Goal: Transaction & Acquisition: Book appointment/travel/reservation

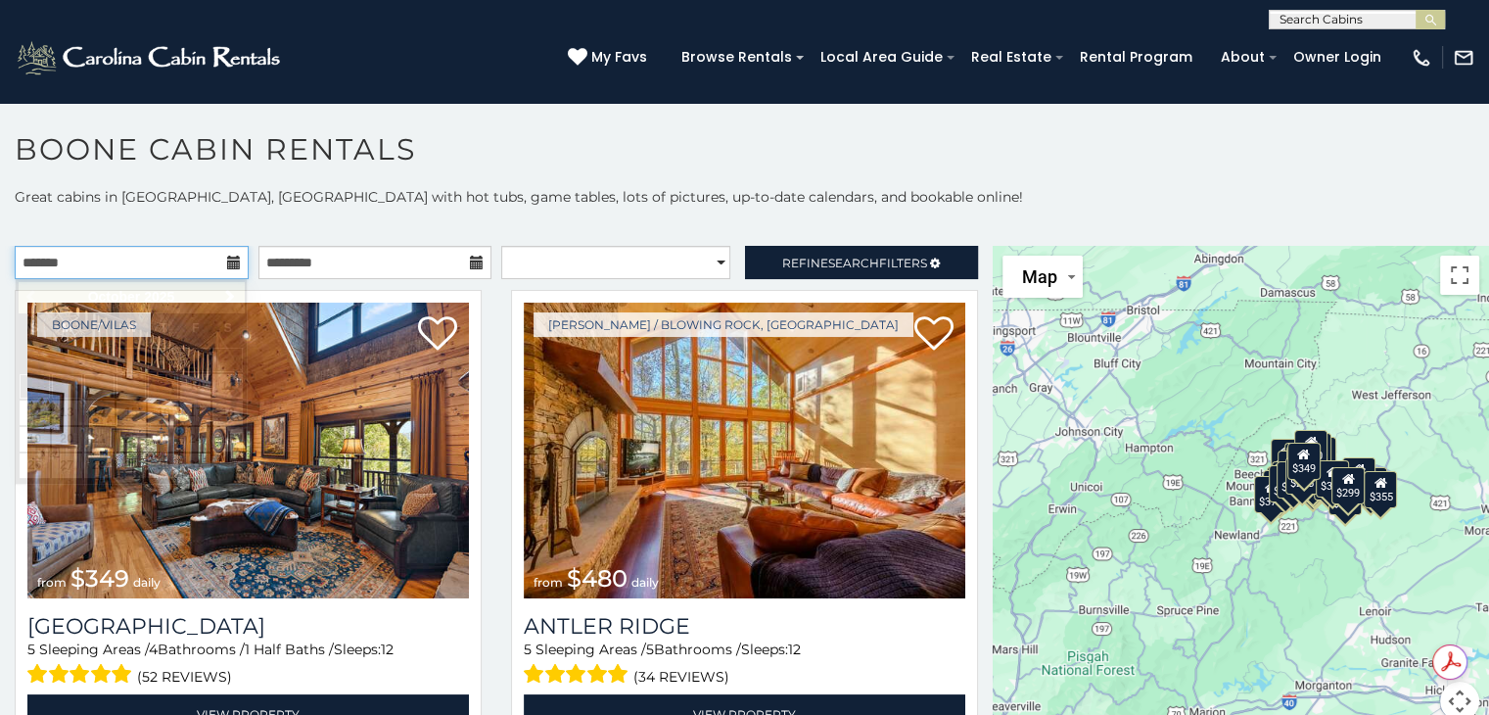
click at [171, 263] on input "text" at bounding box center [132, 262] width 234 height 33
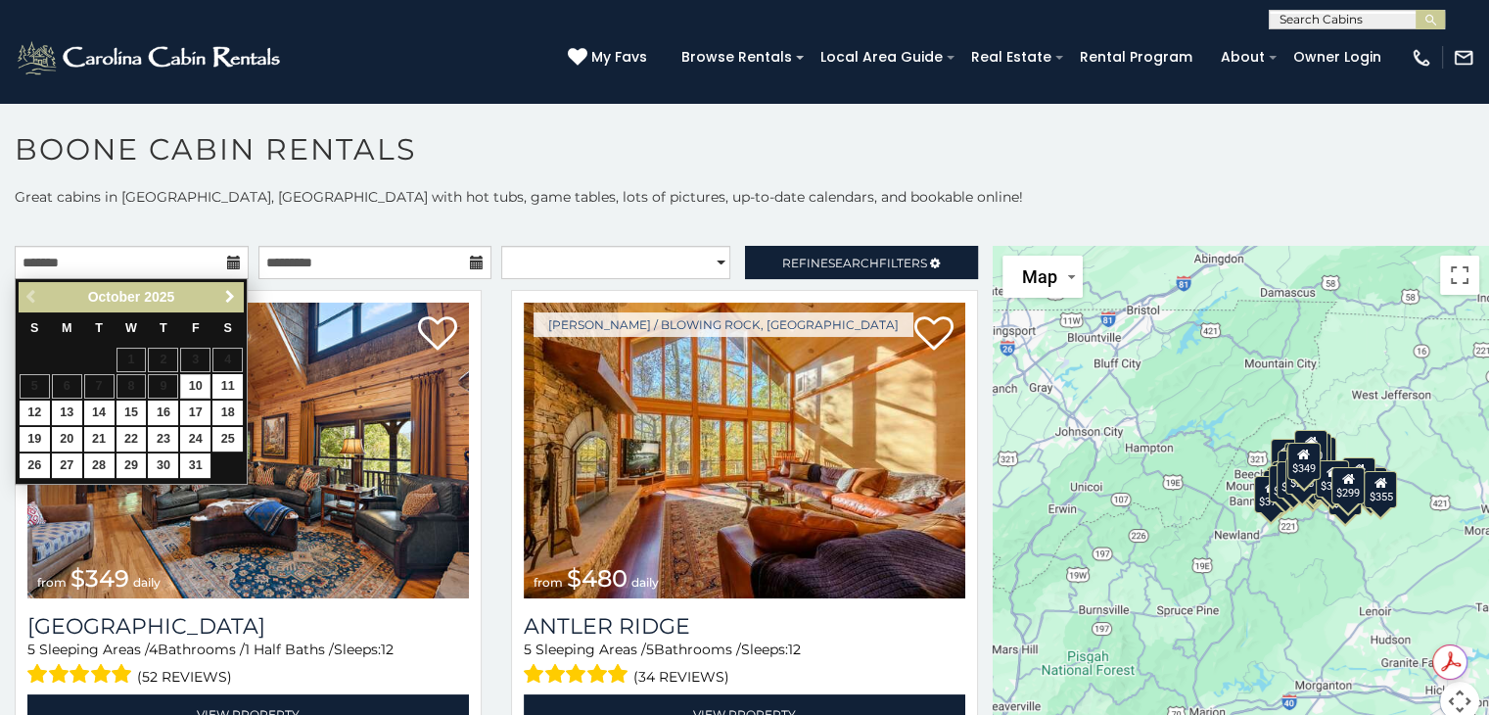
click at [226, 292] on span "Next" at bounding box center [230, 297] width 16 height 16
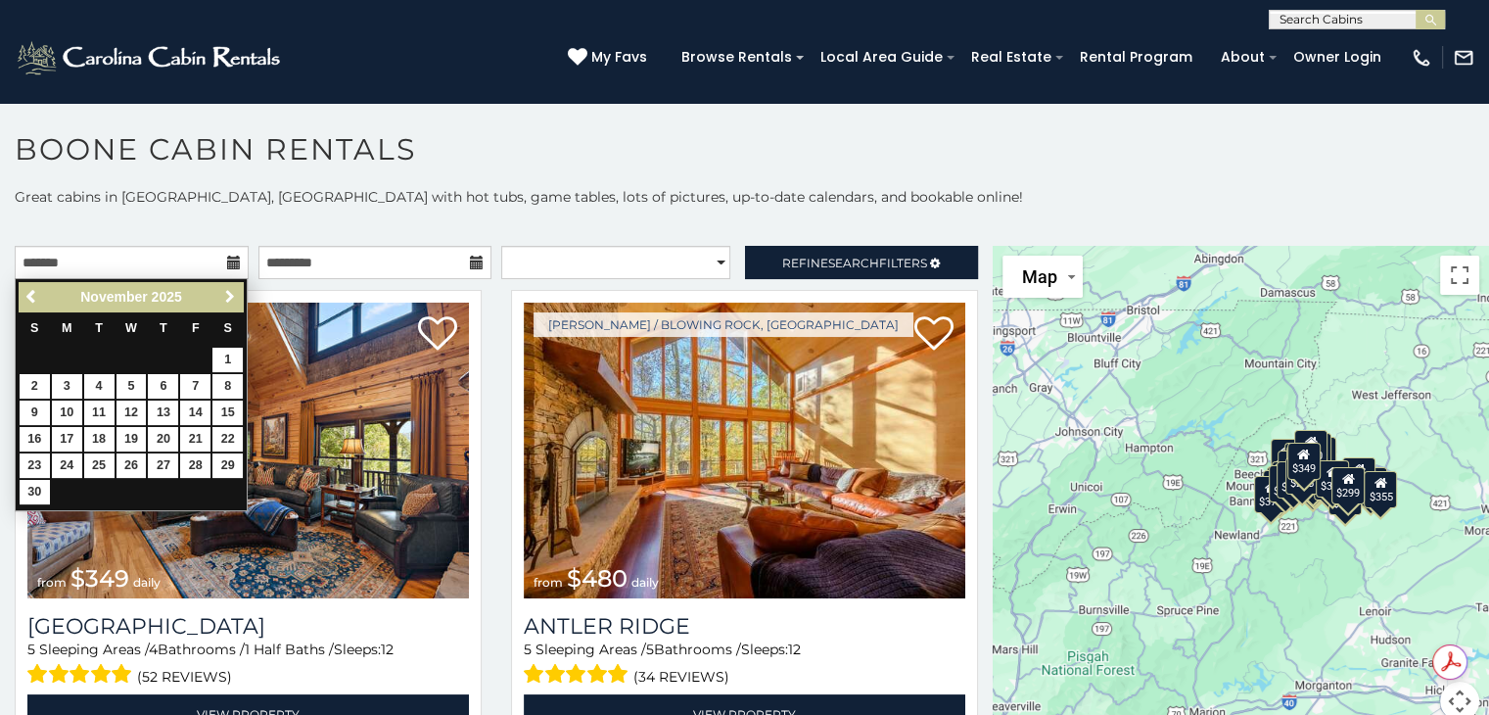
click at [226, 292] on span "Next" at bounding box center [230, 297] width 16 height 16
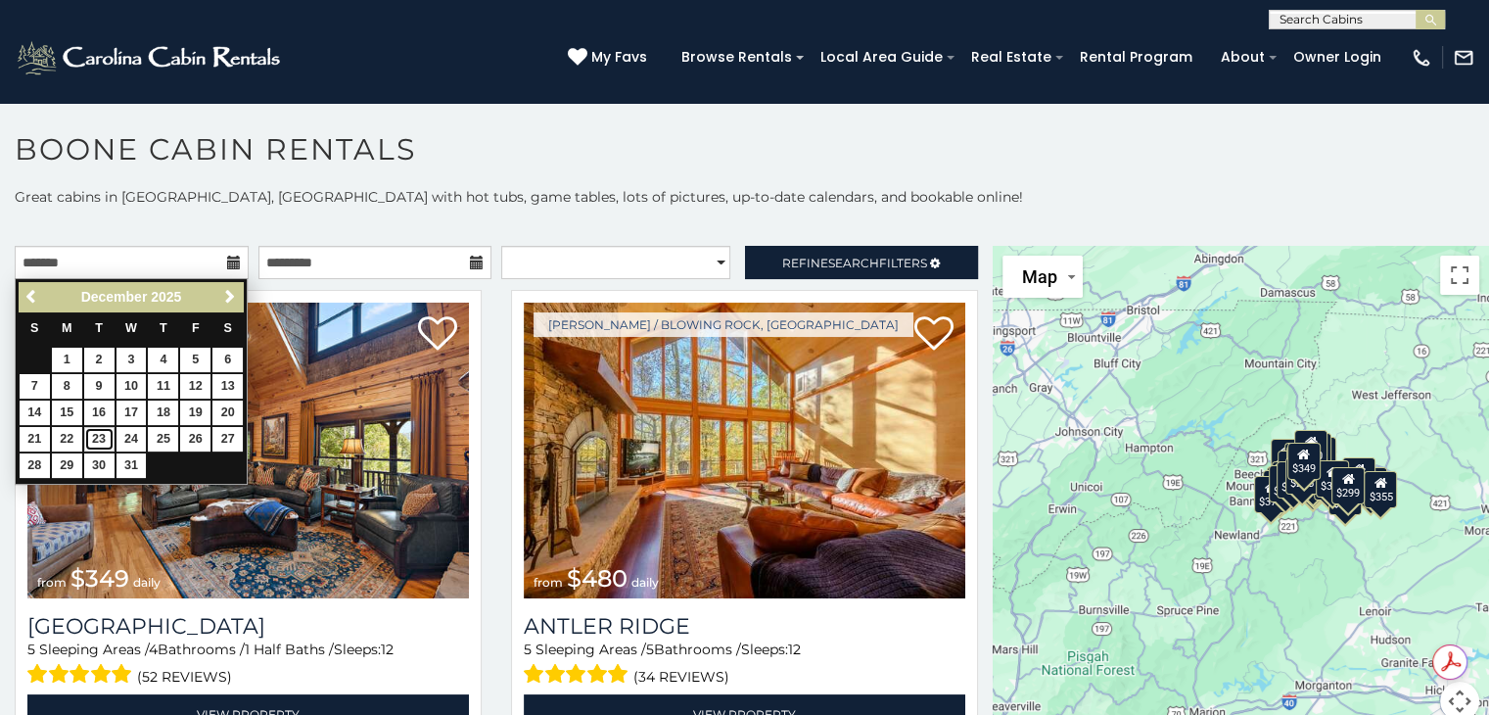
click at [93, 436] on link "23" at bounding box center [99, 439] width 30 height 24
type input "**********"
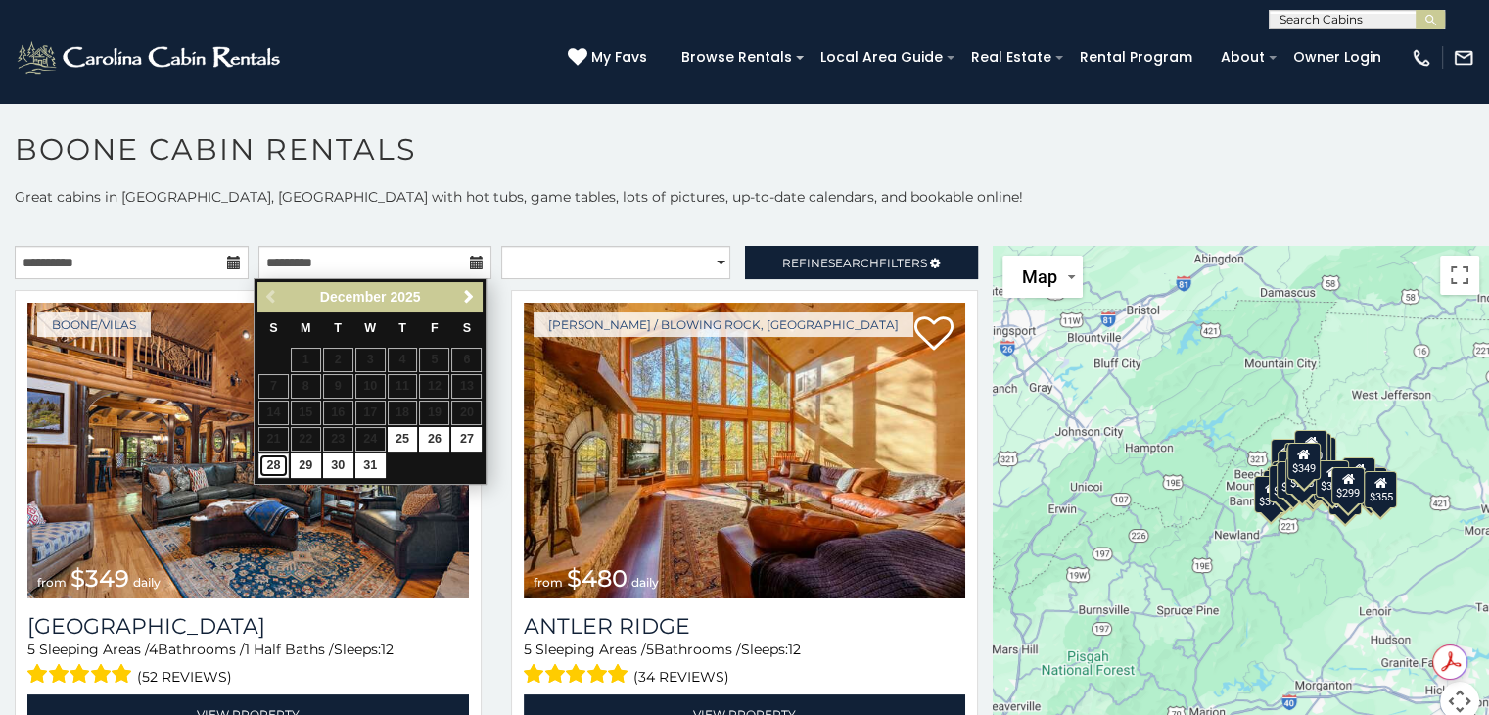
click at [270, 463] on link "28" at bounding box center [273, 465] width 30 height 24
type input "**********"
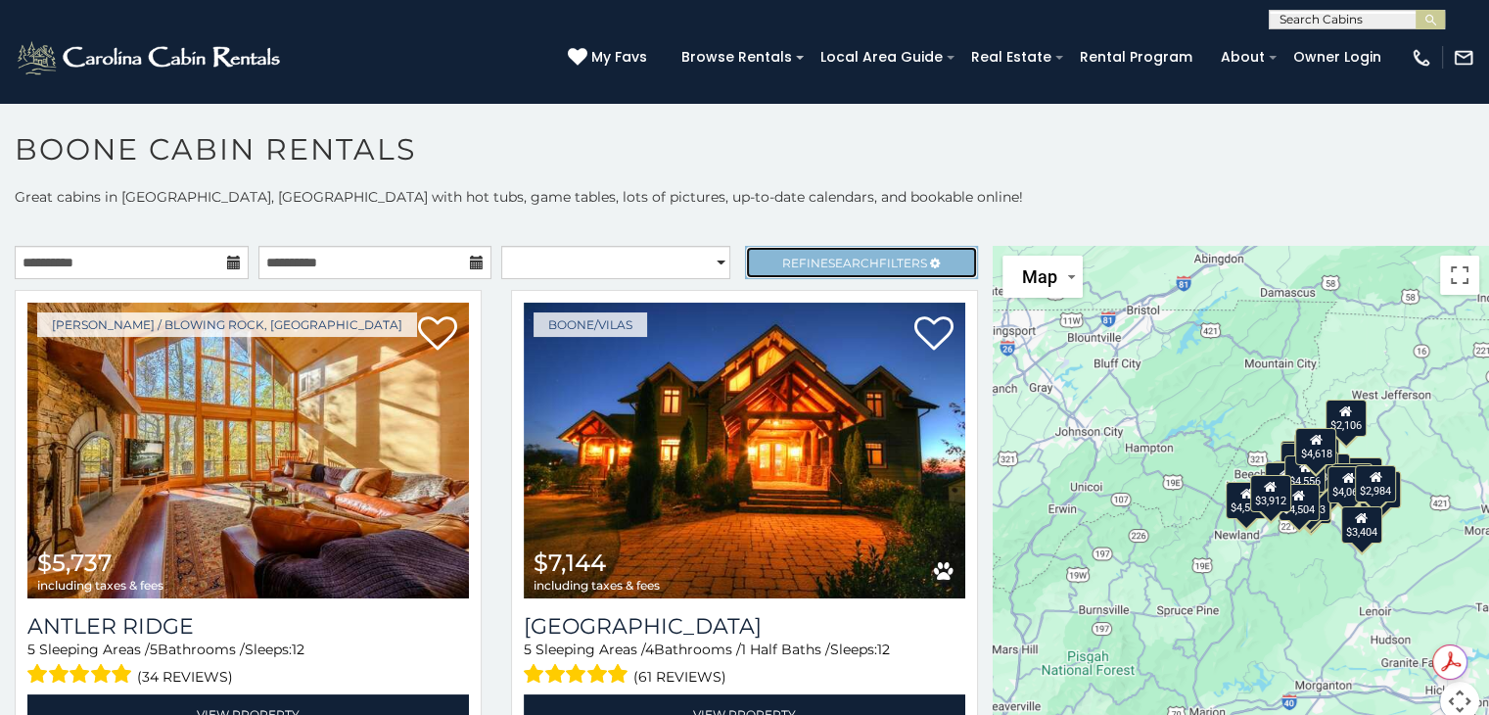
click at [783, 261] on span "Refine Search Filters" at bounding box center [854, 262] width 145 height 15
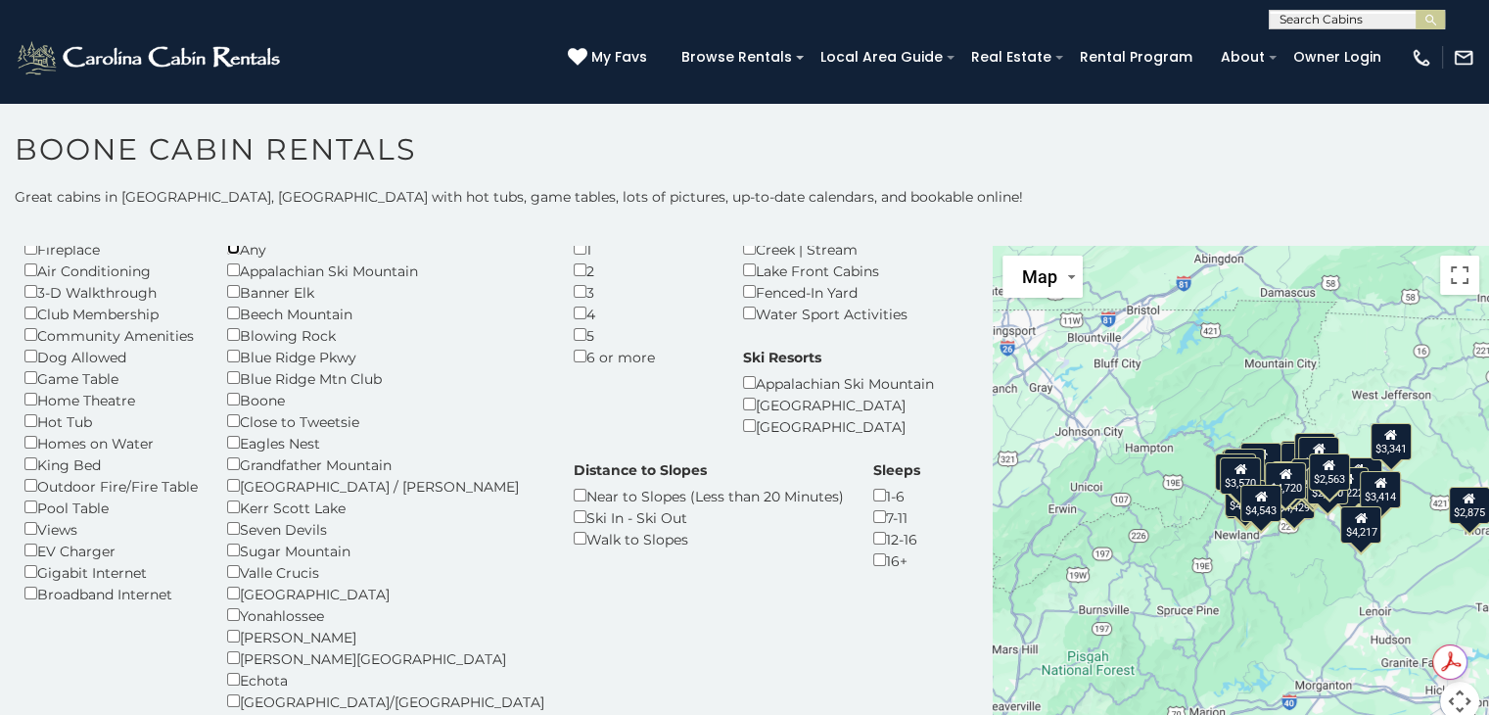
scroll to position [81, 0]
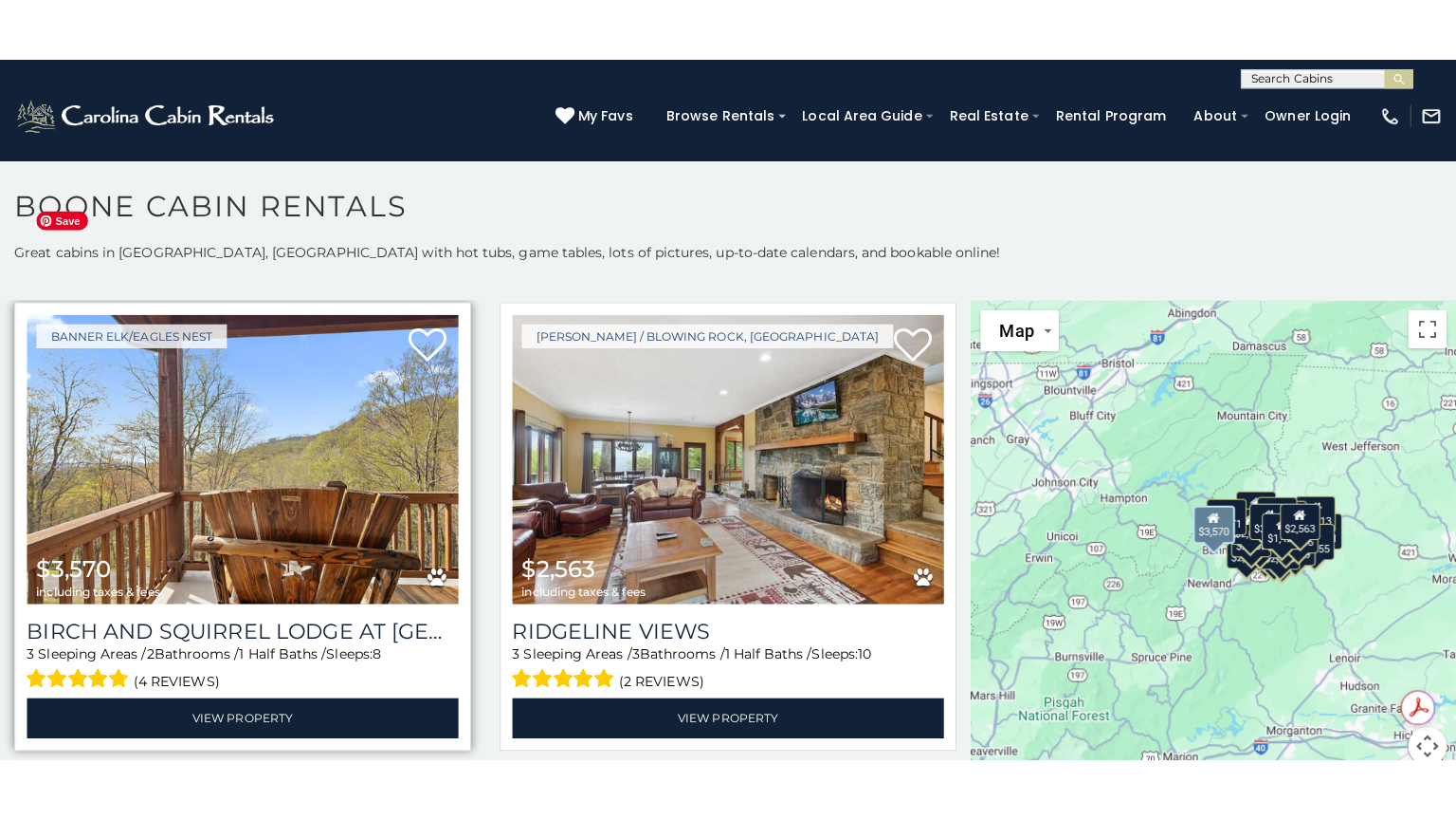
scroll to position [1050, 0]
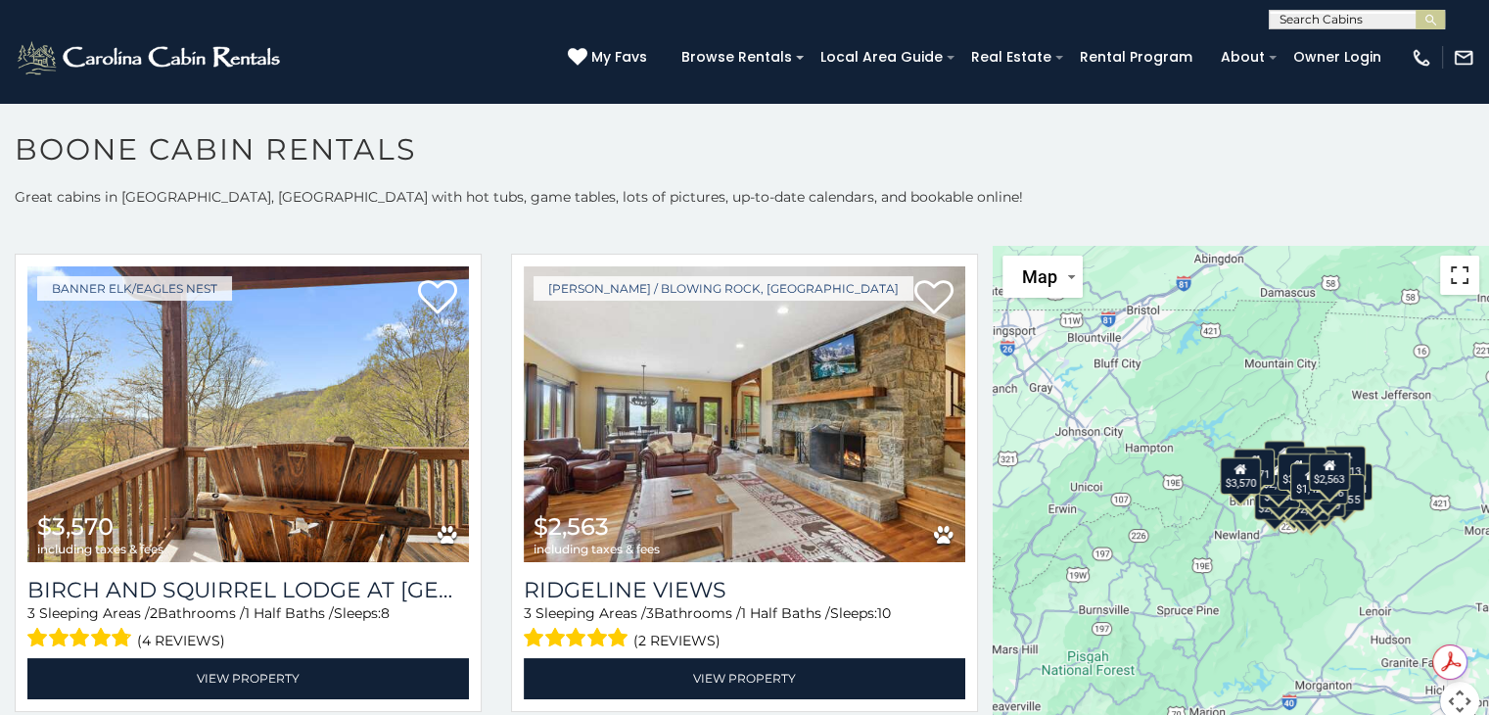
click at [1446, 281] on button "Toggle fullscreen view" at bounding box center [1459, 274] width 39 height 39
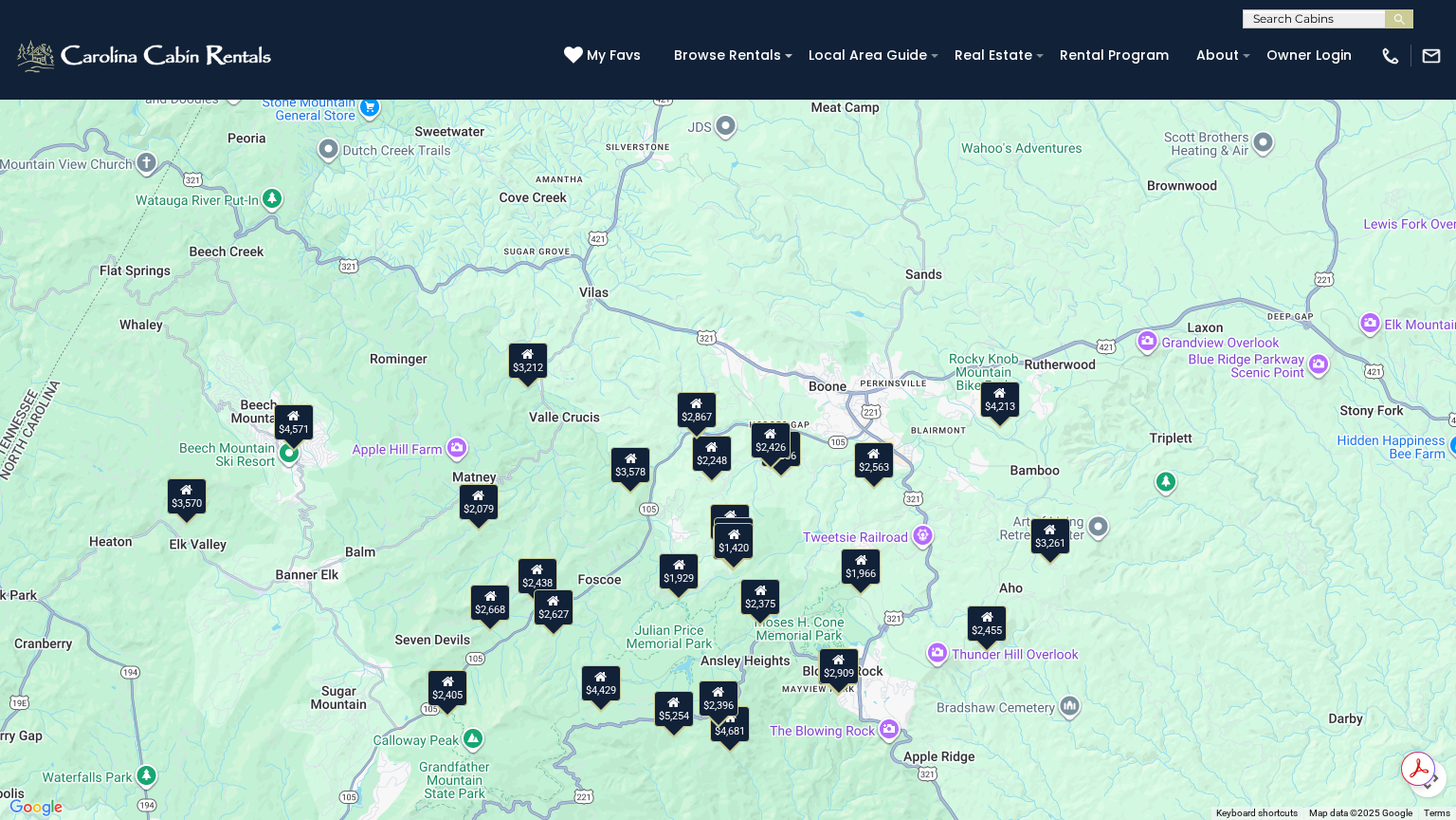
click at [857, 575] on div "$1,966" at bounding box center [860, 566] width 40 height 36
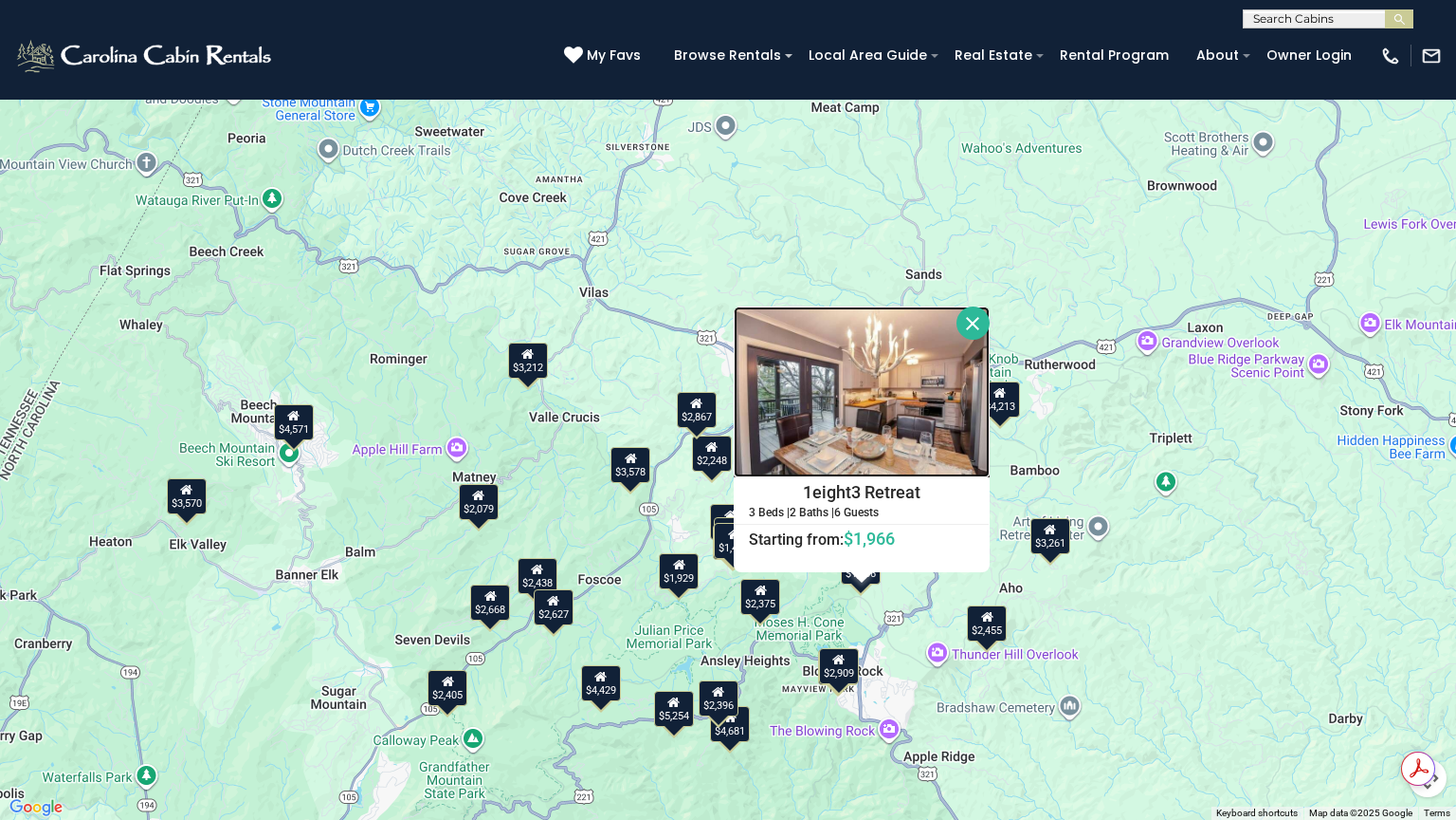
click at [932, 441] on img at bounding box center [862, 392] width 256 height 171
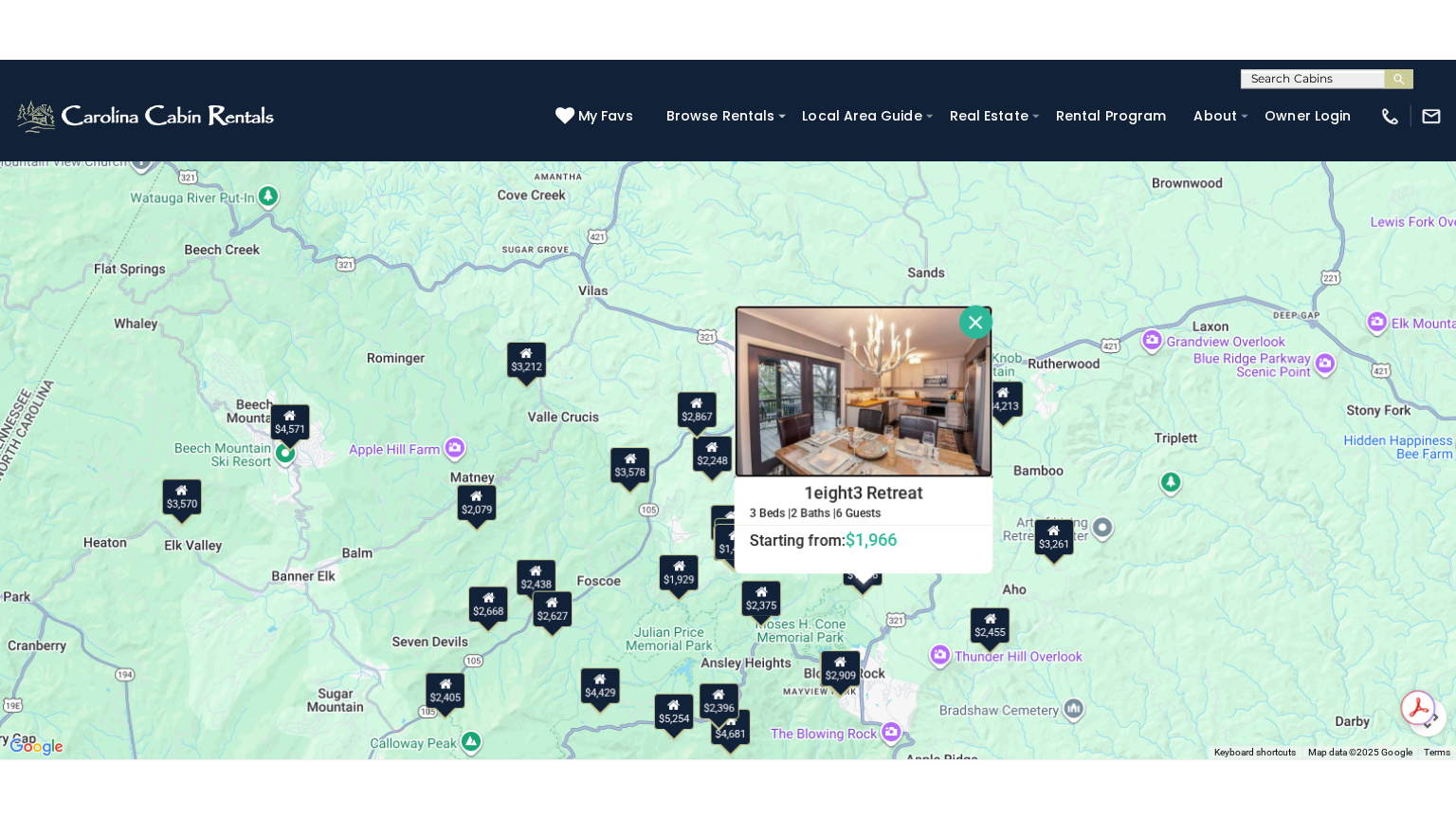
scroll to position [1050, 0]
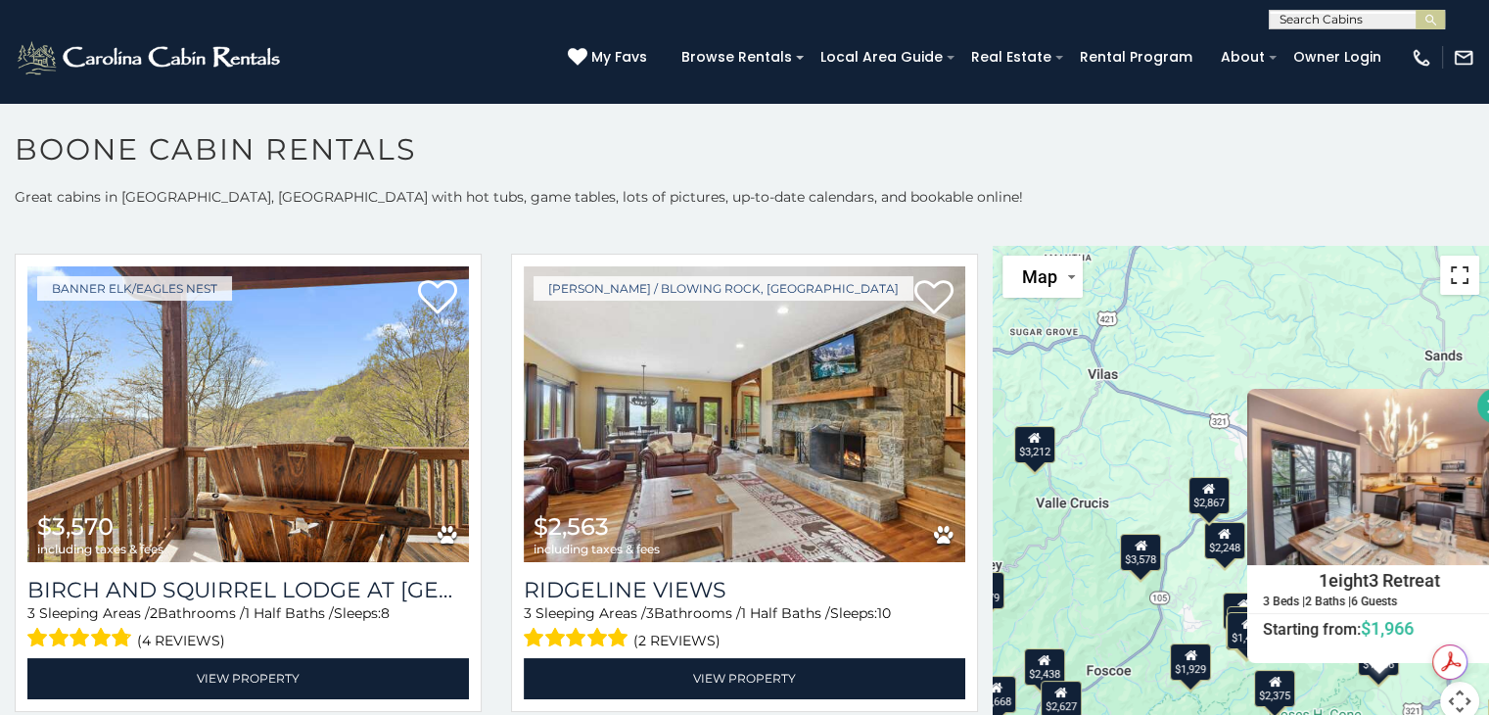
click at [1442, 274] on button "Toggle fullscreen view" at bounding box center [1459, 274] width 39 height 39
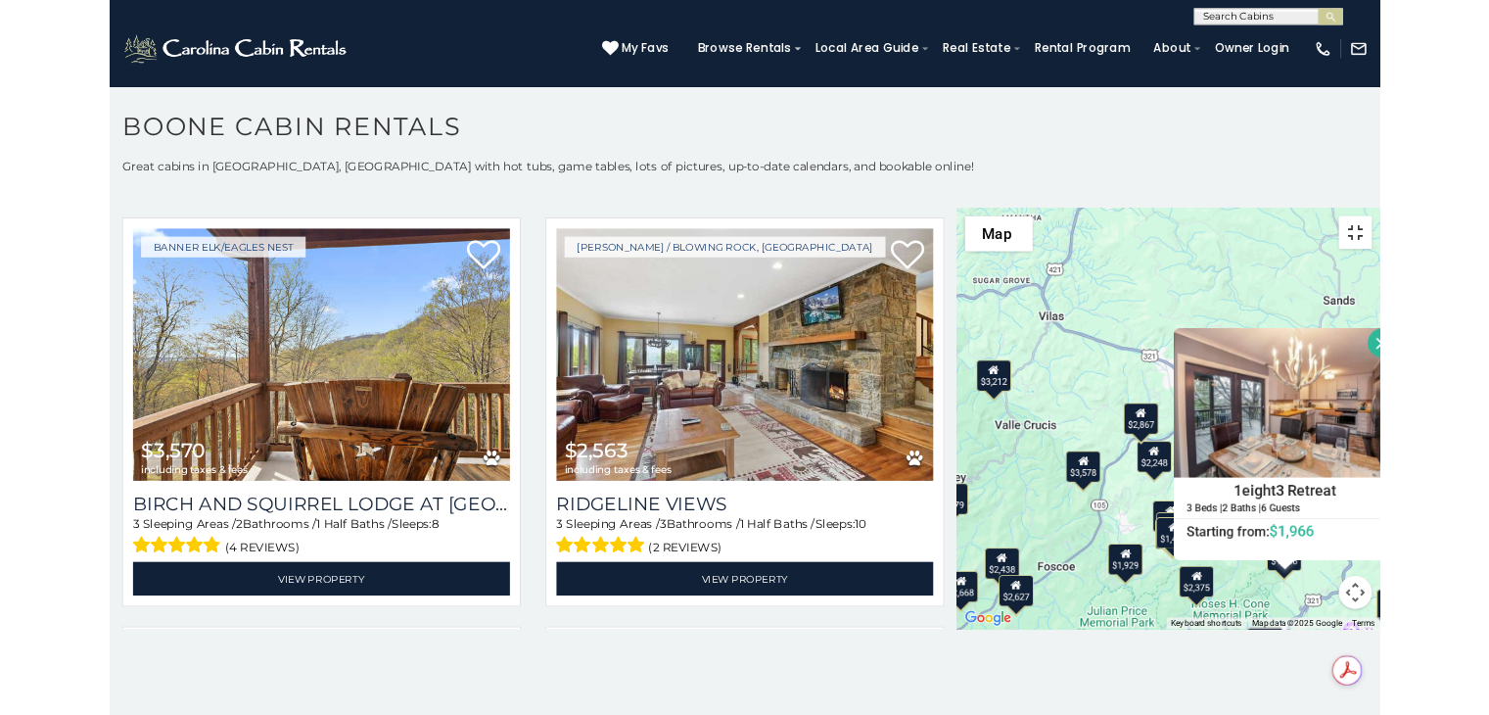
scroll to position [1088, 0]
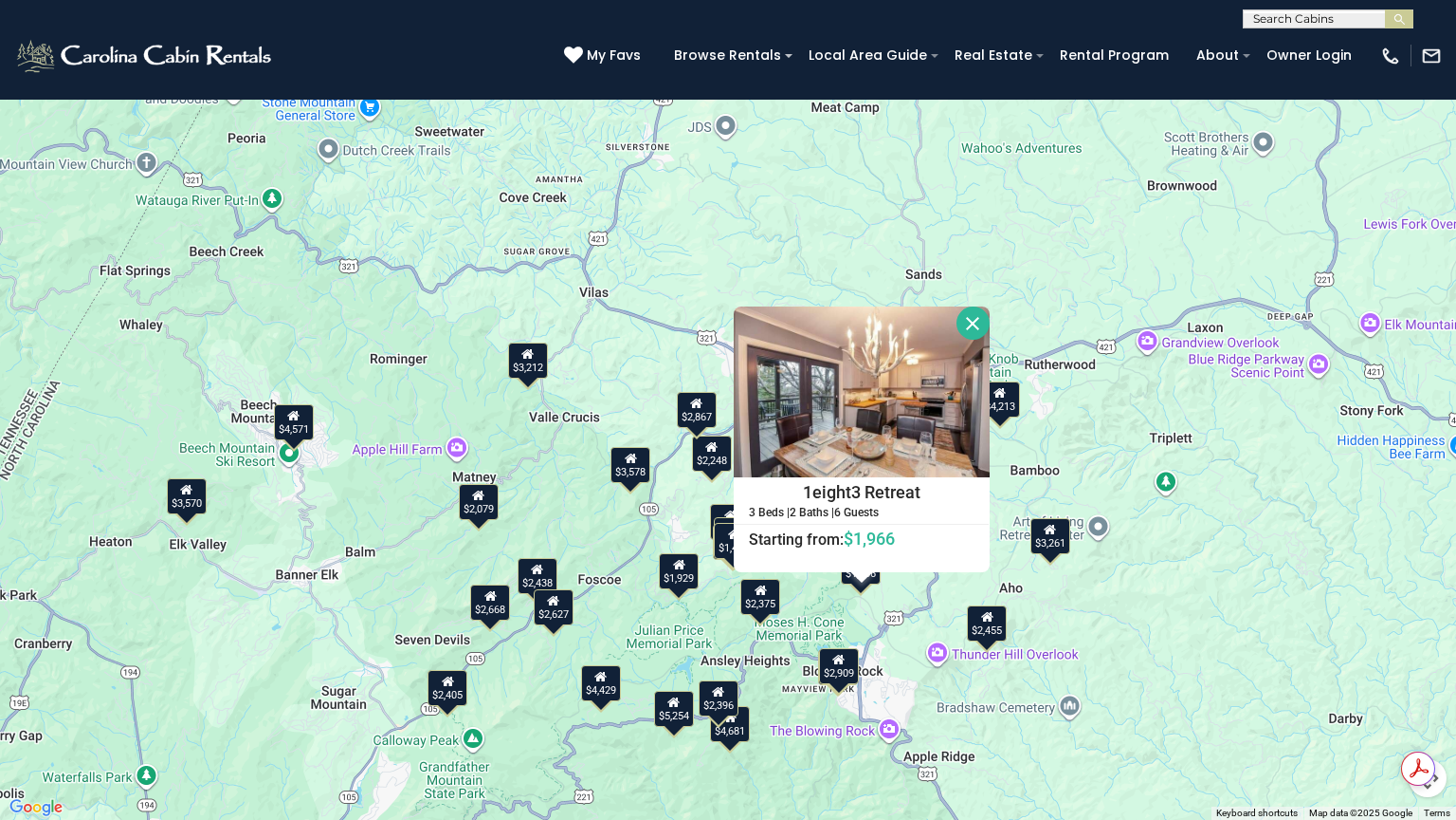
click at [1194, 631] on div "$4,429 $4,571 $3,570 $2,563 $4,681 $2,586 $3,261 $5,254 $4,213 $2,455 $5,106 $2…" at bounding box center [728, 410] width 1456 height 820
click at [1104, 660] on div "$4,429 $4,571 $3,570 $2,563 $4,681 $2,586 $3,261 $5,254 $4,213 $2,455 $5,106 $2…" at bounding box center [728, 410] width 1456 height 820
click at [967, 324] on button "Close" at bounding box center [974, 323] width 33 height 33
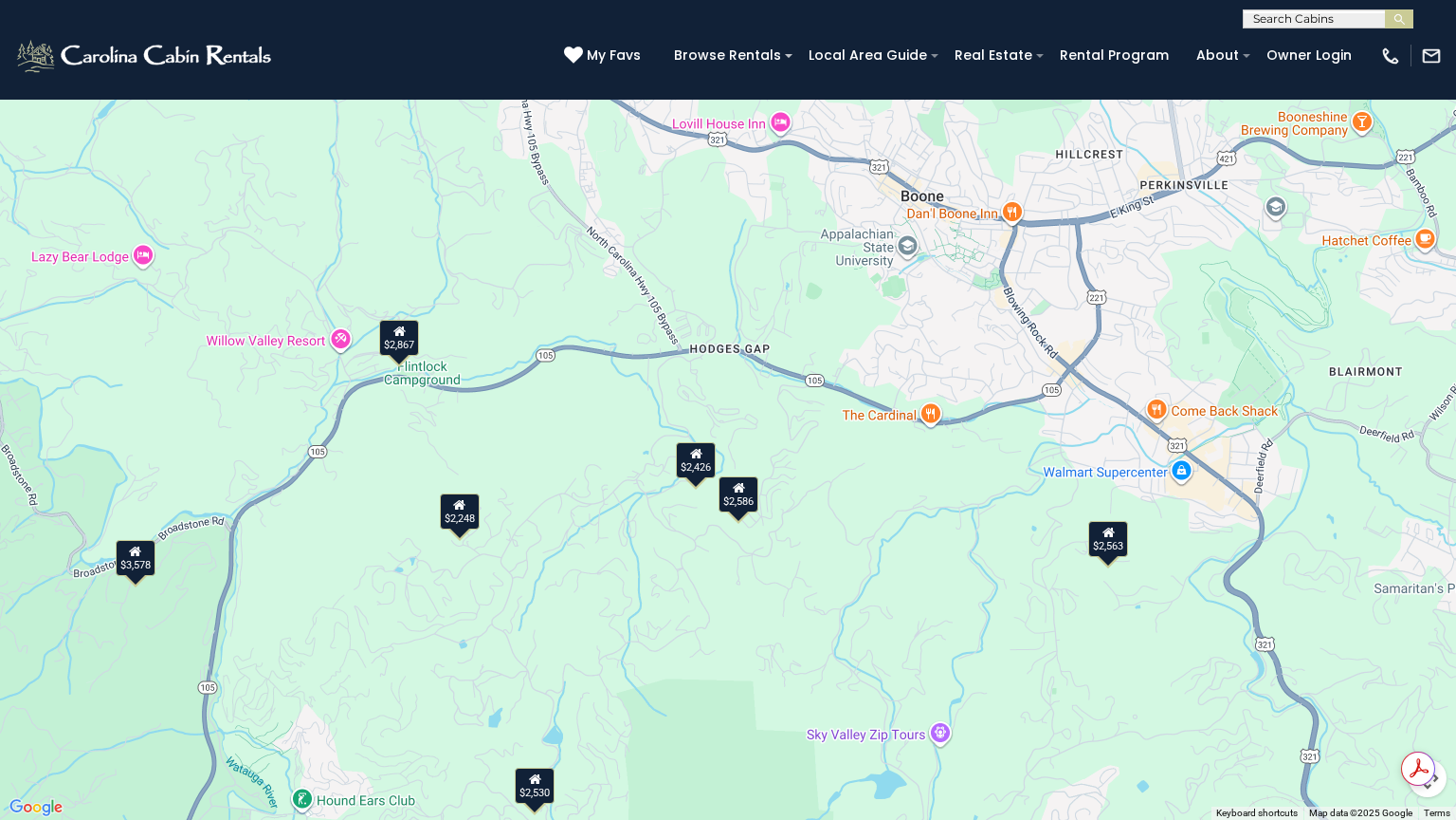
click at [687, 463] on div "$2,426" at bounding box center [696, 459] width 40 height 36
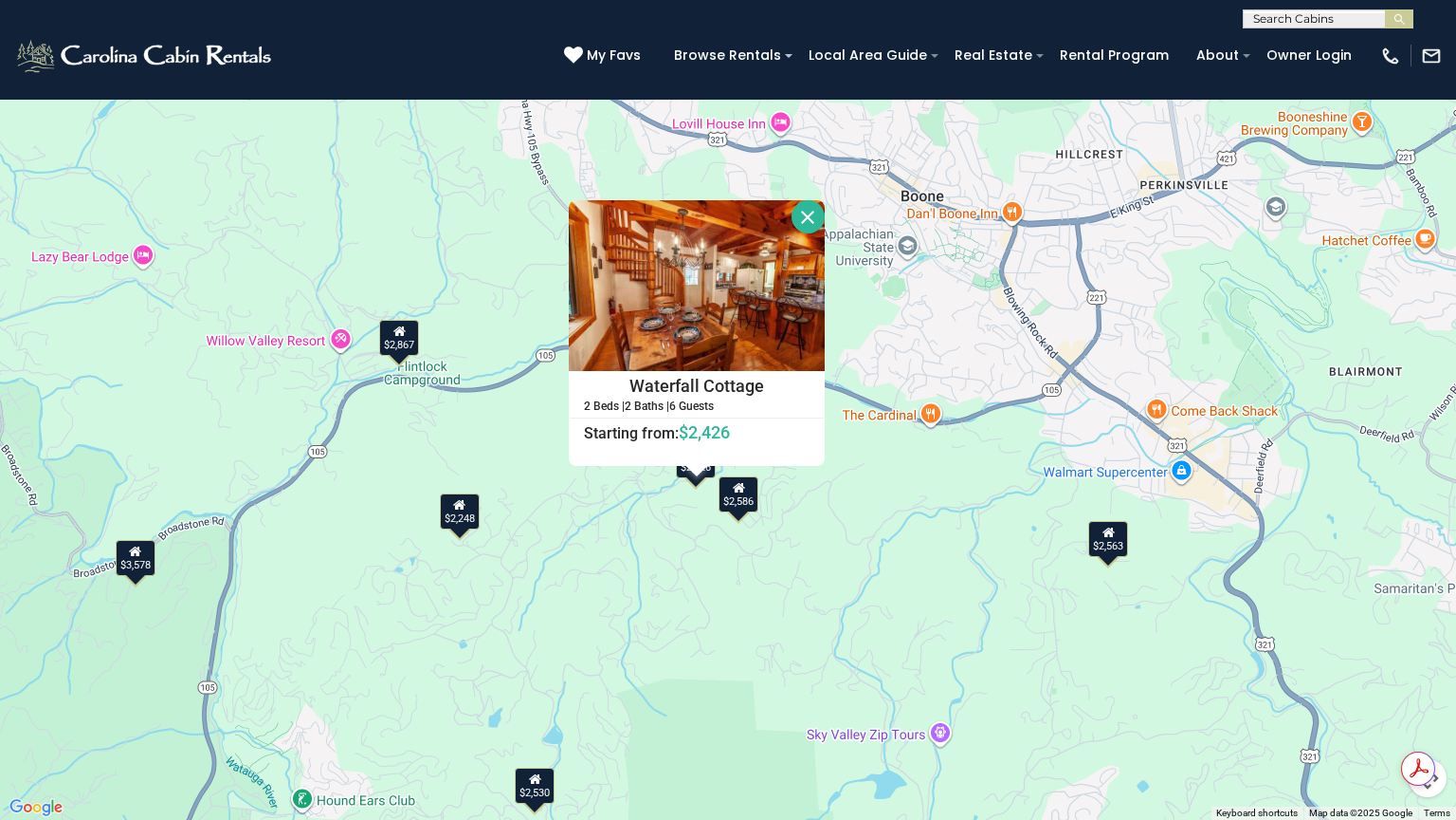
click at [738, 486] on icon at bounding box center [739, 488] width 13 height 14
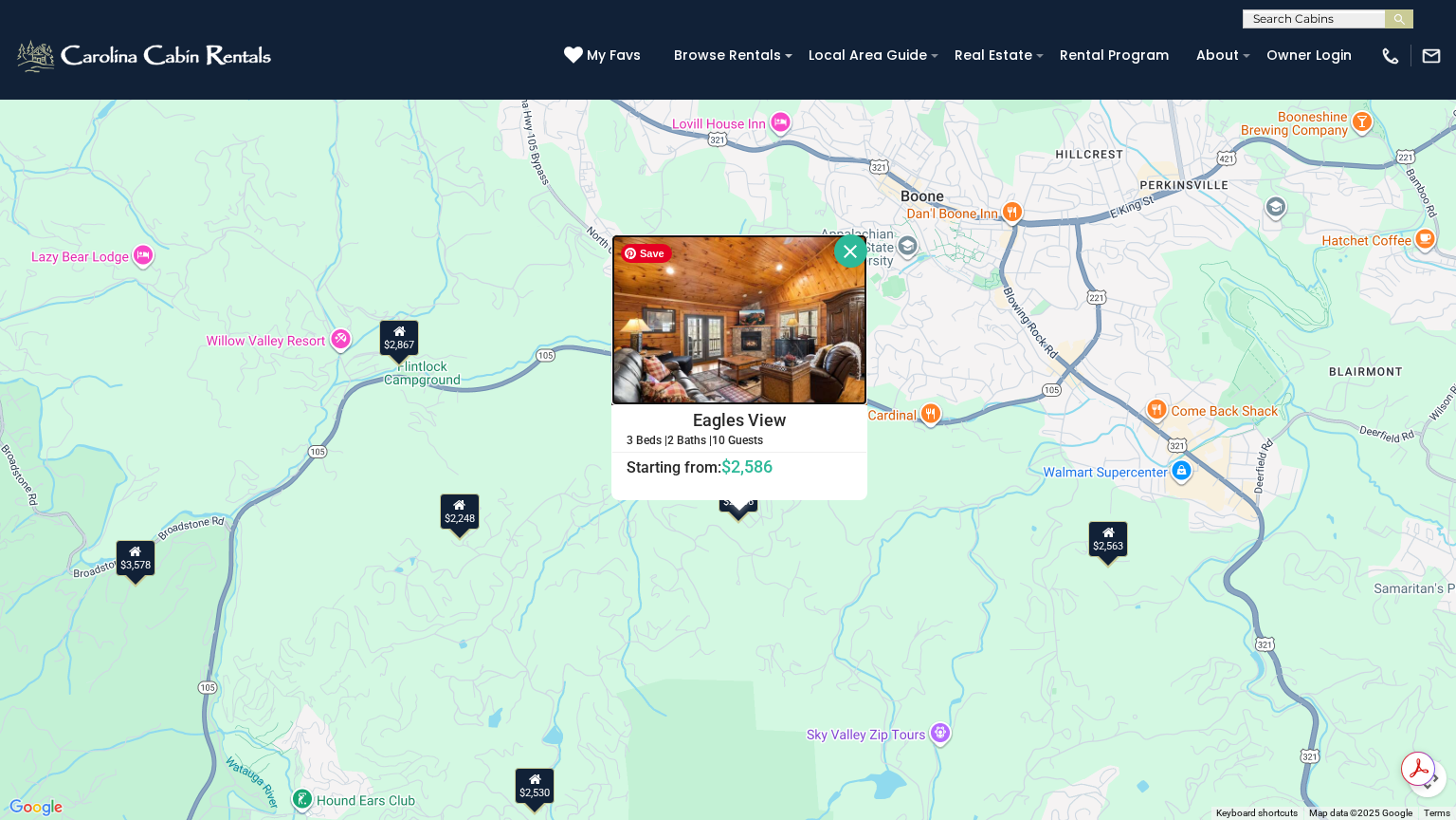
click at [782, 349] on img at bounding box center [739, 320] width 256 height 171
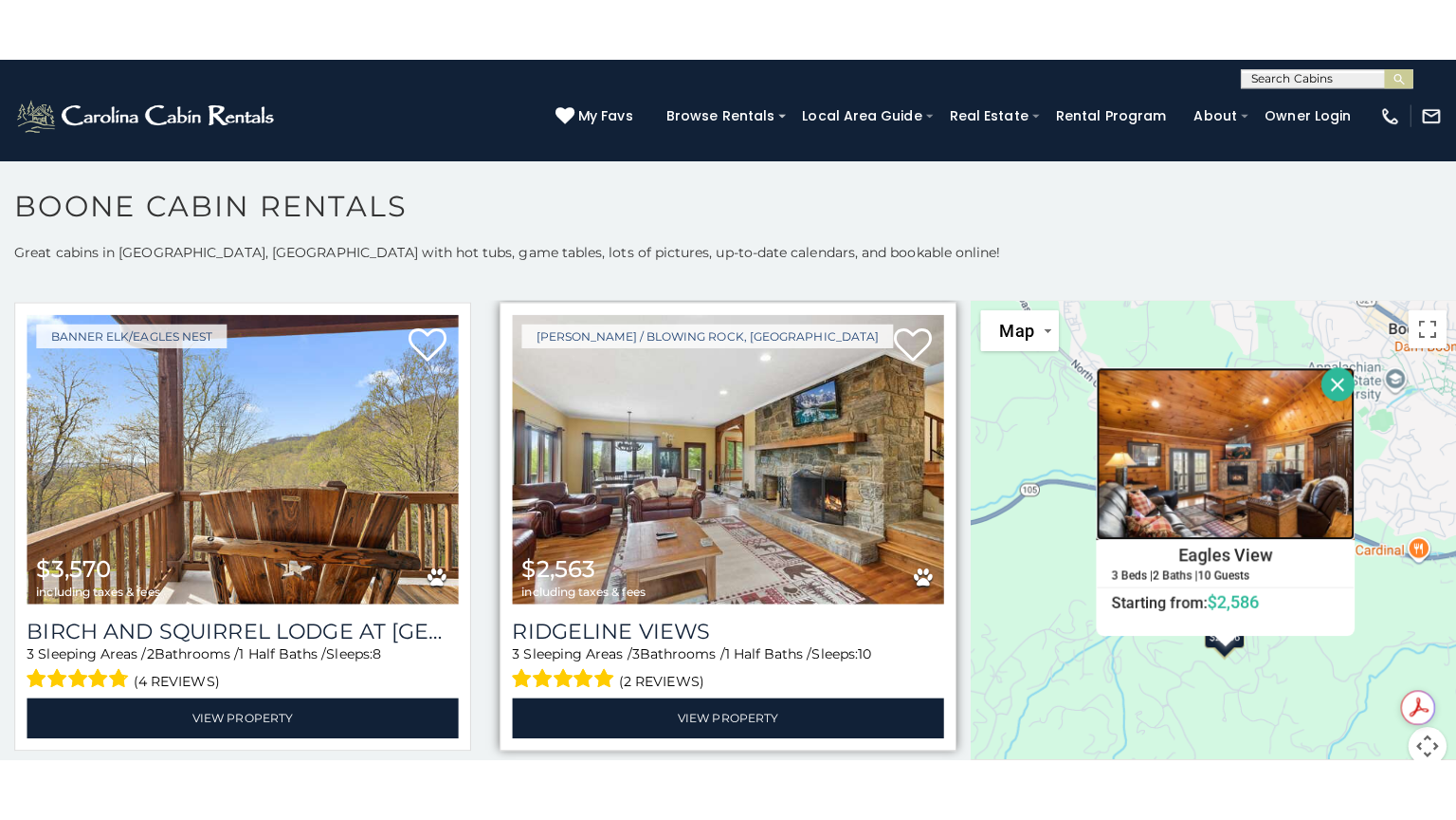
scroll to position [1050, 0]
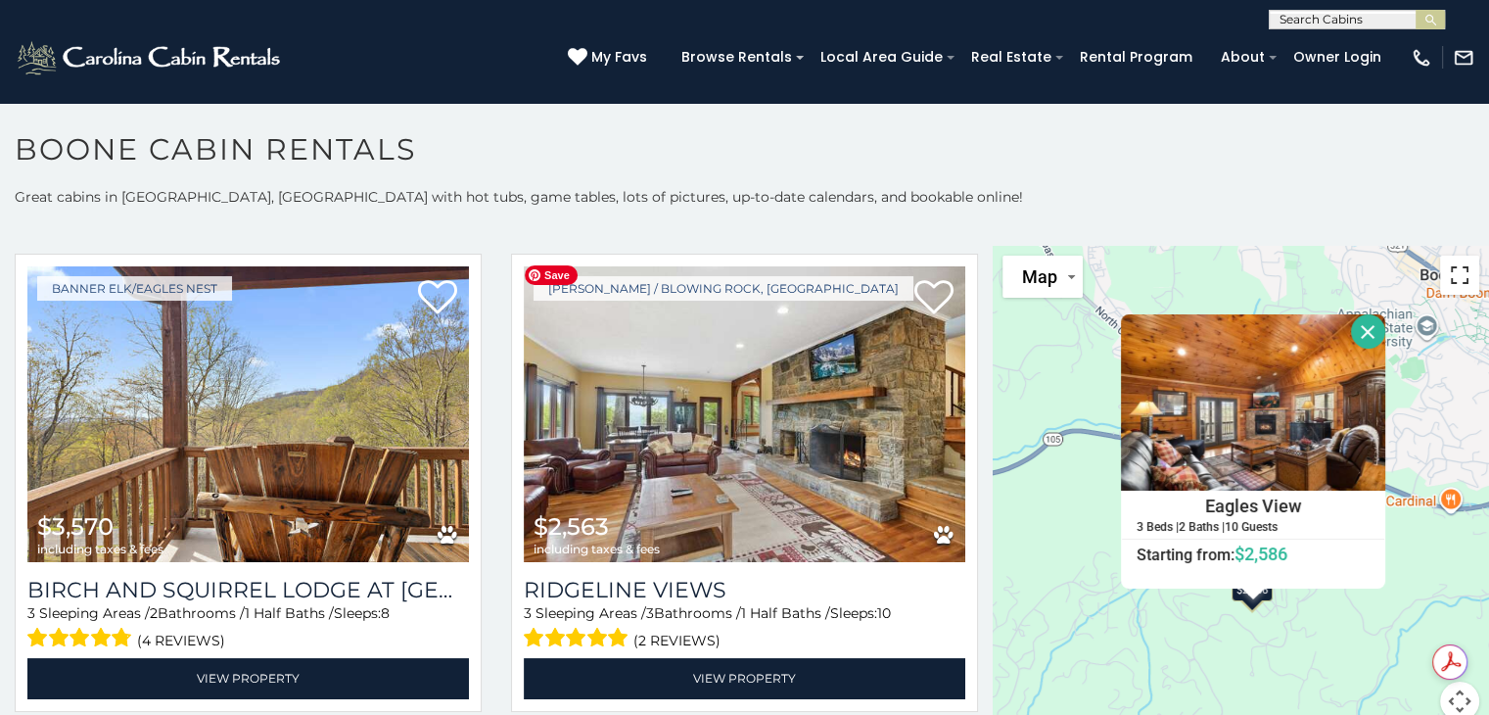
click at [1454, 274] on button "Toggle fullscreen view" at bounding box center [1459, 274] width 39 height 39
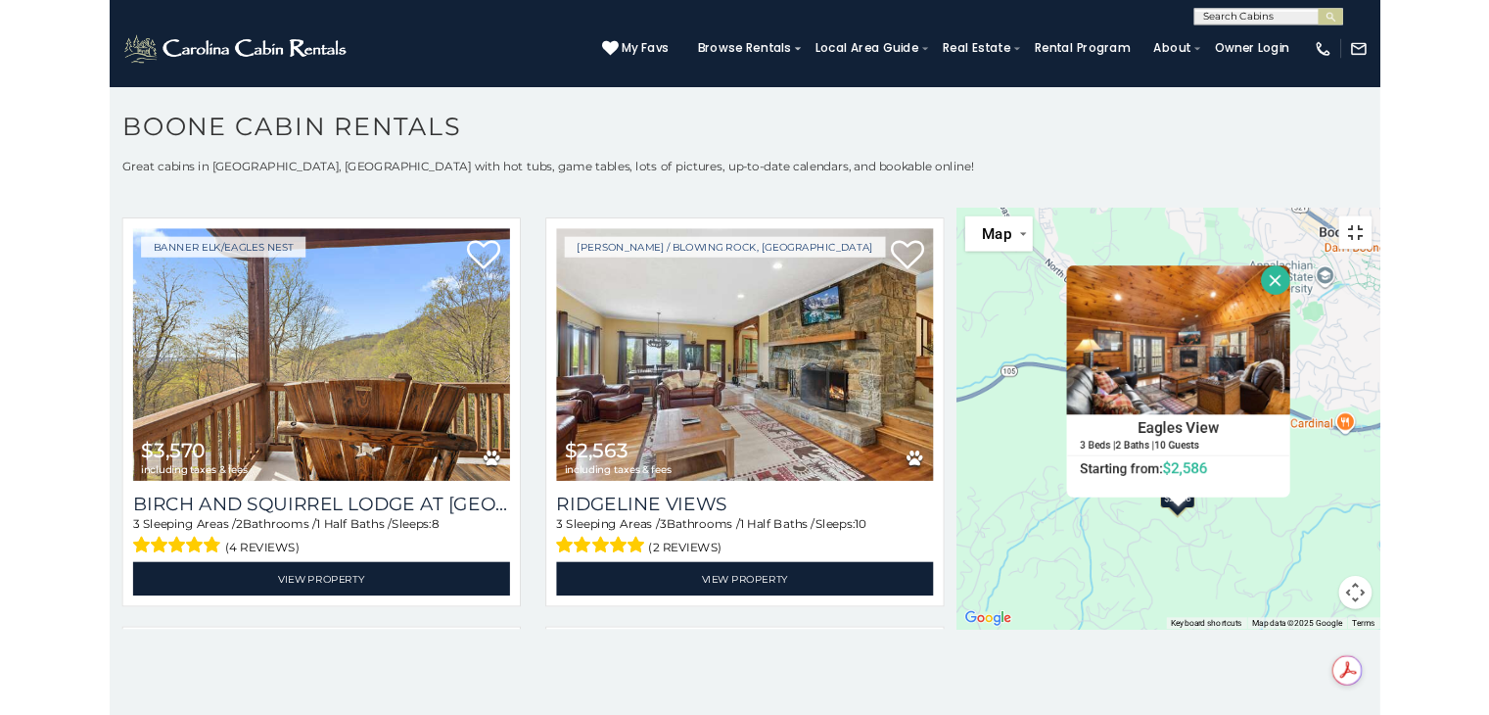
scroll to position [1088, 0]
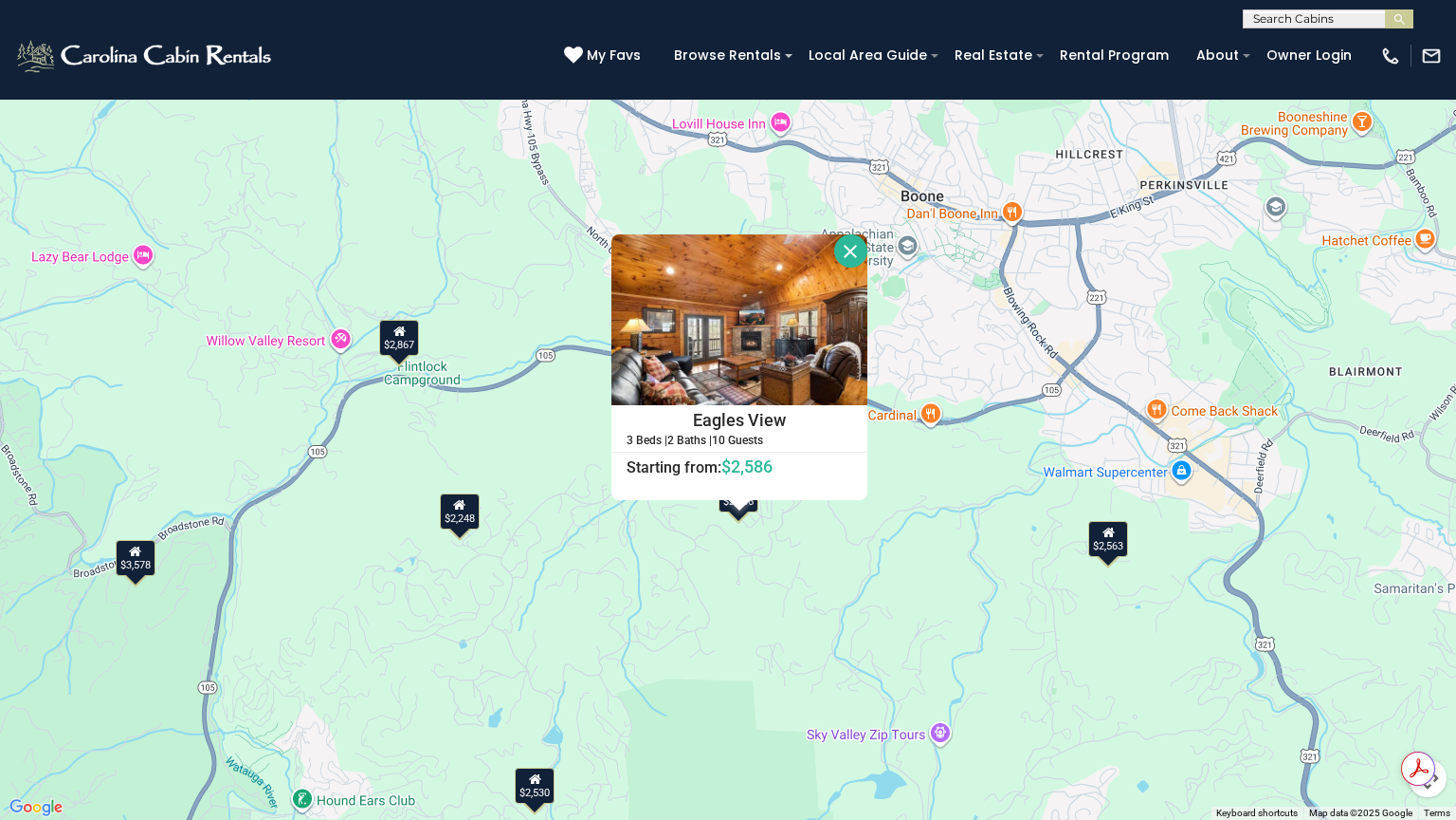
click at [851, 251] on button "Close" at bounding box center [851, 251] width 33 height 33
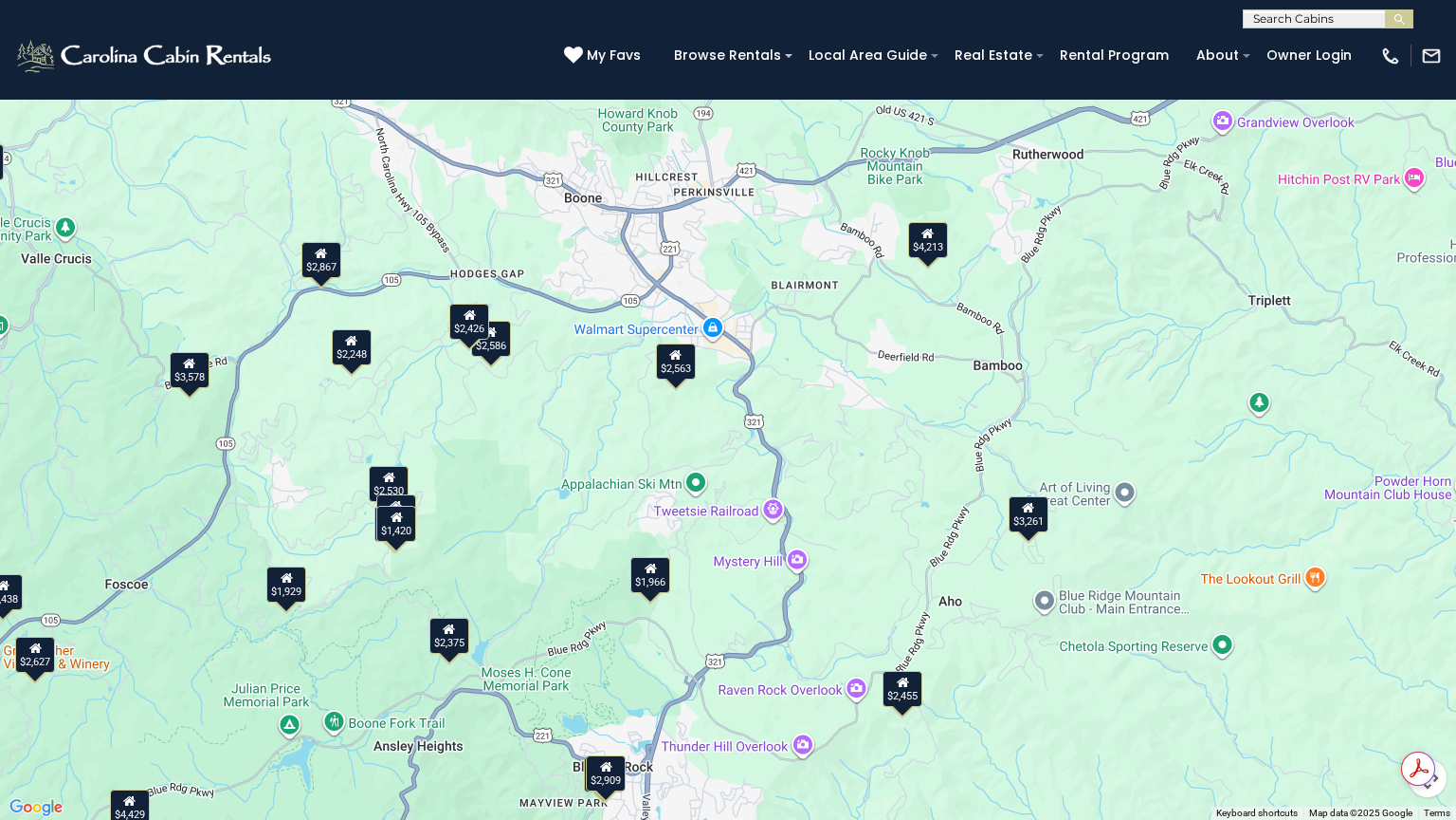
click at [1419, 26] on button "Toggle fullscreen view" at bounding box center [1427, 28] width 38 height 38
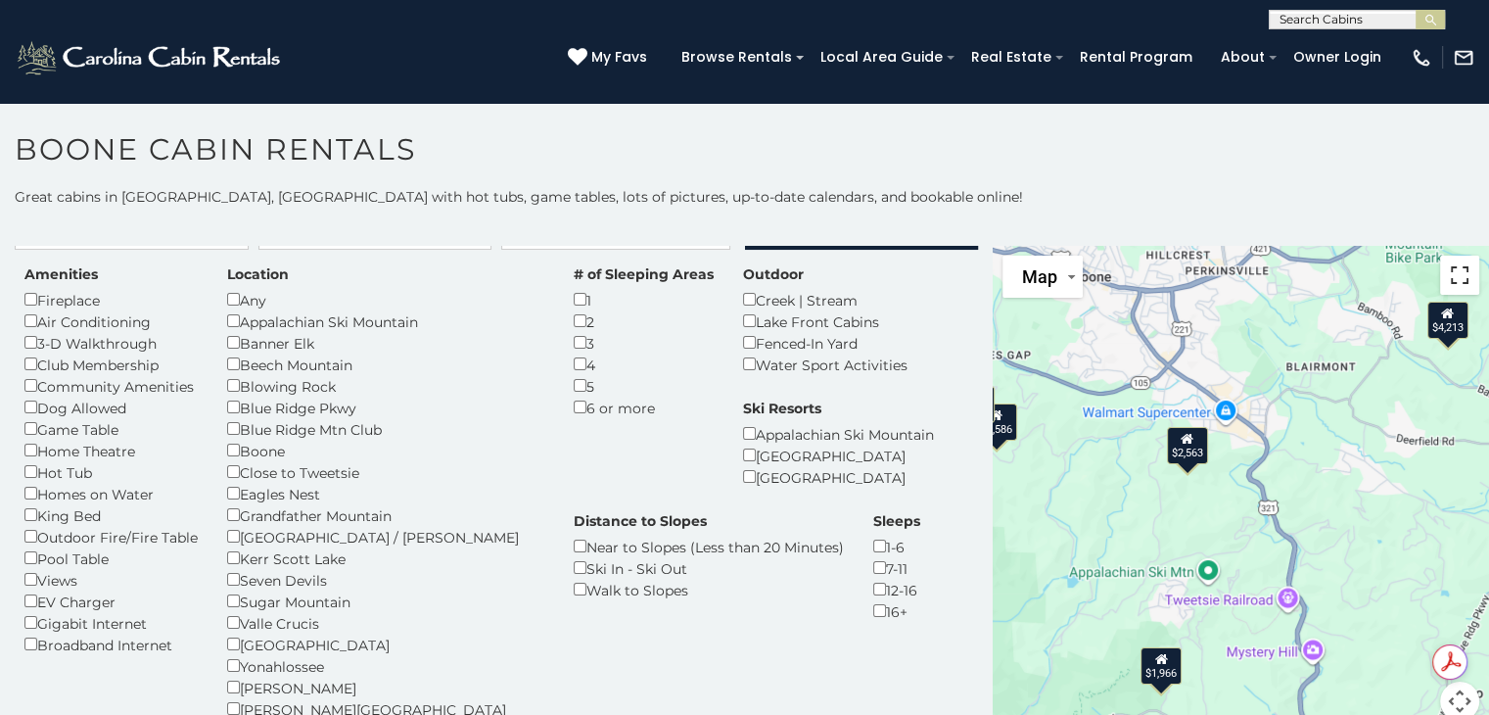
scroll to position [38, 0]
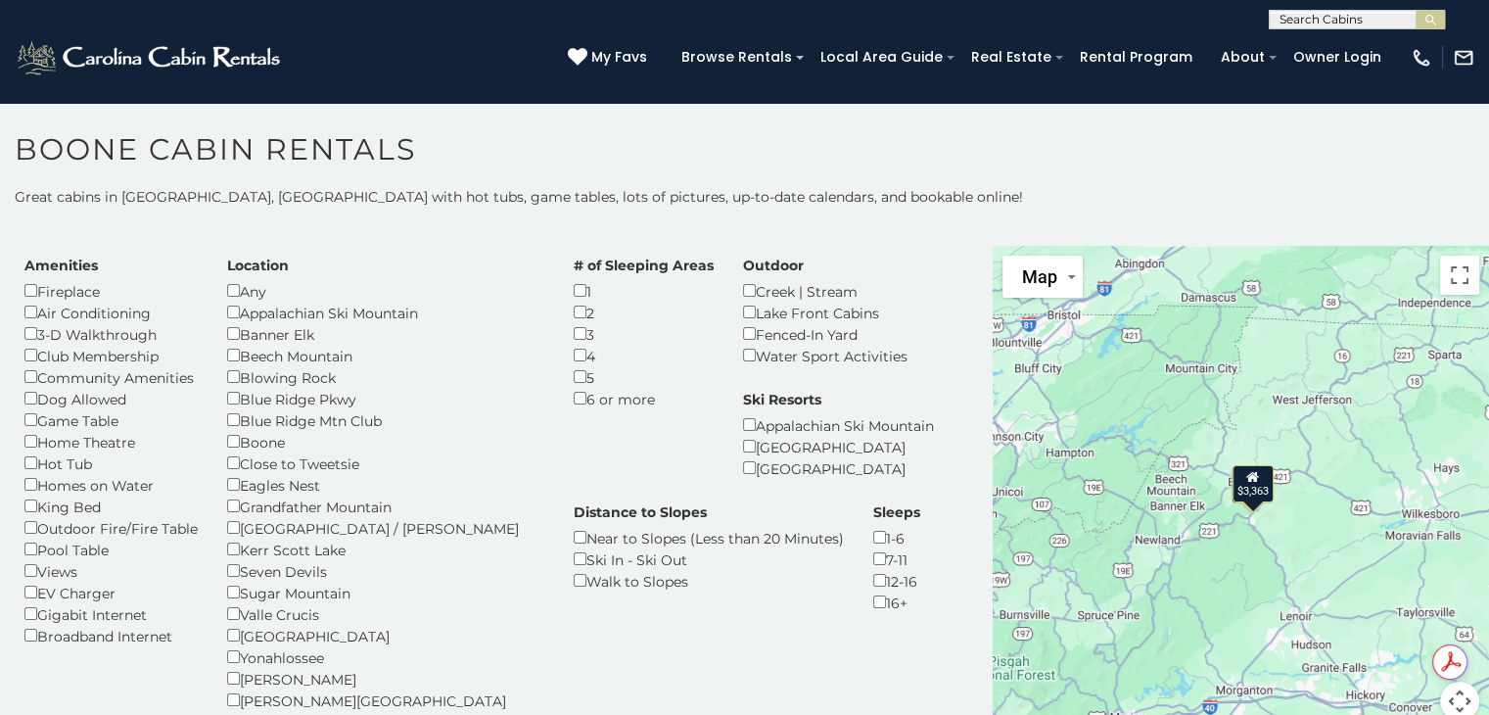
click at [1246, 478] on icon at bounding box center [1252, 477] width 13 height 14
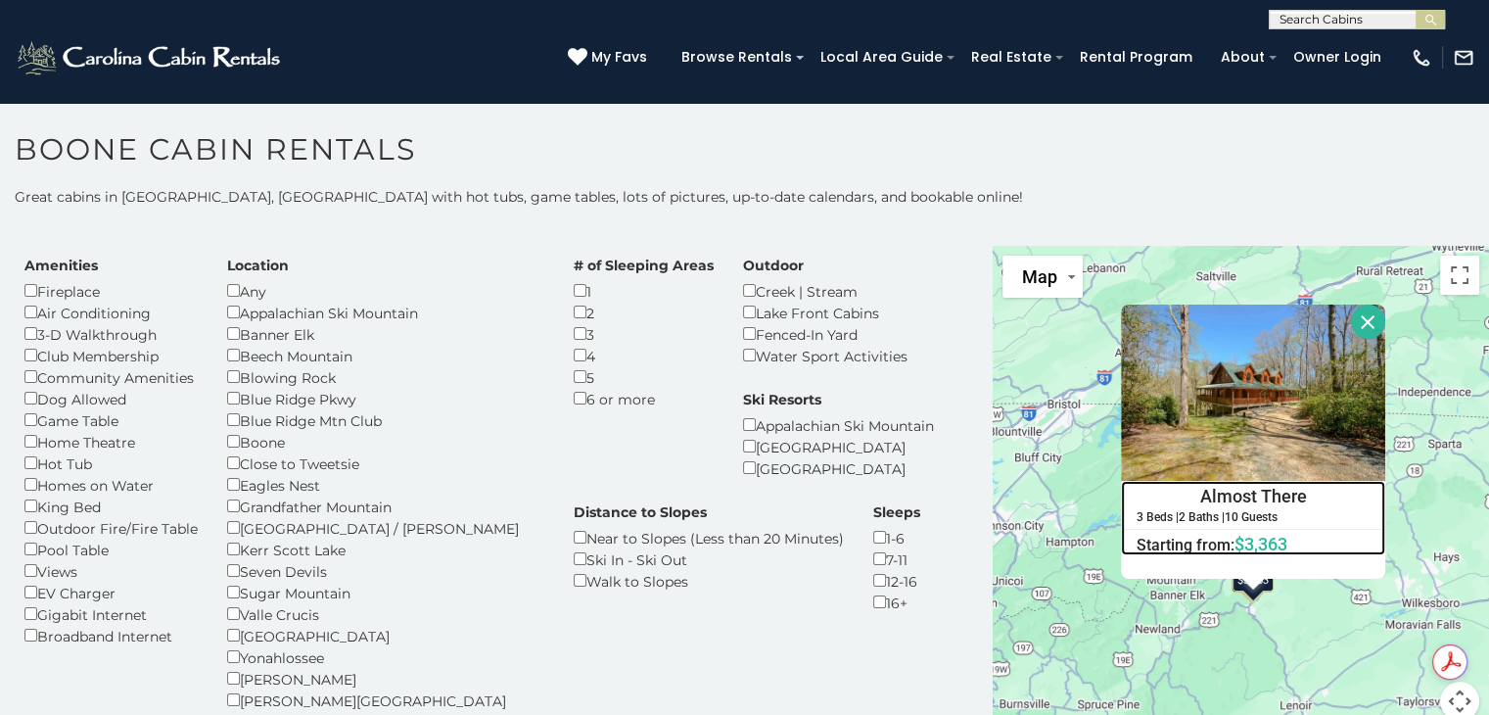
click at [1292, 498] on h4 "Almost There" at bounding box center [1253, 496] width 262 height 29
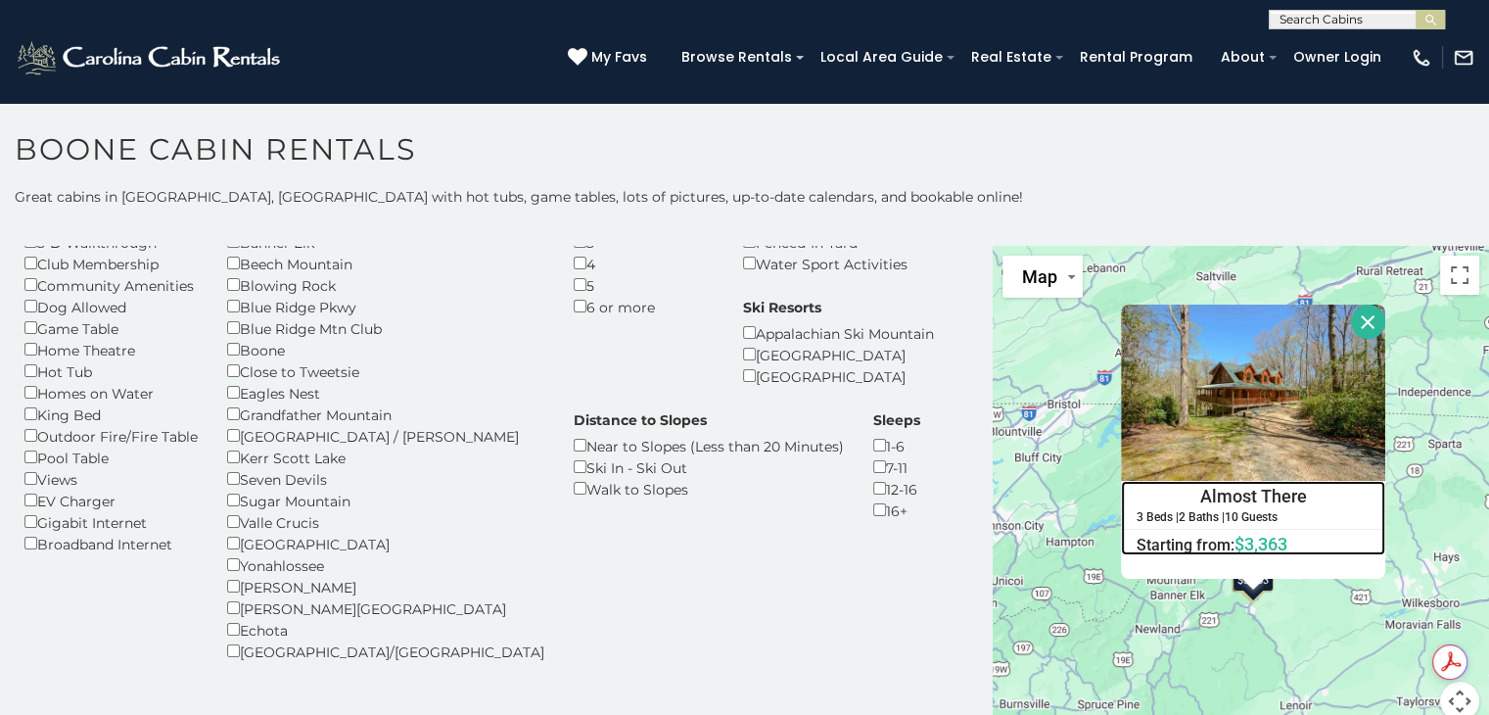
scroll to position [131, 0]
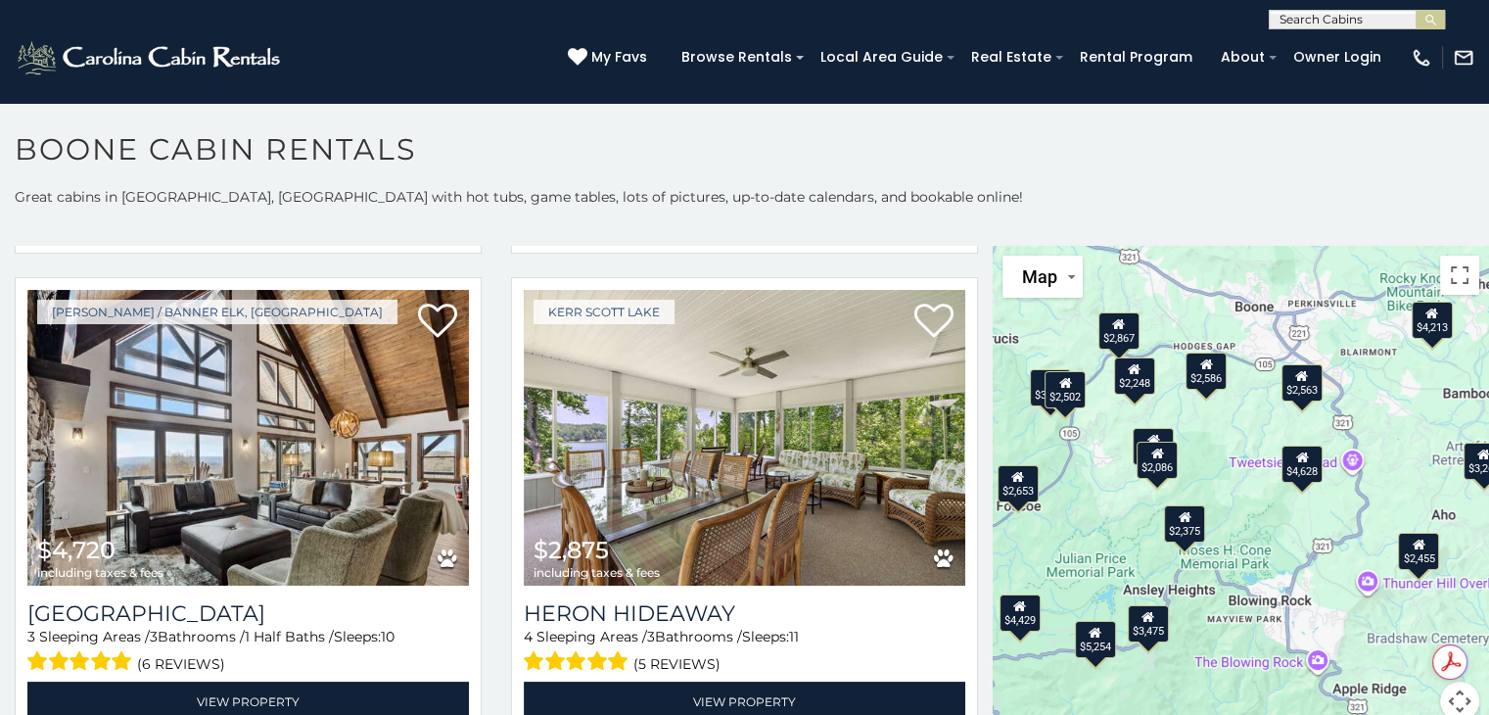
scroll to position [1092, 0]
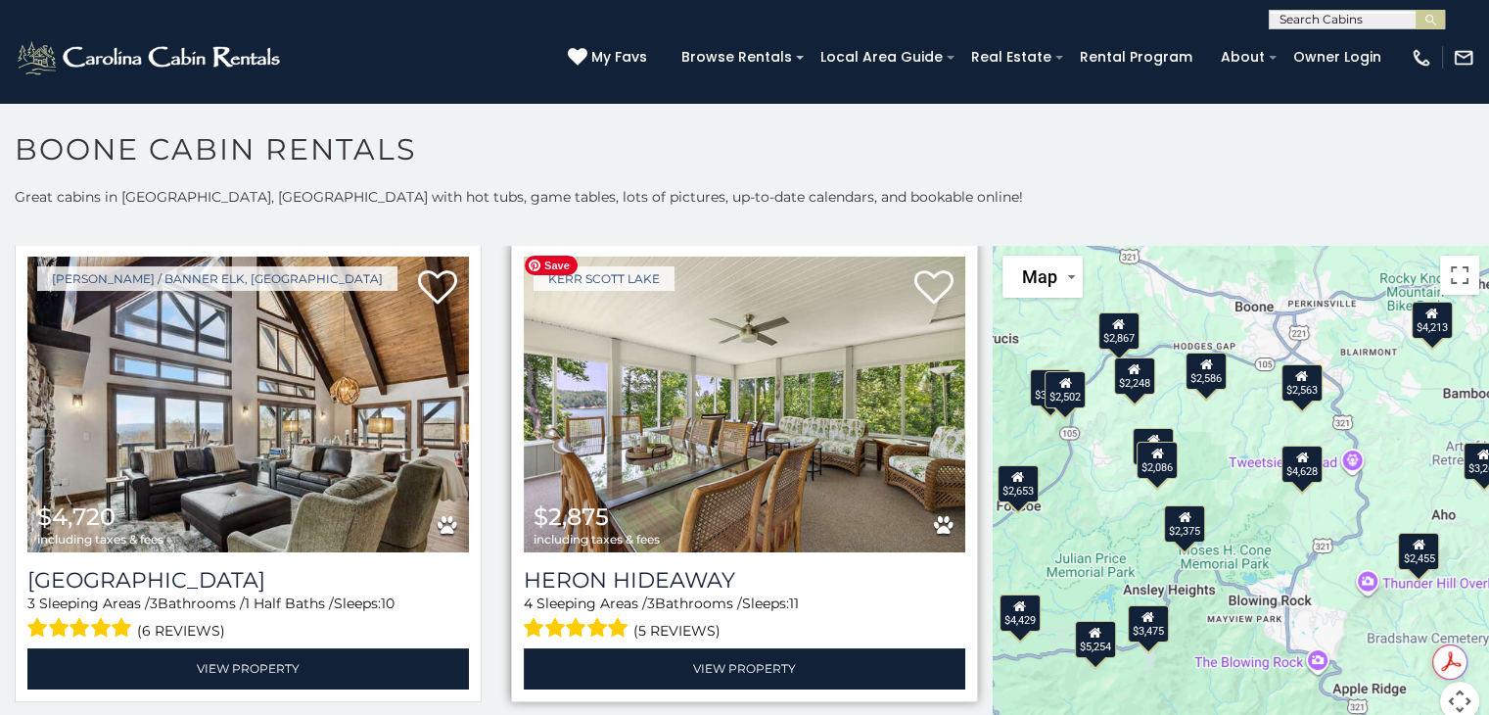
click at [731, 476] on img at bounding box center [744, 404] width 441 height 296
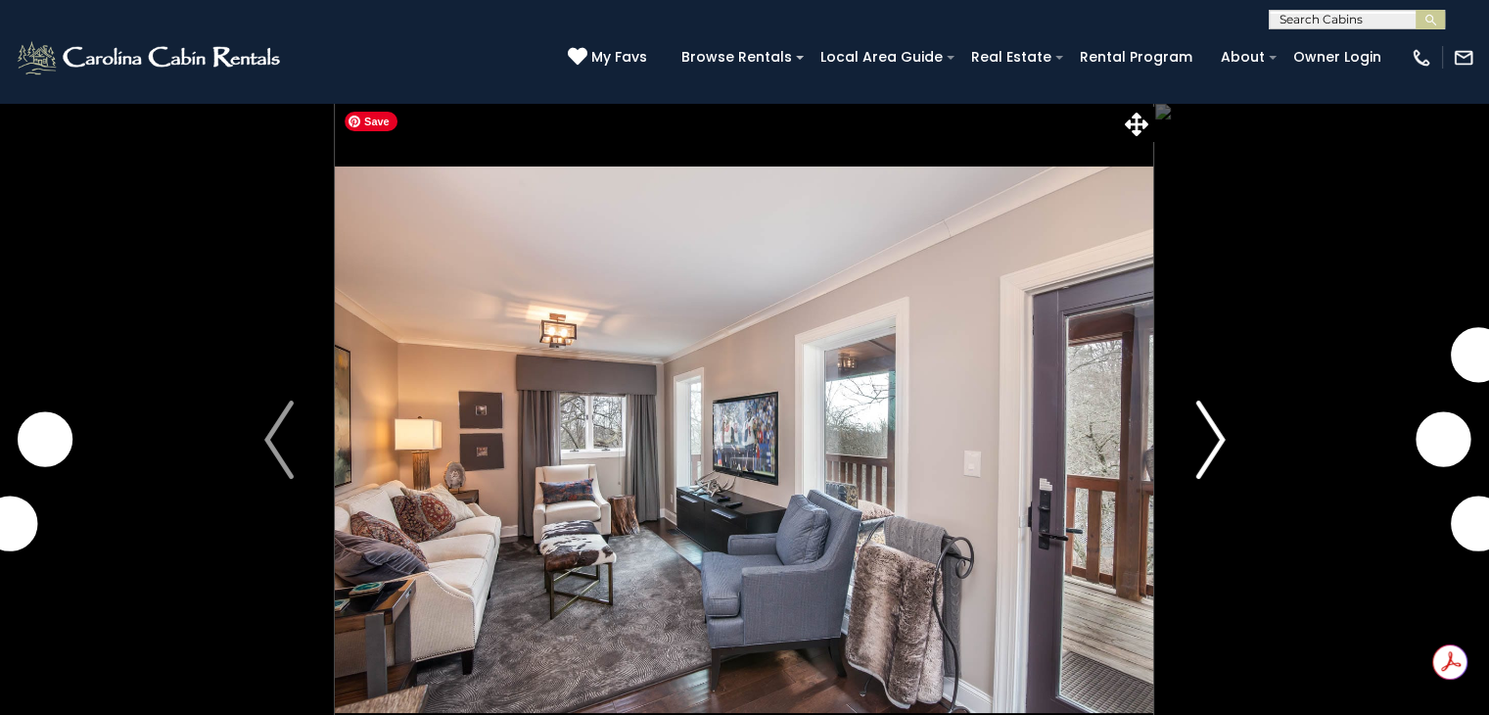
click at [1205, 477] on img "Next" at bounding box center [1209, 439] width 29 height 78
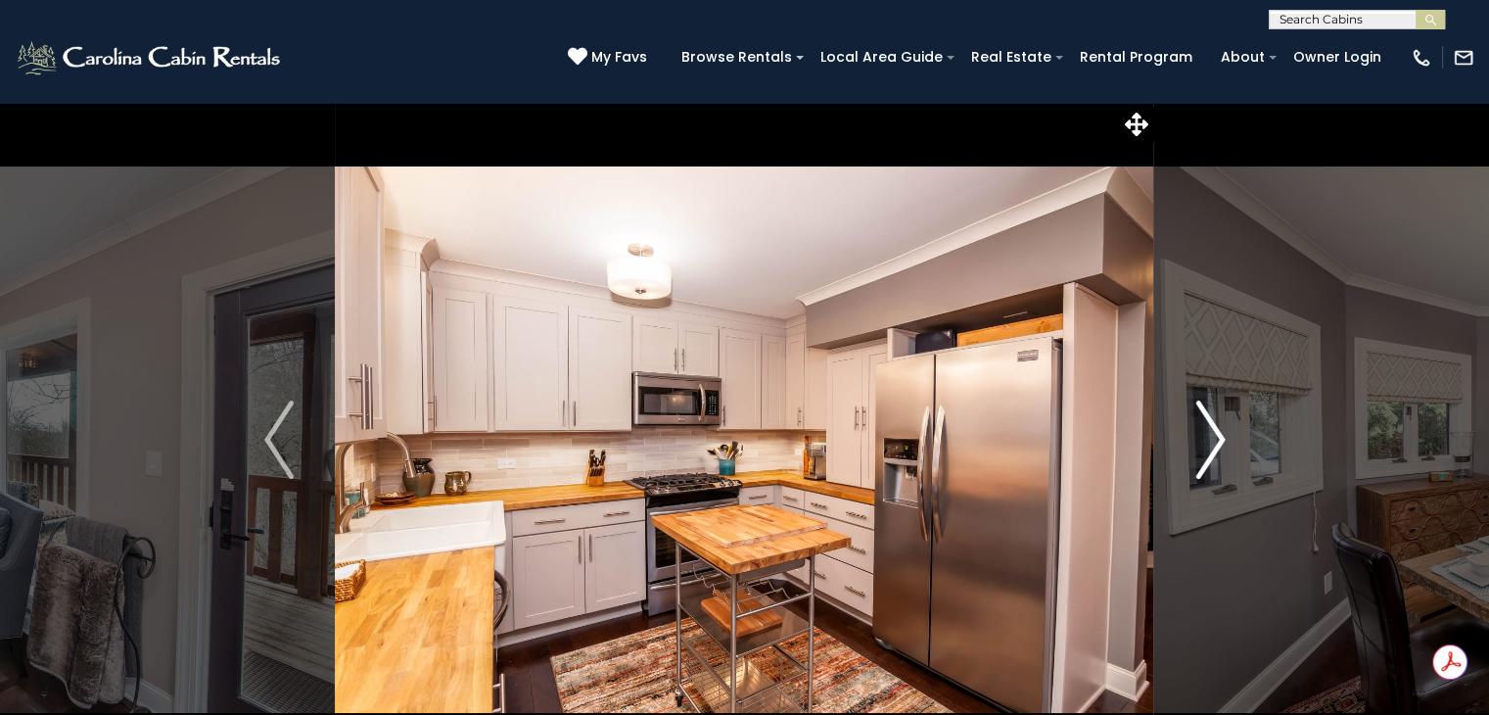
click at [1206, 455] on img "Next" at bounding box center [1209, 439] width 29 height 78
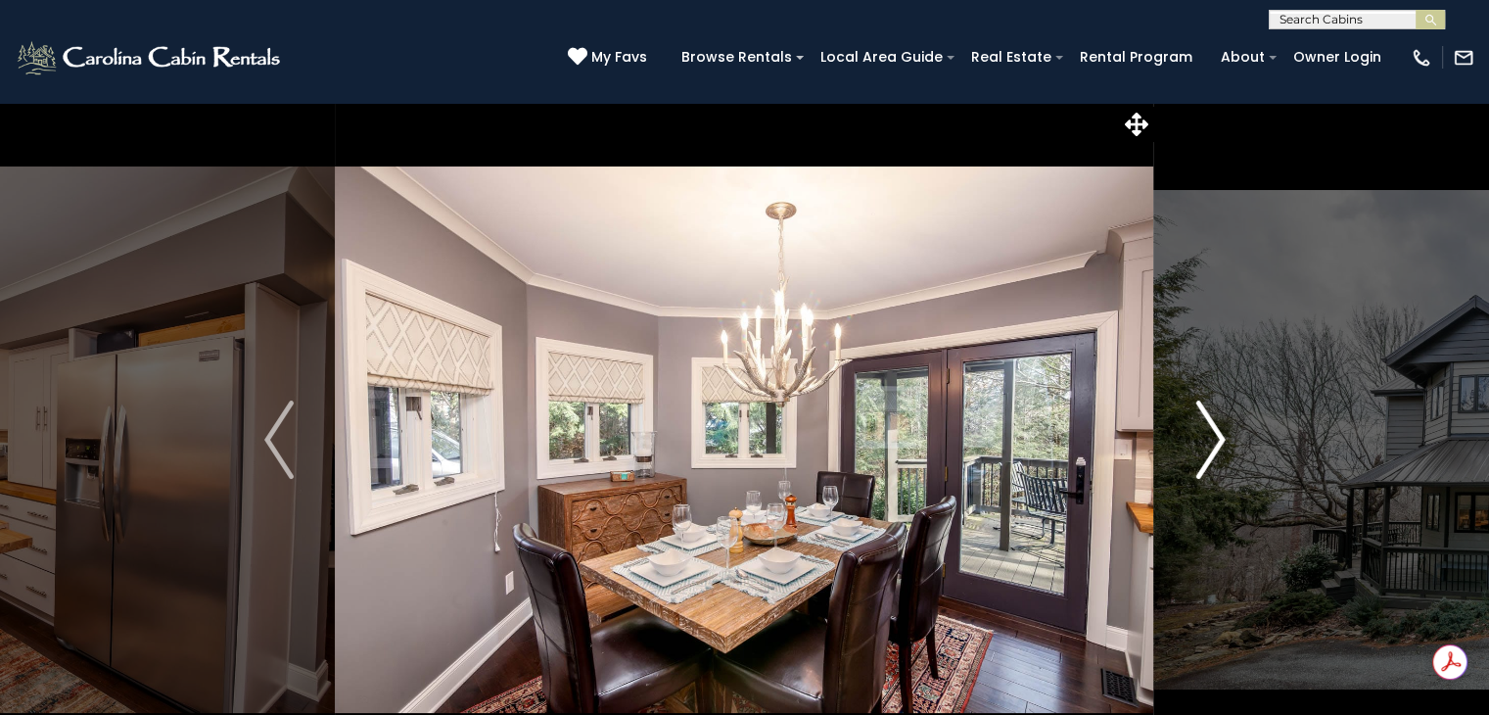
click at [1219, 450] on img "Next" at bounding box center [1209, 439] width 29 height 78
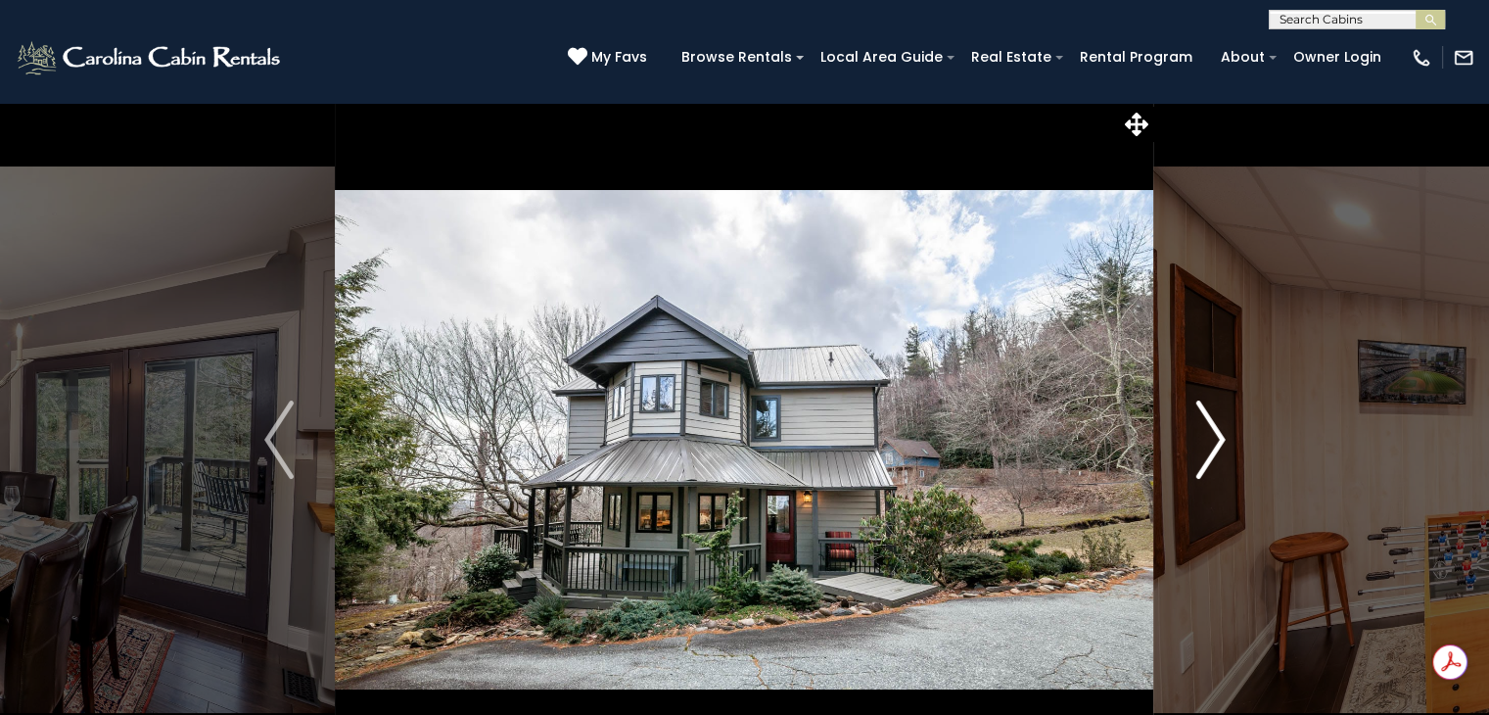
click at [1209, 461] on img "Next" at bounding box center [1209, 439] width 29 height 78
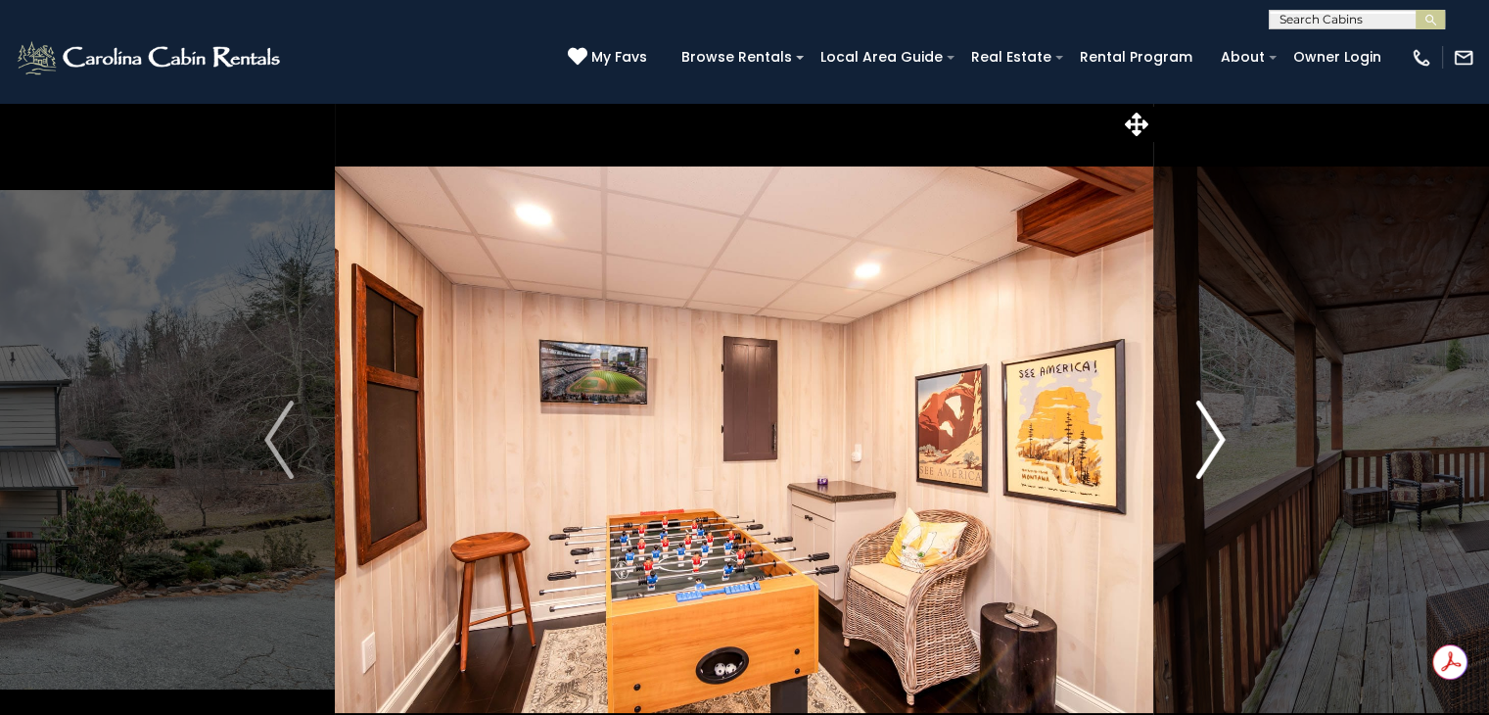
click at [1210, 457] on img "Next" at bounding box center [1209, 439] width 29 height 78
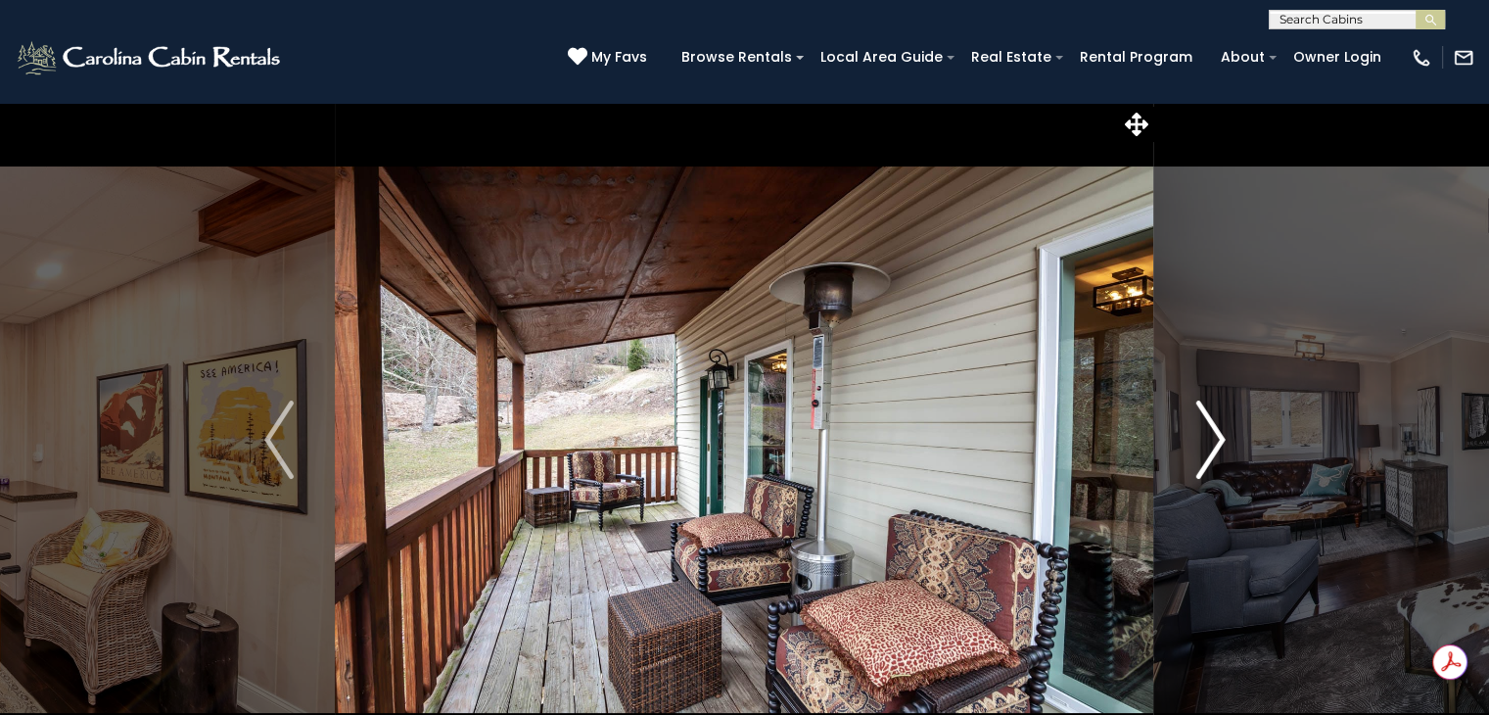
click at [1210, 455] on img "Next" at bounding box center [1209, 439] width 29 height 78
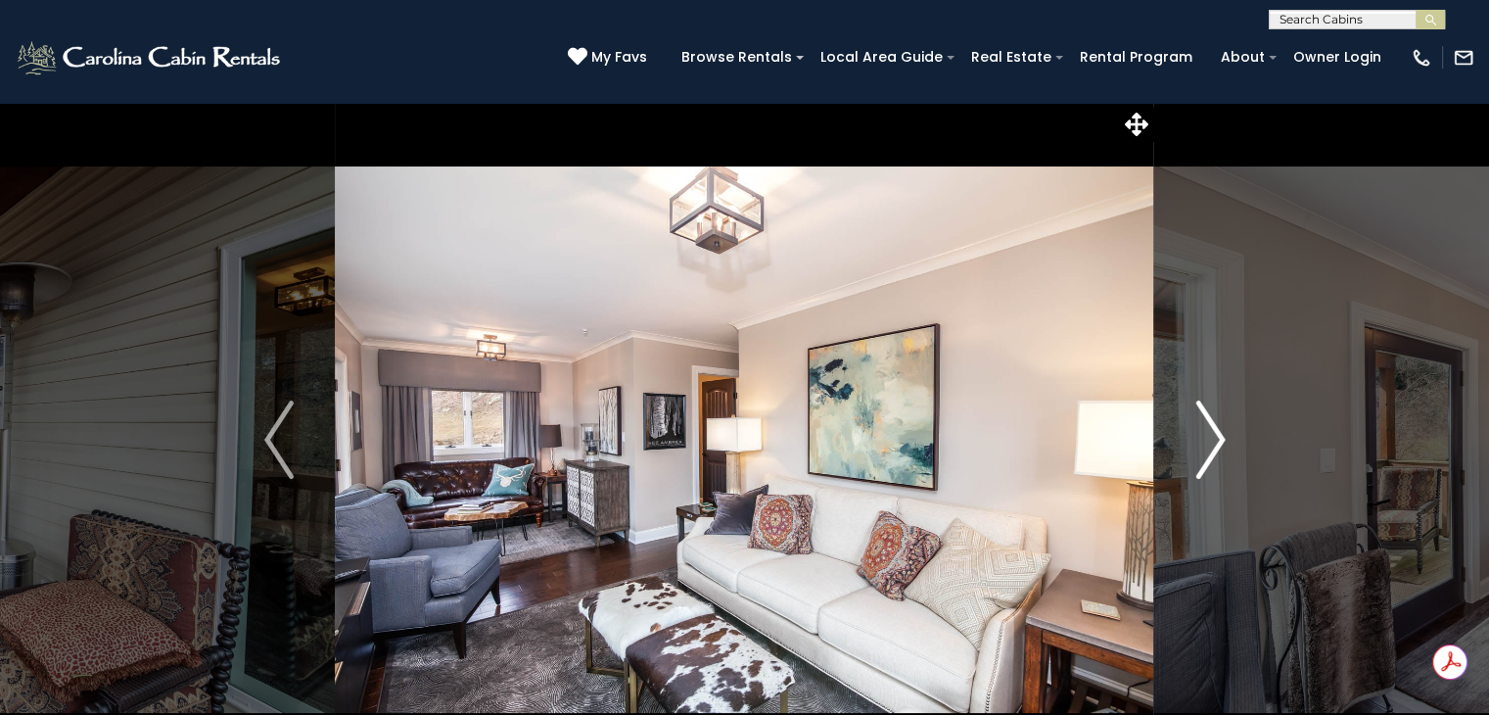
click at [1199, 454] on img "Next" at bounding box center [1209, 439] width 29 height 78
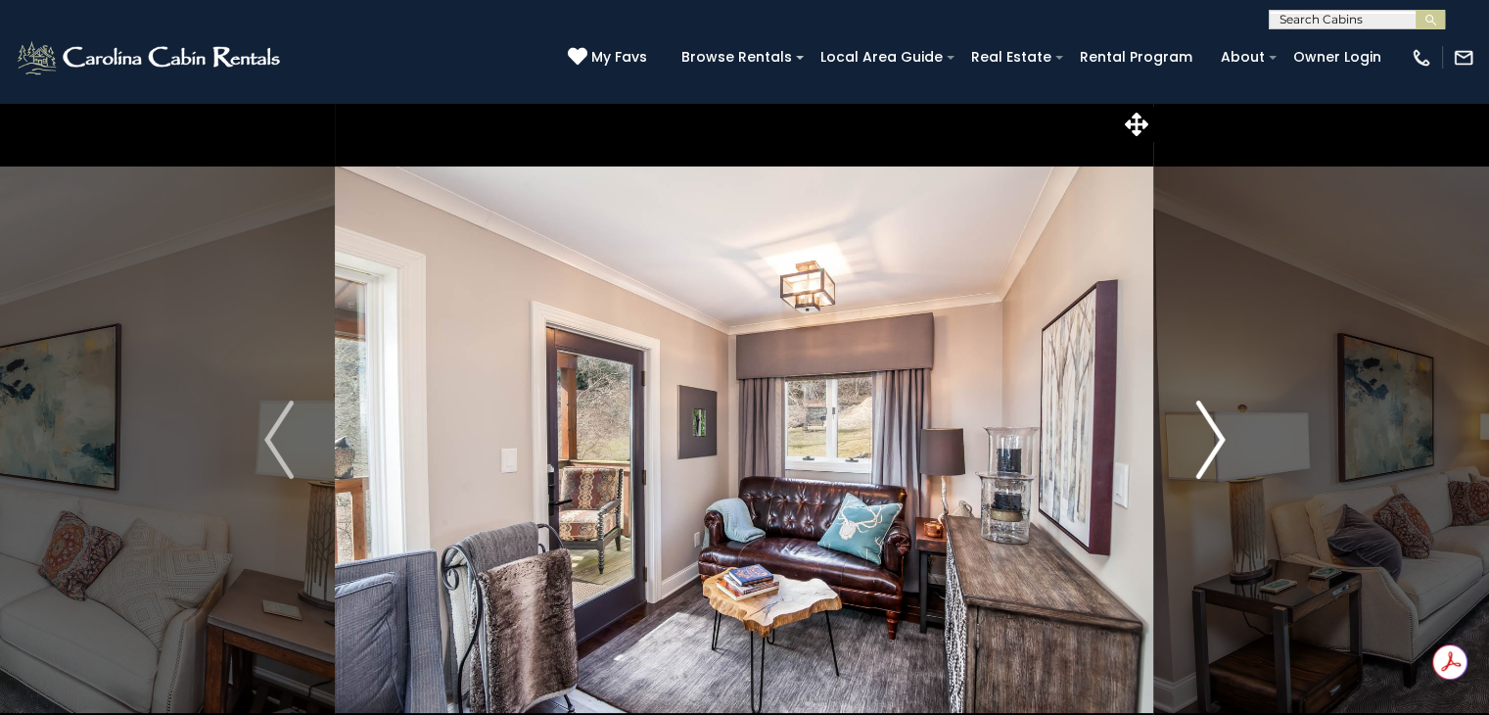
click at [1212, 472] on img "Next" at bounding box center [1209, 439] width 29 height 78
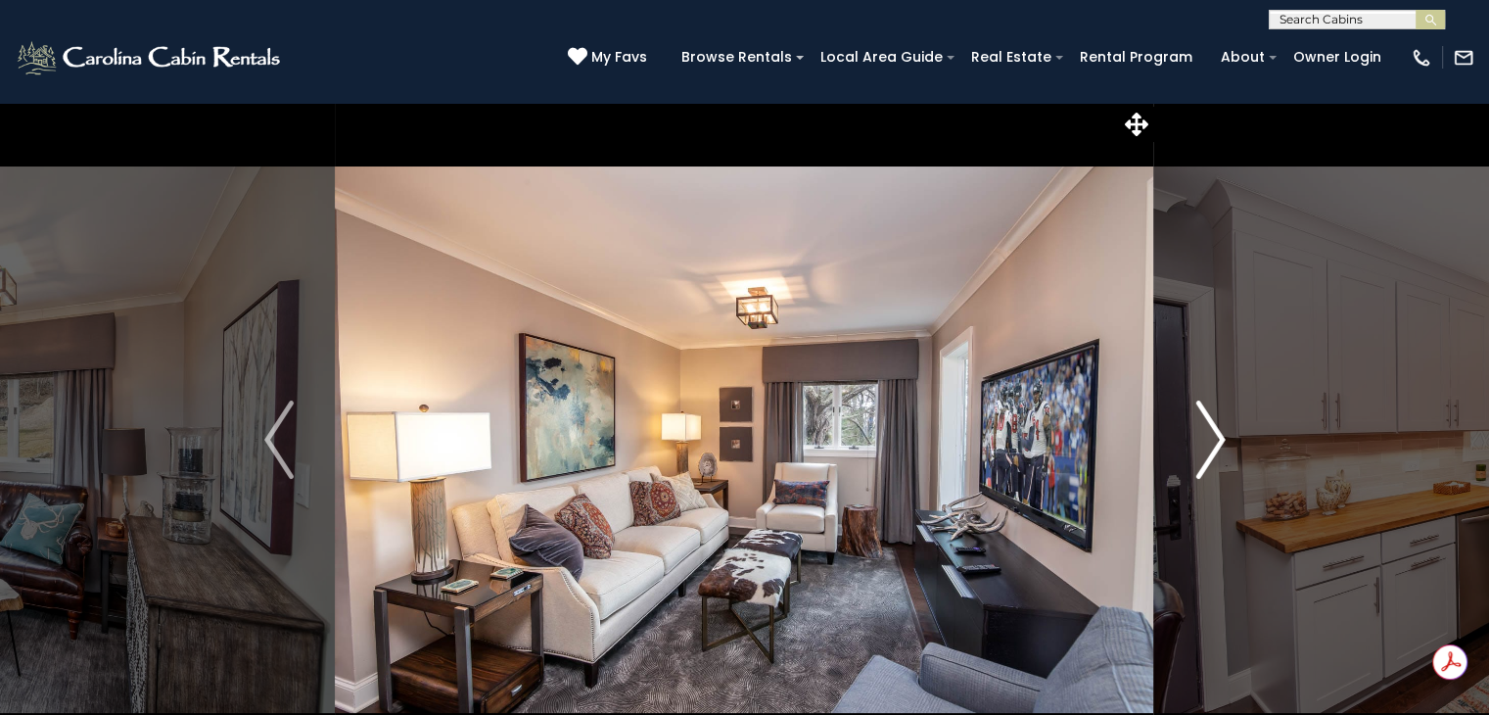
click at [1223, 458] on img "Next" at bounding box center [1209, 439] width 29 height 78
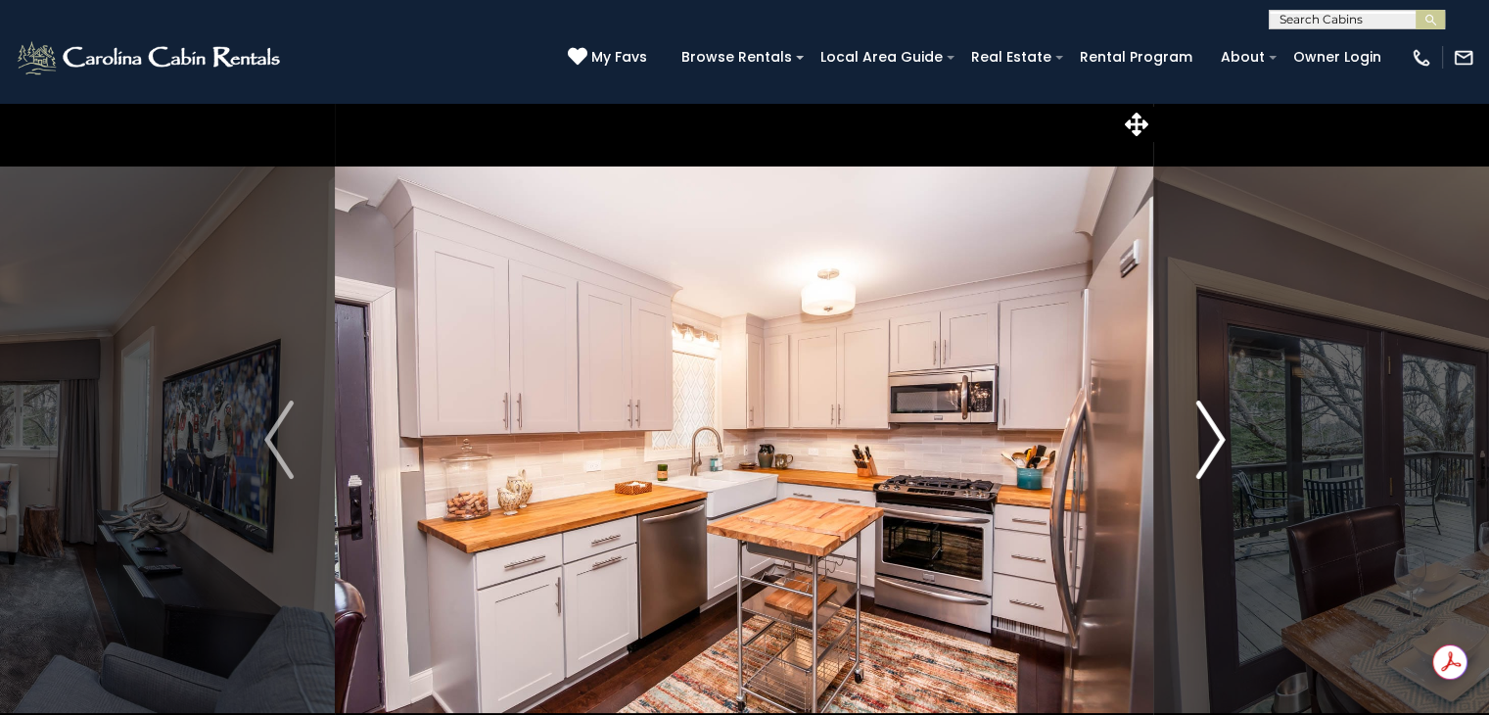
click at [1222, 455] on img "Next" at bounding box center [1209, 439] width 29 height 78
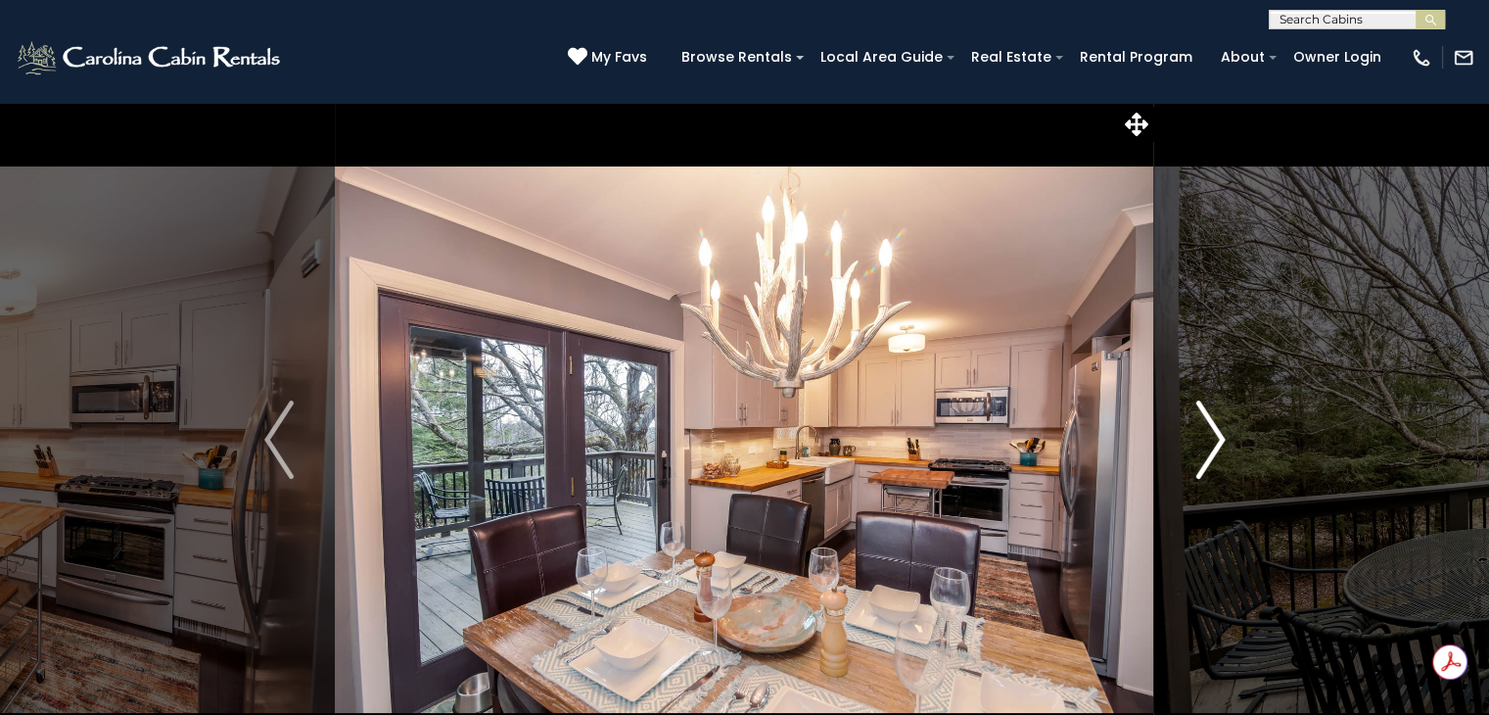
click at [1215, 454] on img "Next" at bounding box center [1209, 439] width 29 height 78
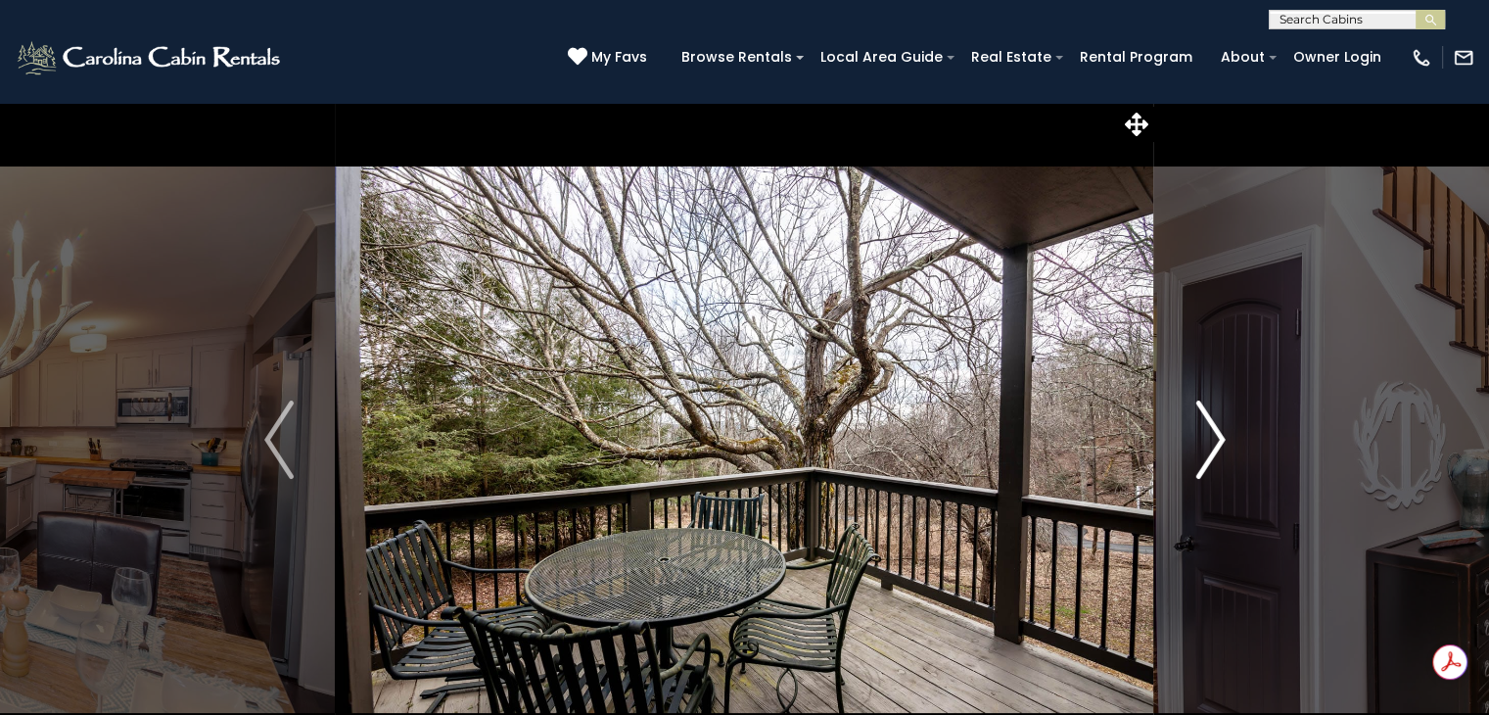
click at [1214, 458] on img "Next" at bounding box center [1209, 439] width 29 height 78
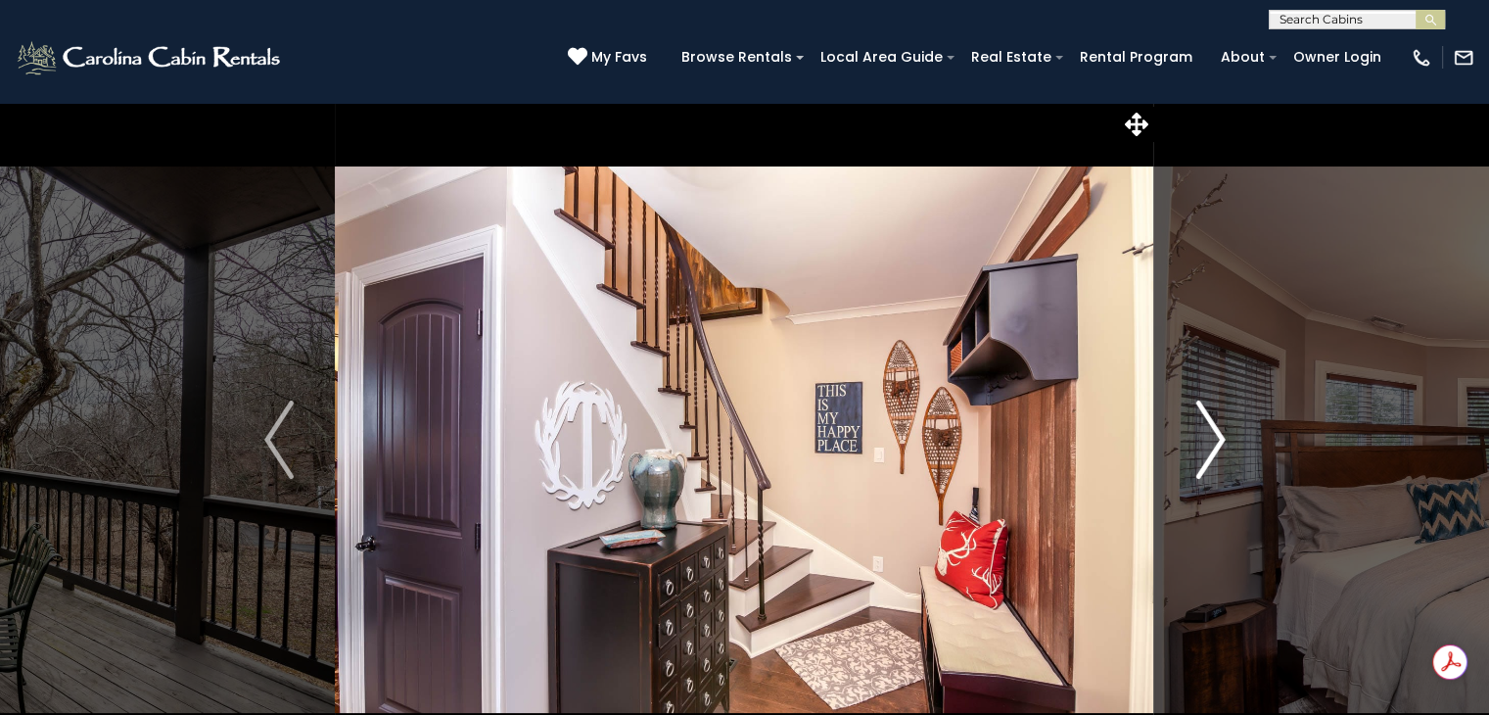
click at [1210, 444] on img "Next" at bounding box center [1209, 439] width 29 height 78
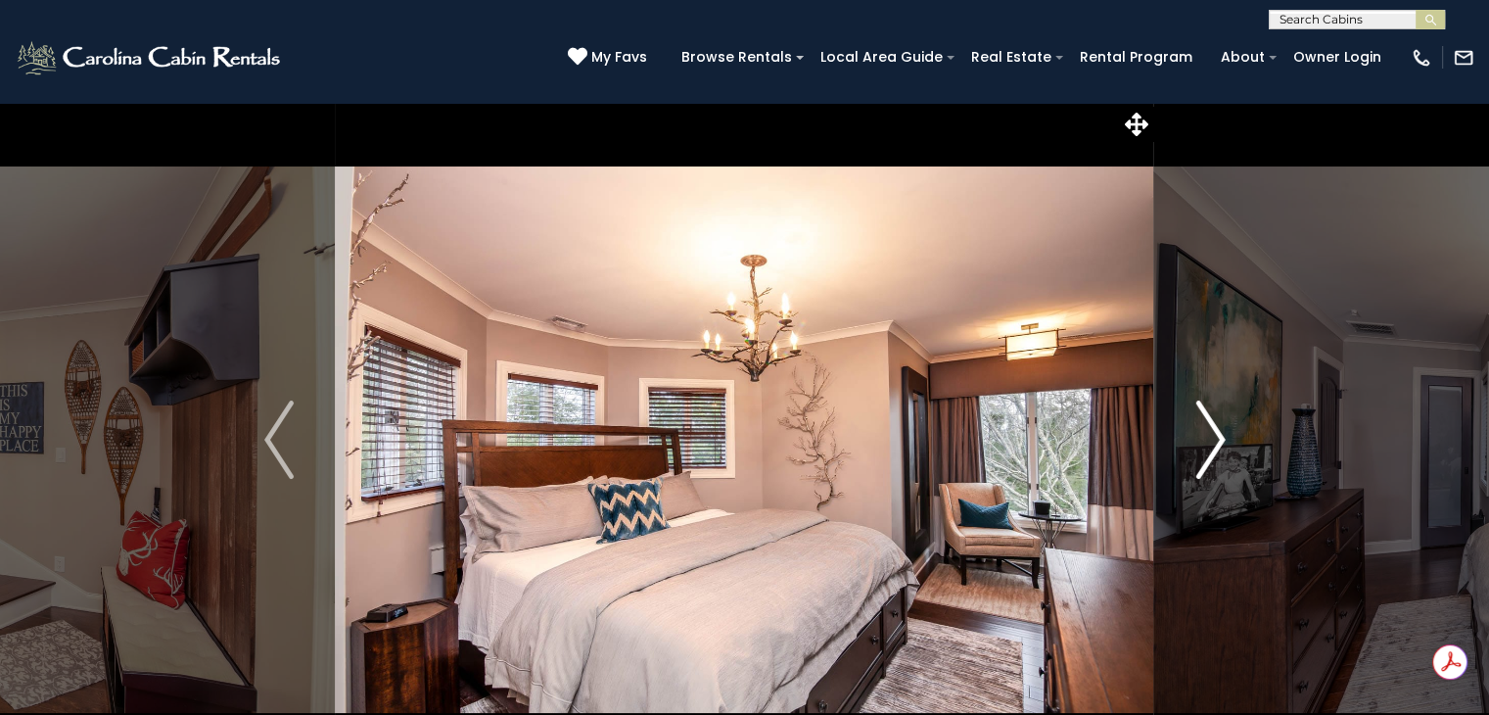
click at [1206, 457] on img "Next" at bounding box center [1209, 439] width 29 height 78
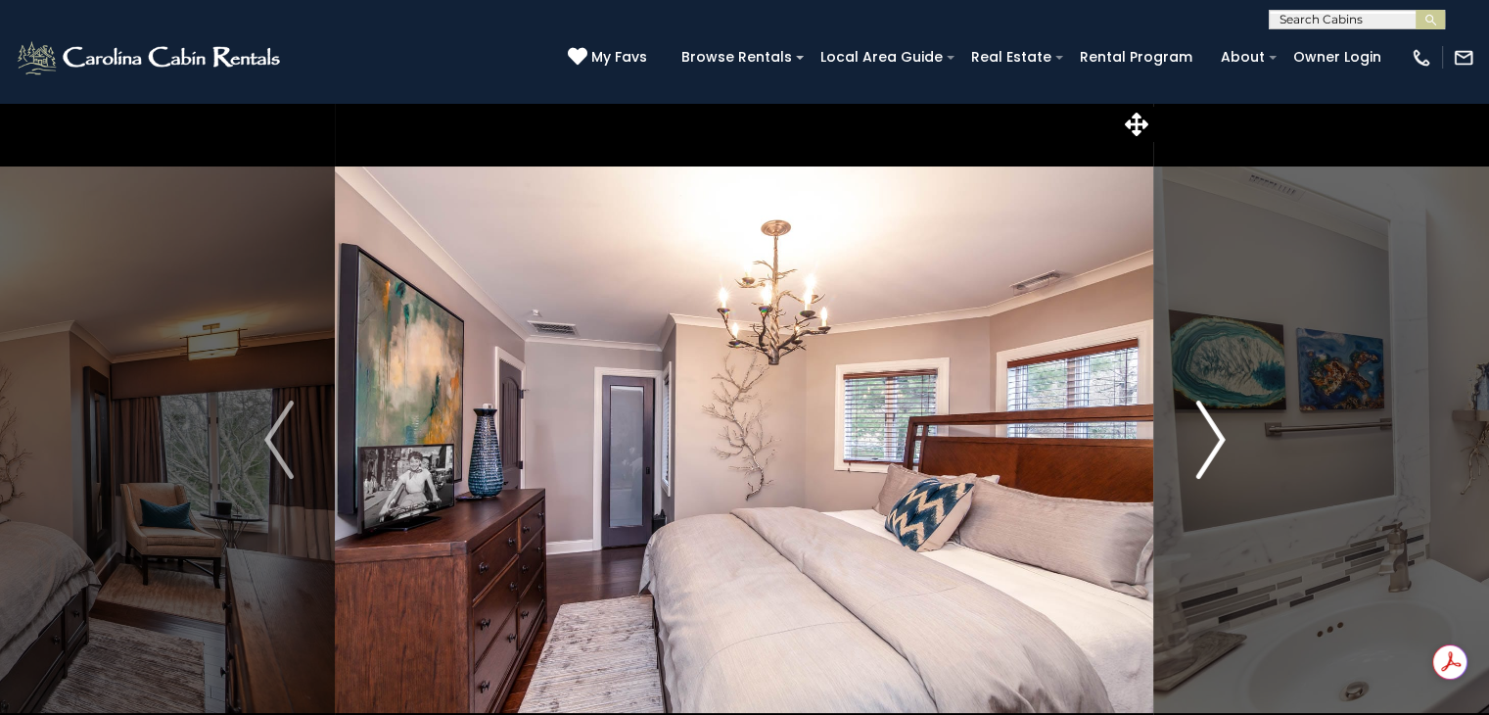
click at [1200, 462] on img "Next" at bounding box center [1209, 439] width 29 height 78
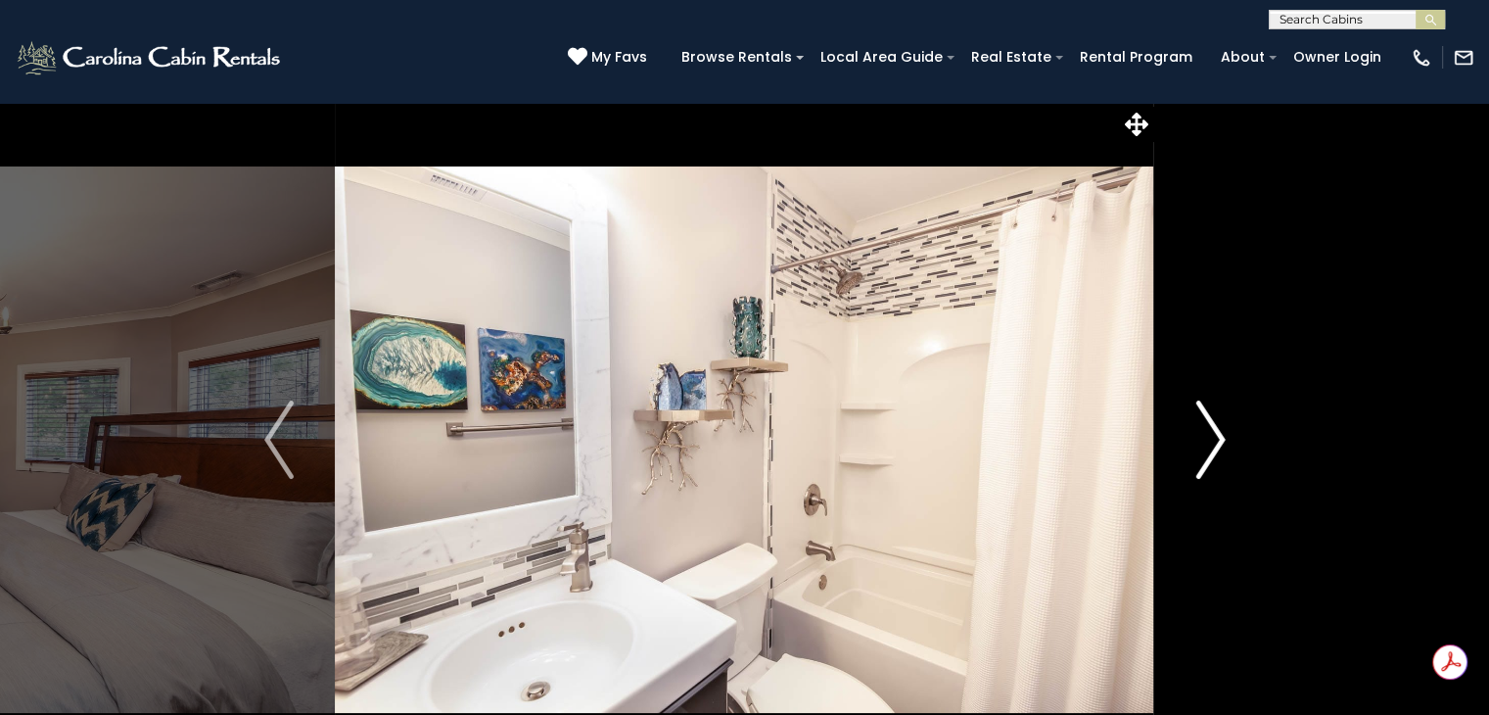
click at [1196, 455] on img "Next" at bounding box center [1209, 439] width 29 height 78
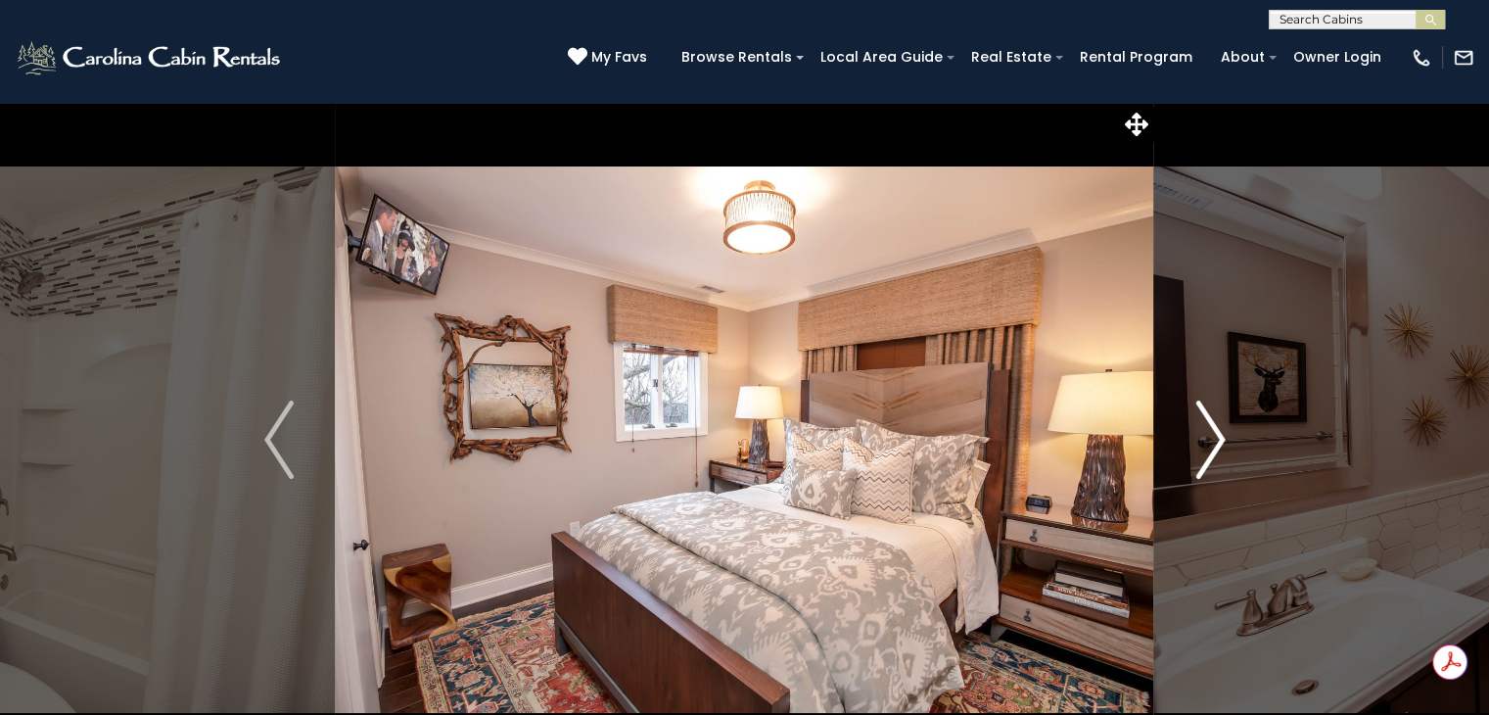
click at [1212, 444] on img "Next" at bounding box center [1209, 439] width 29 height 78
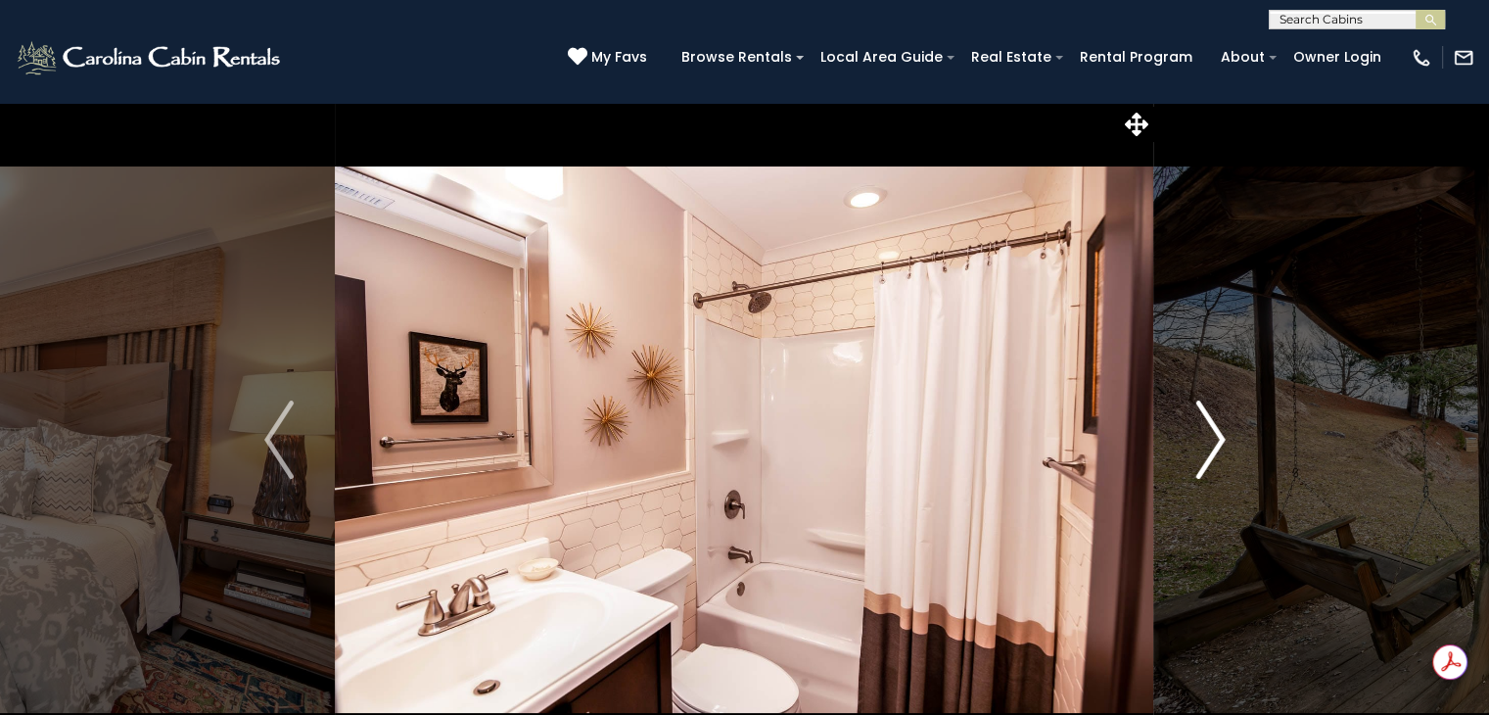
click at [1206, 454] on img "Next" at bounding box center [1209, 439] width 29 height 78
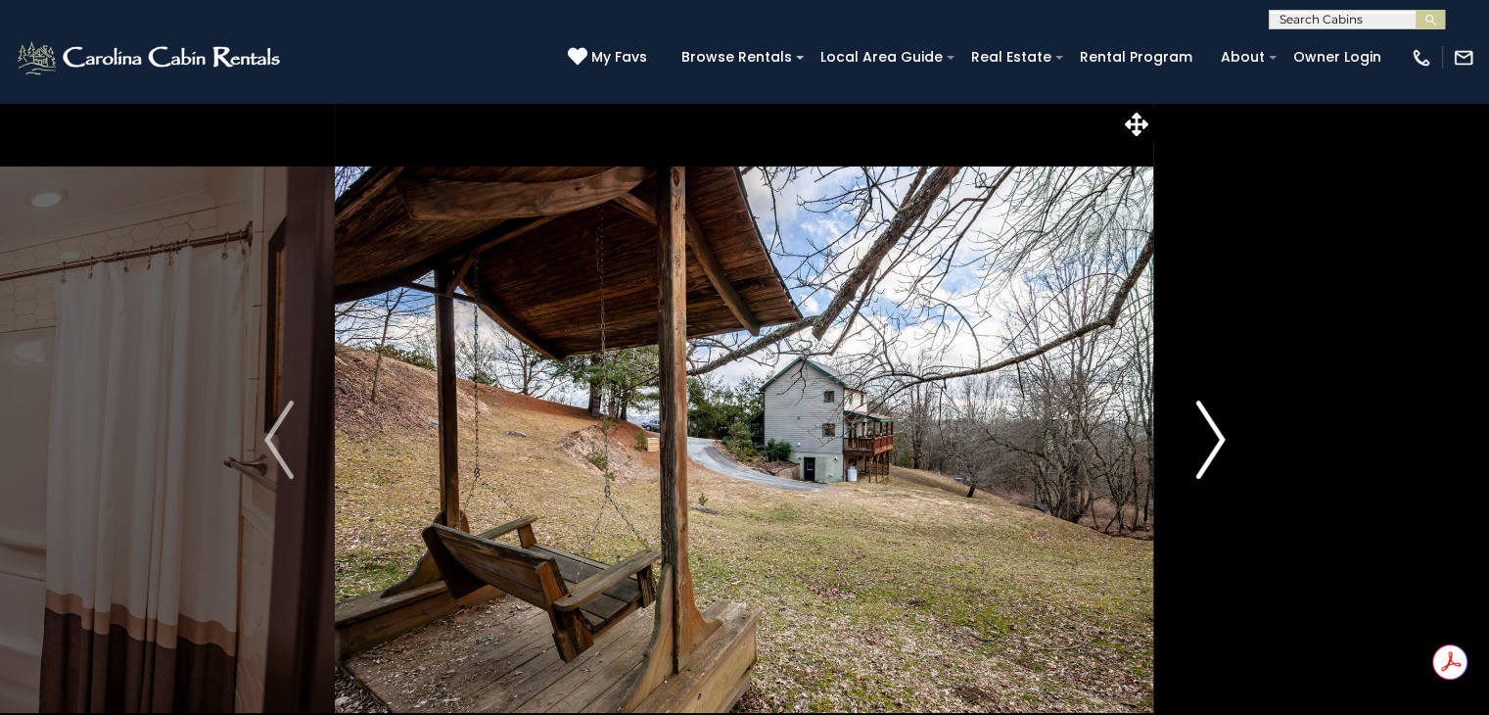
click at [1265, 124] on button "Next" at bounding box center [1210, 439] width 113 height 675
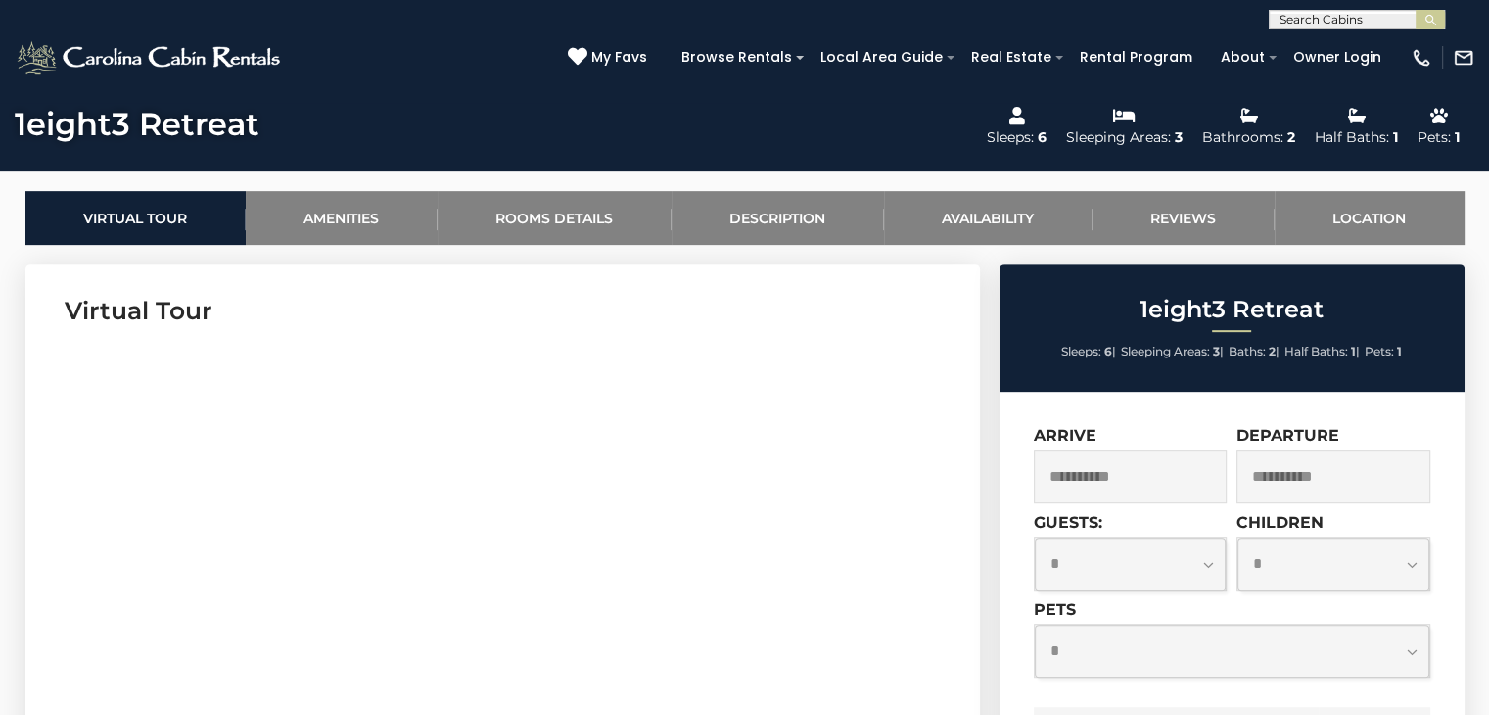
scroll to position [839, 0]
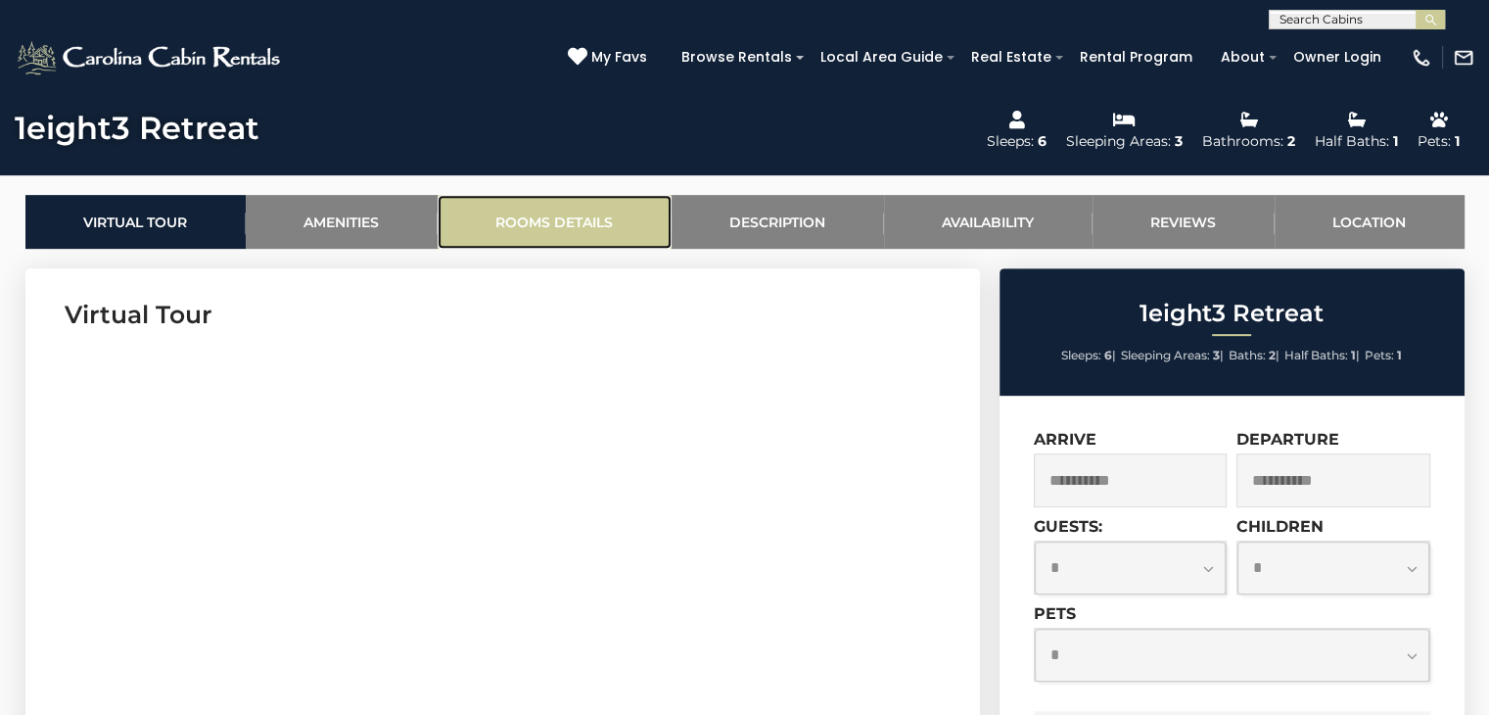
click at [498, 210] on link "Rooms Details" at bounding box center [555, 222] width 234 height 54
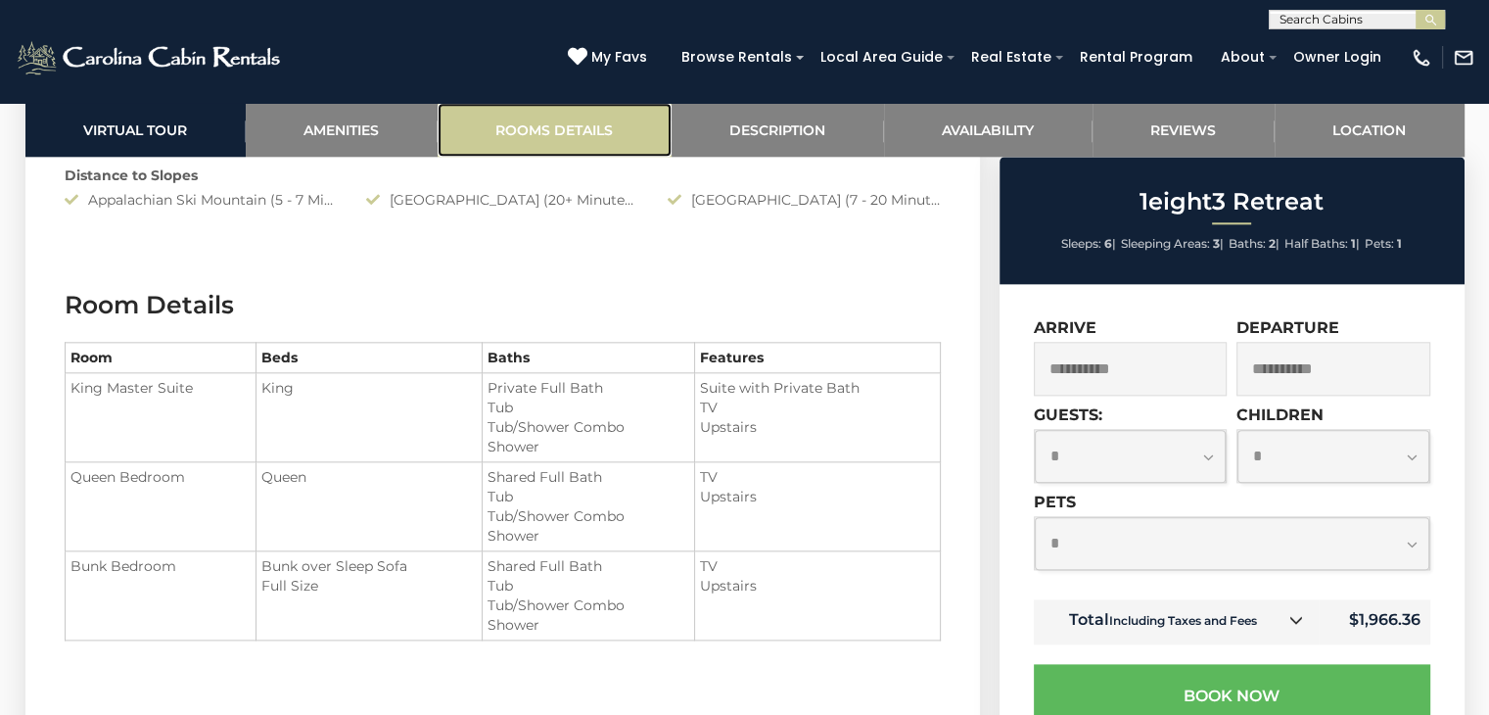
scroll to position [2333, 0]
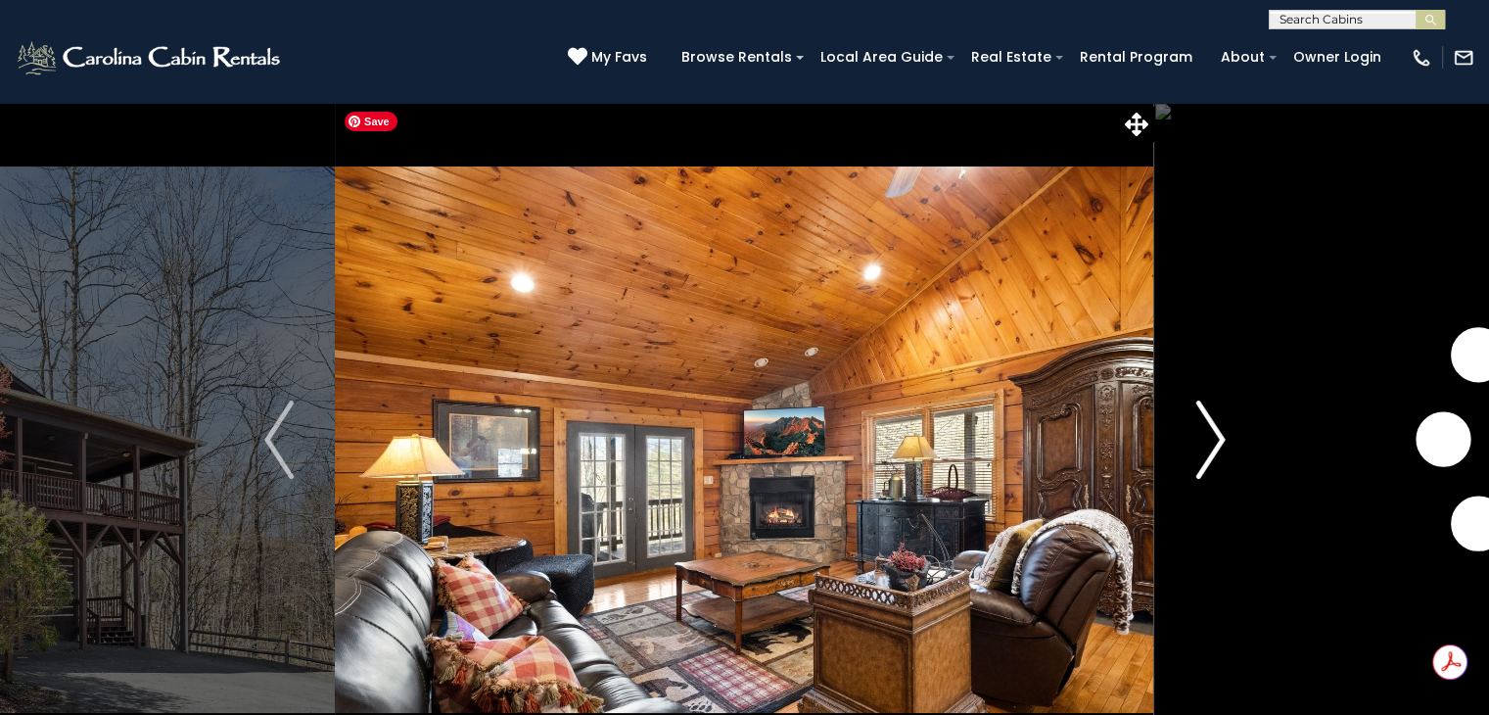
click at [1196, 449] on img "Next" at bounding box center [1209, 439] width 29 height 78
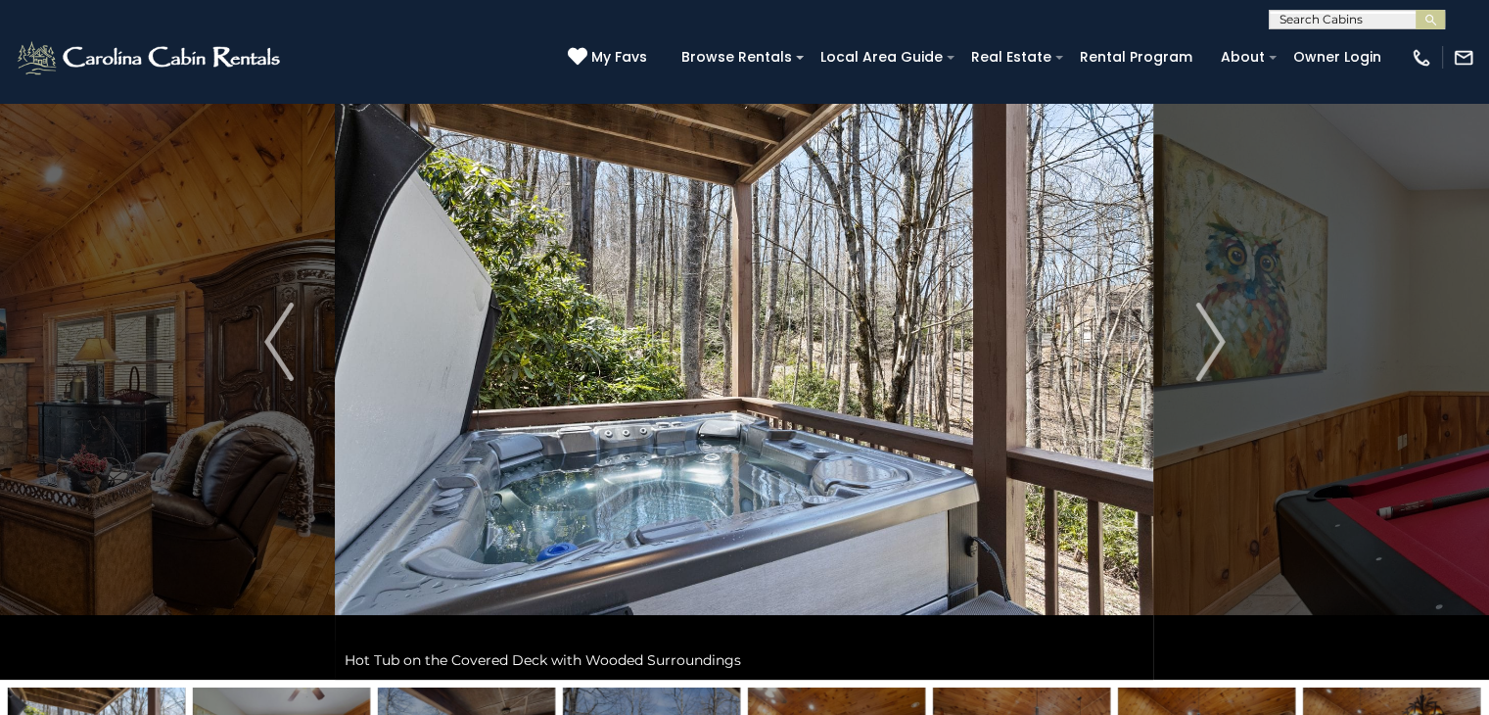
scroll to position [104, 0]
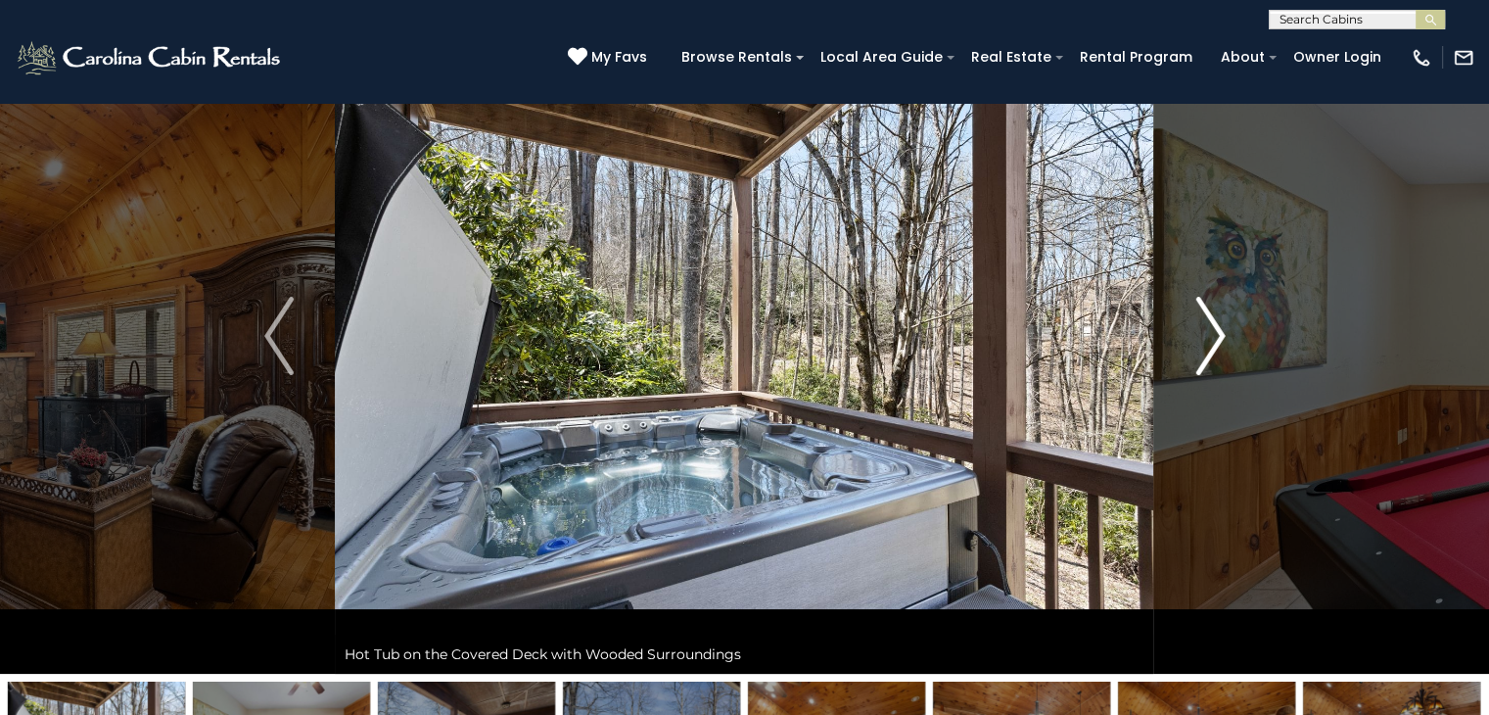
click at [1208, 335] on img "Next" at bounding box center [1209, 336] width 29 height 78
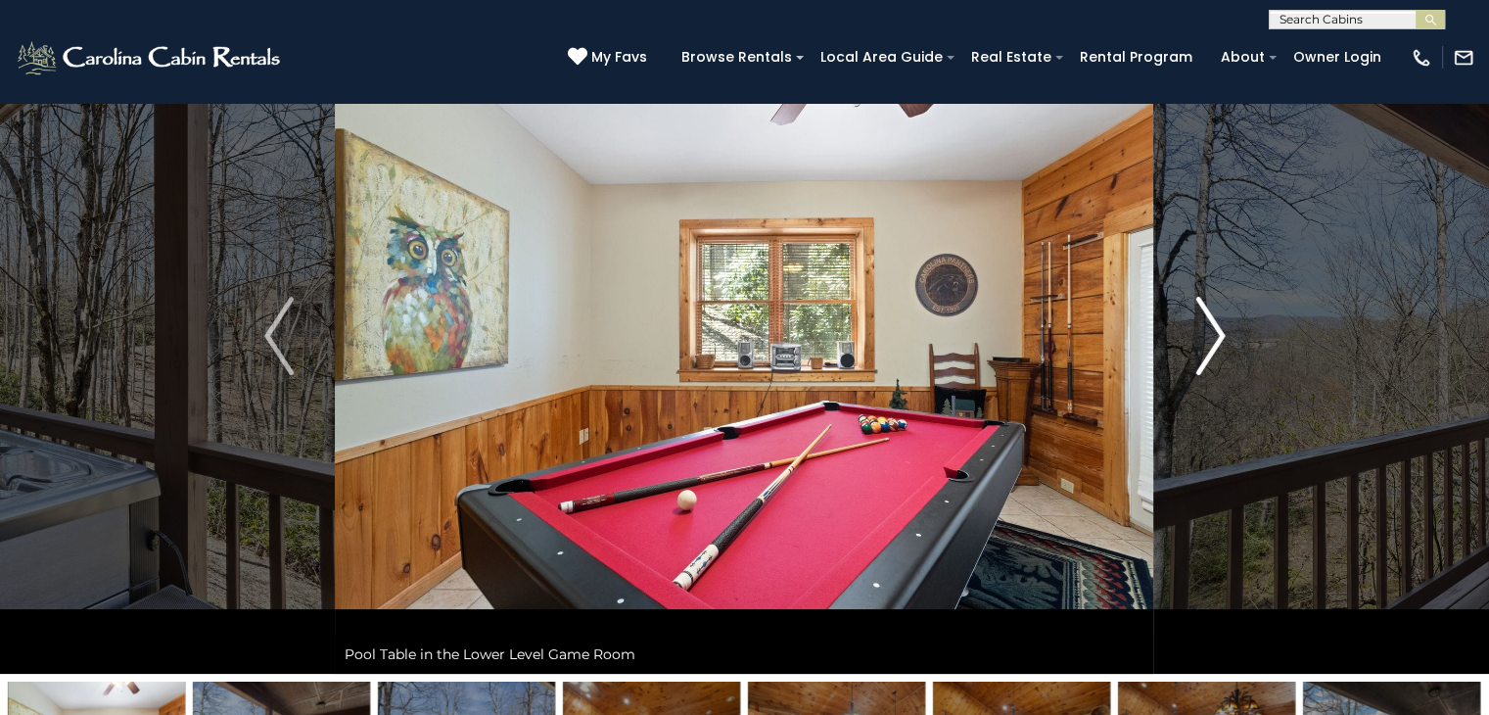
click at [1206, 337] on img "Next" at bounding box center [1209, 336] width 29 height 78
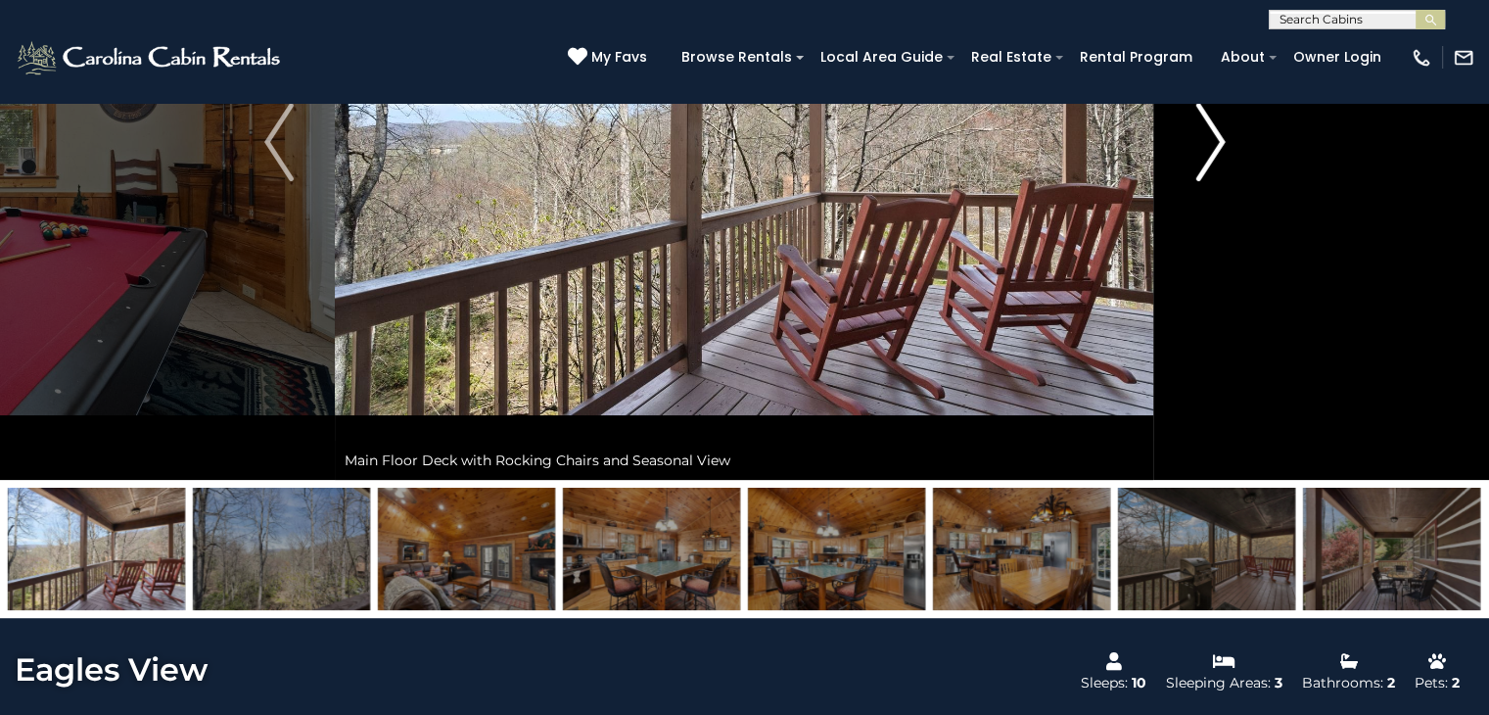
scroll to position [298, 0]
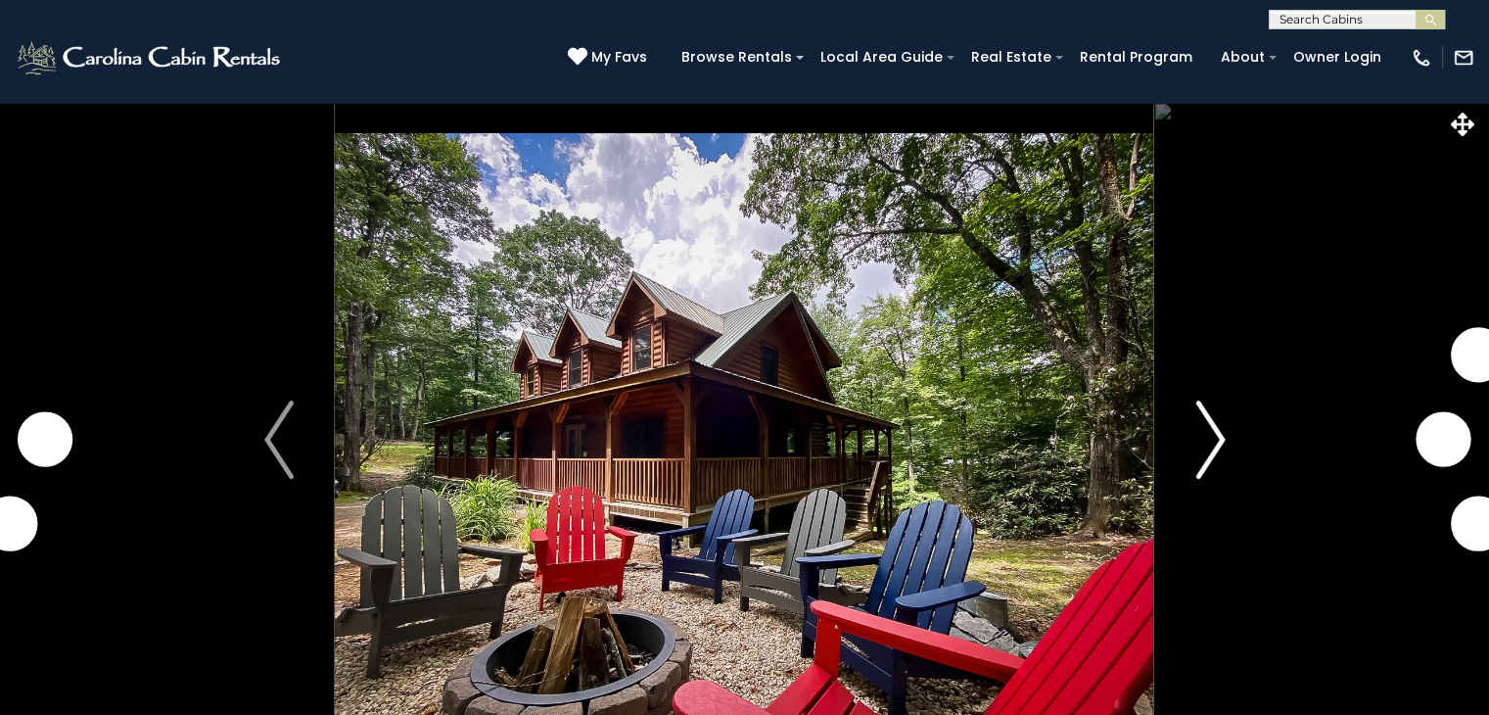
click at [1202, 458] on img "Next" at bounding box center [1209, 439] width 29 height 78
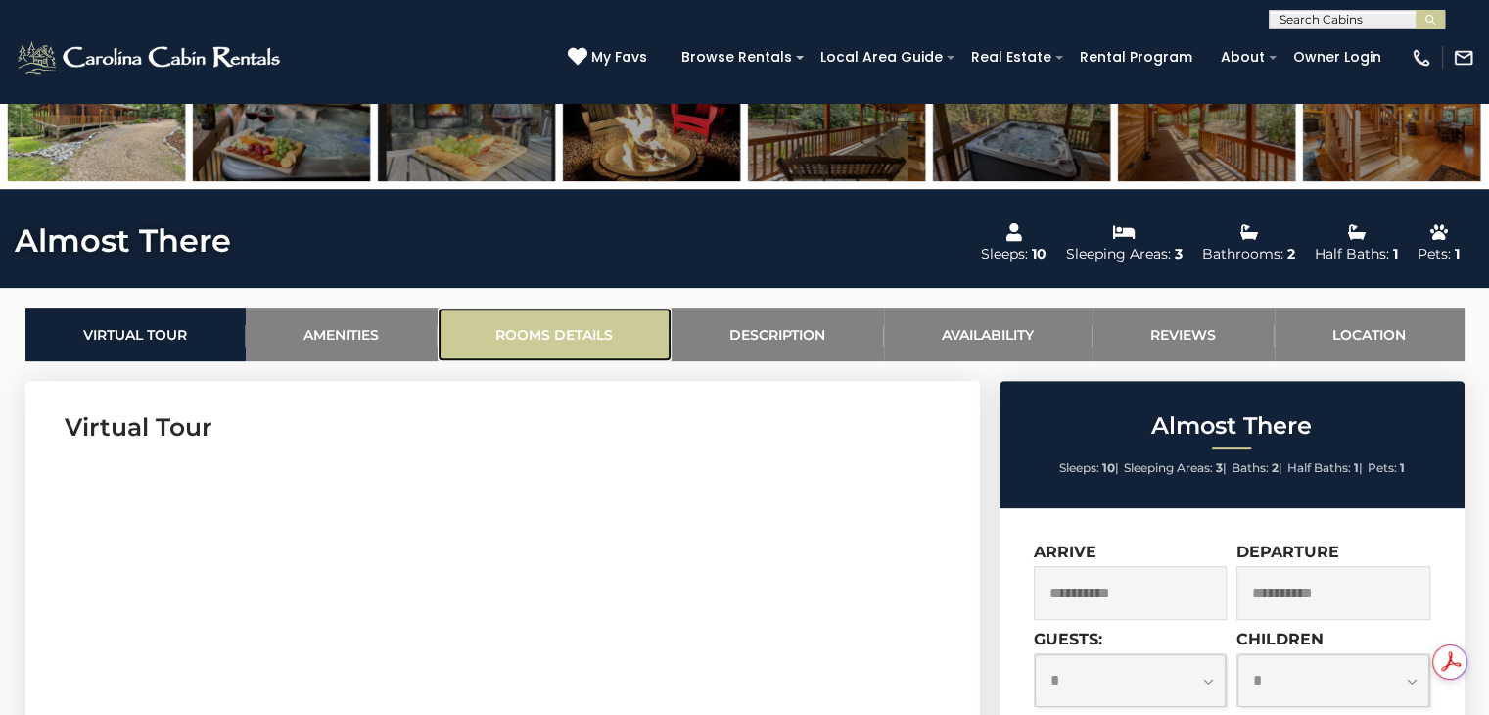
click at [560, 352] on link "Rooms Details" at bounding box center [555, 334] width 234 height 54
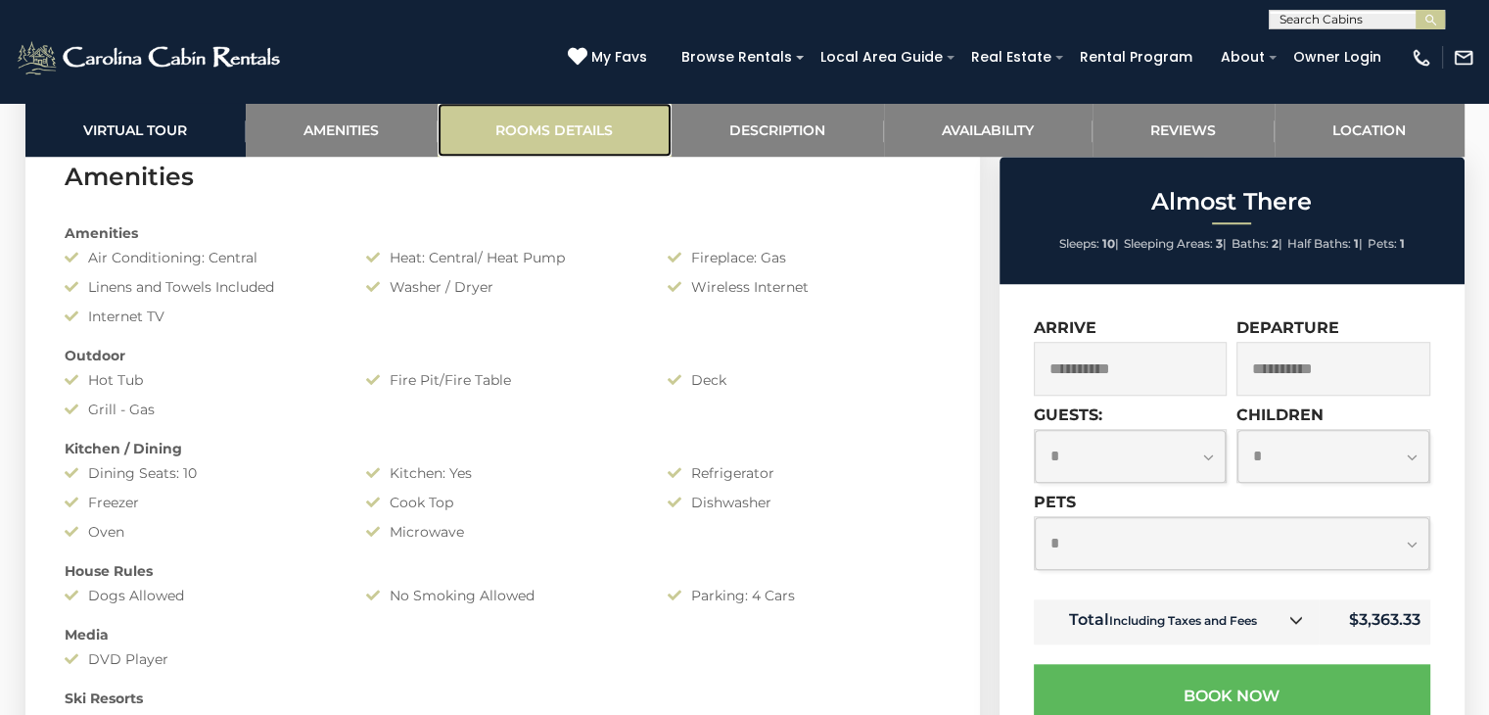
scroll to position [2299, 0]
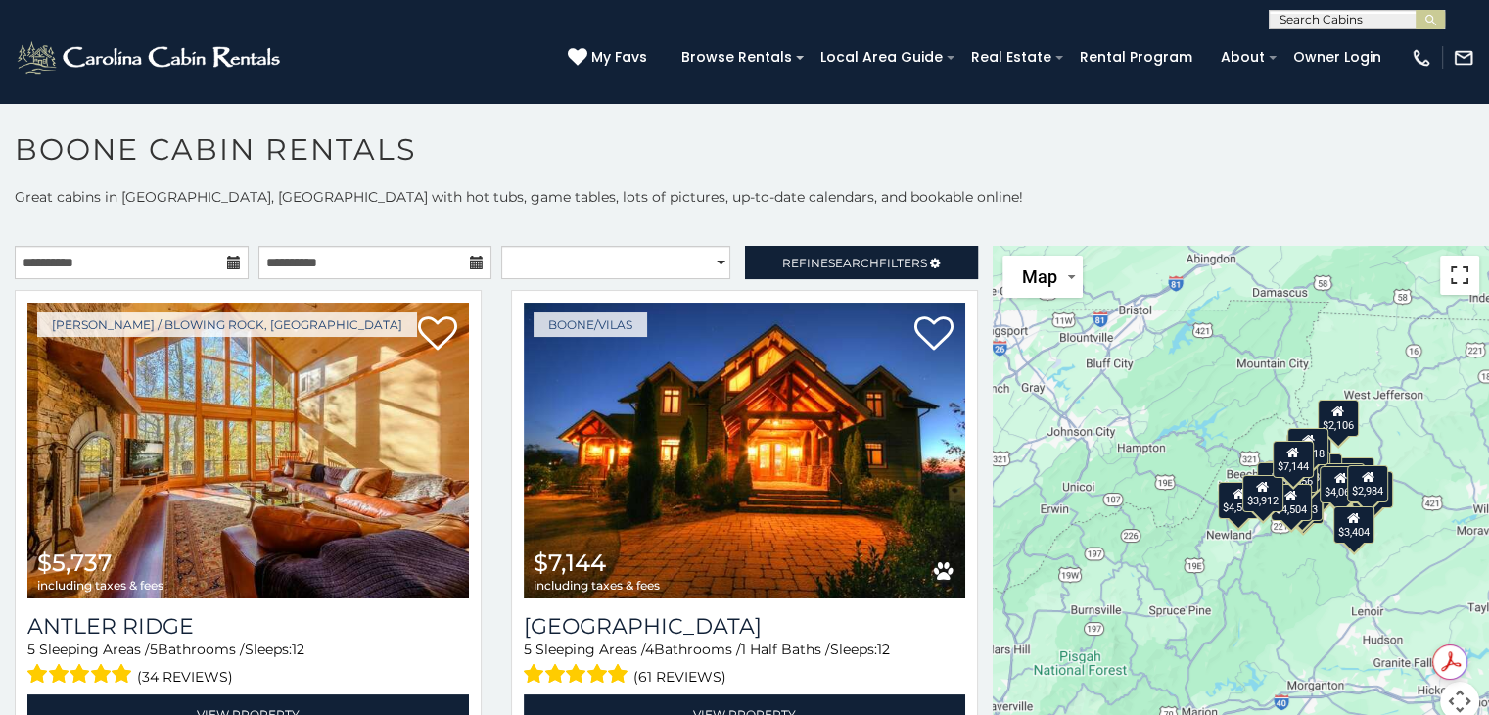
click at [1446, 280] on button "Toggle fullscreen view" at bounding box center [1459, 274] width 39 height 39
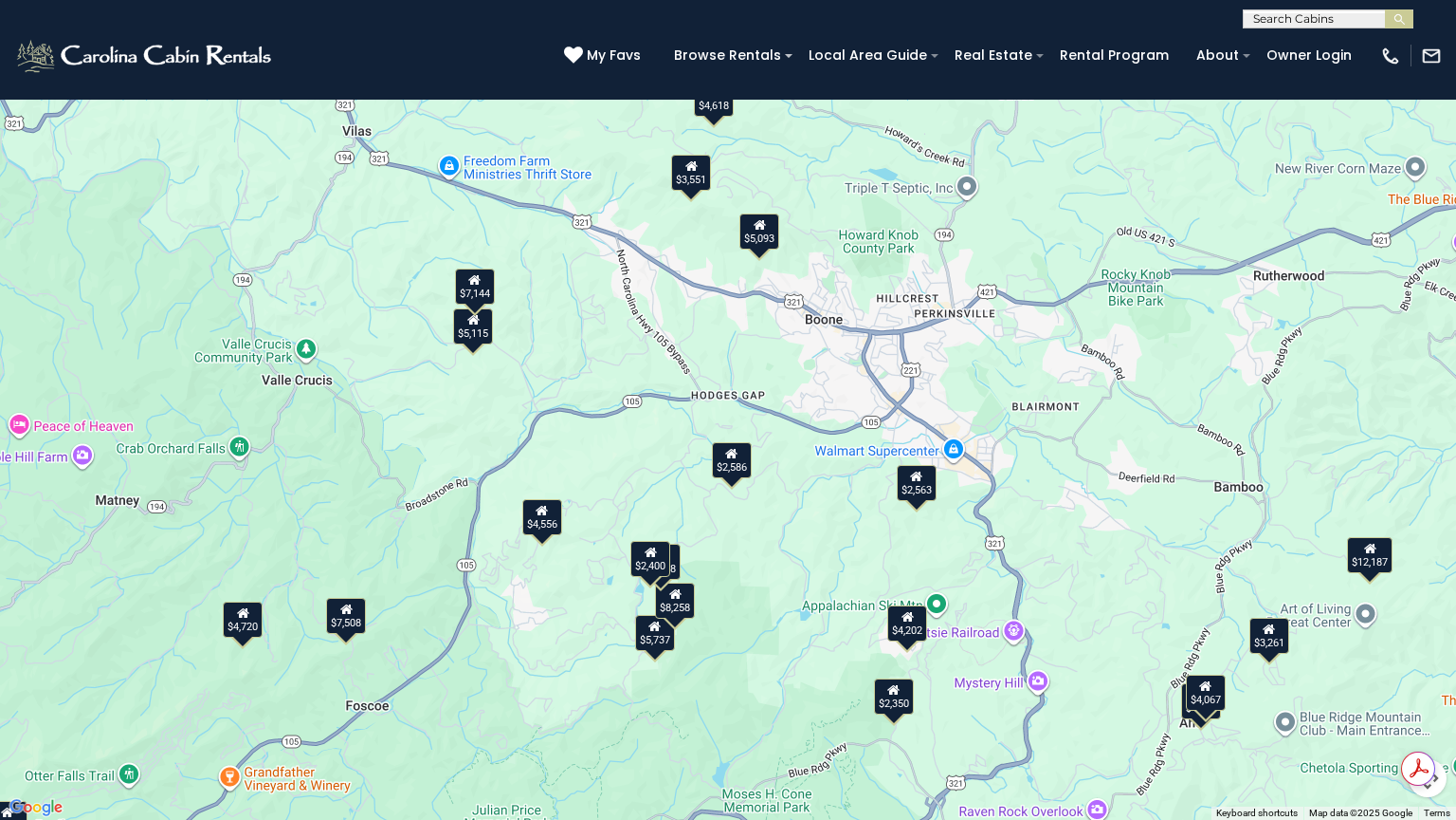
click at [732, 452] on icon at bounding box center [731, 454] width 13 height 14
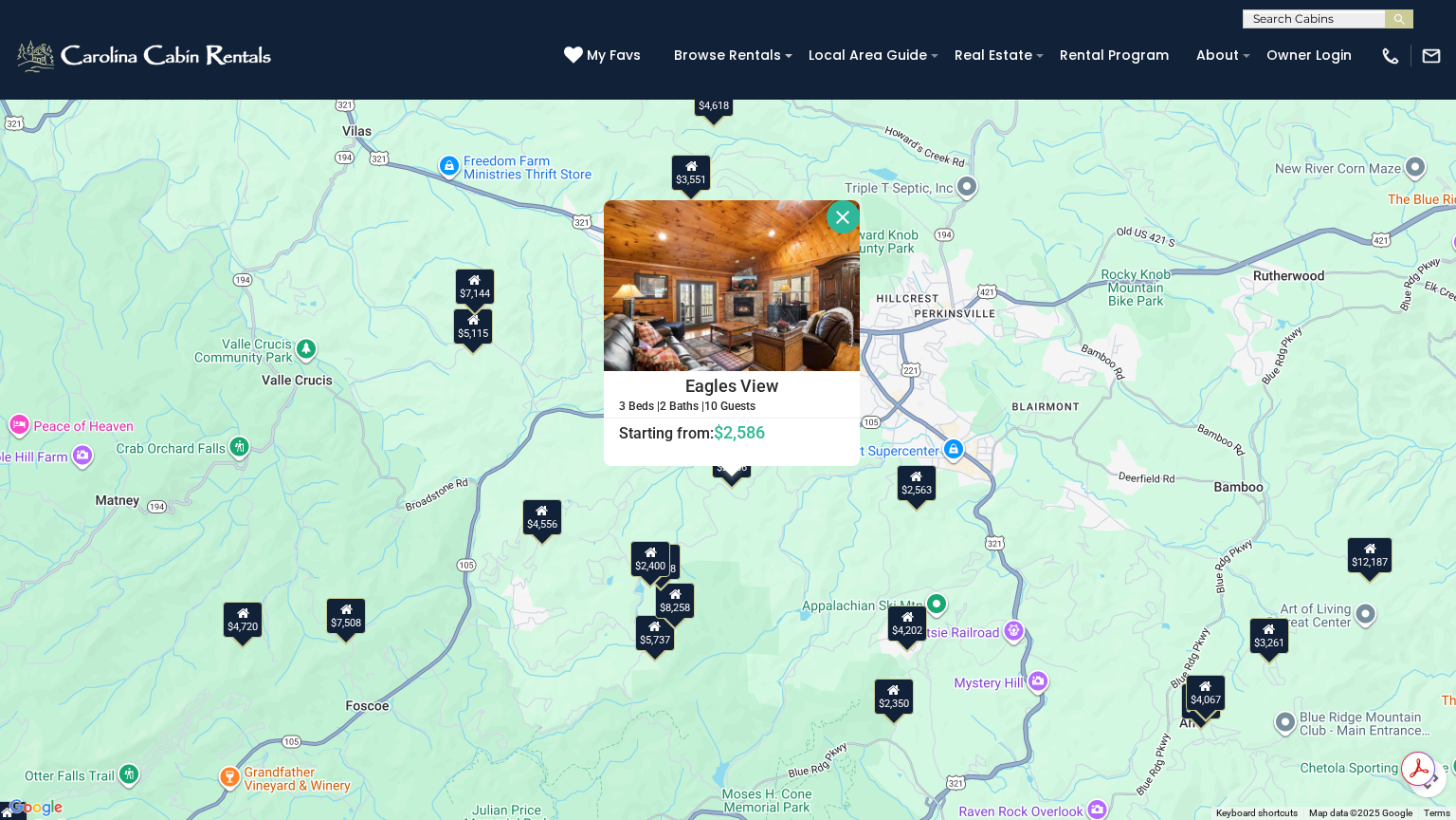
click at [647, 552] on icon at bounding box center [651, 552] width 13 height 14
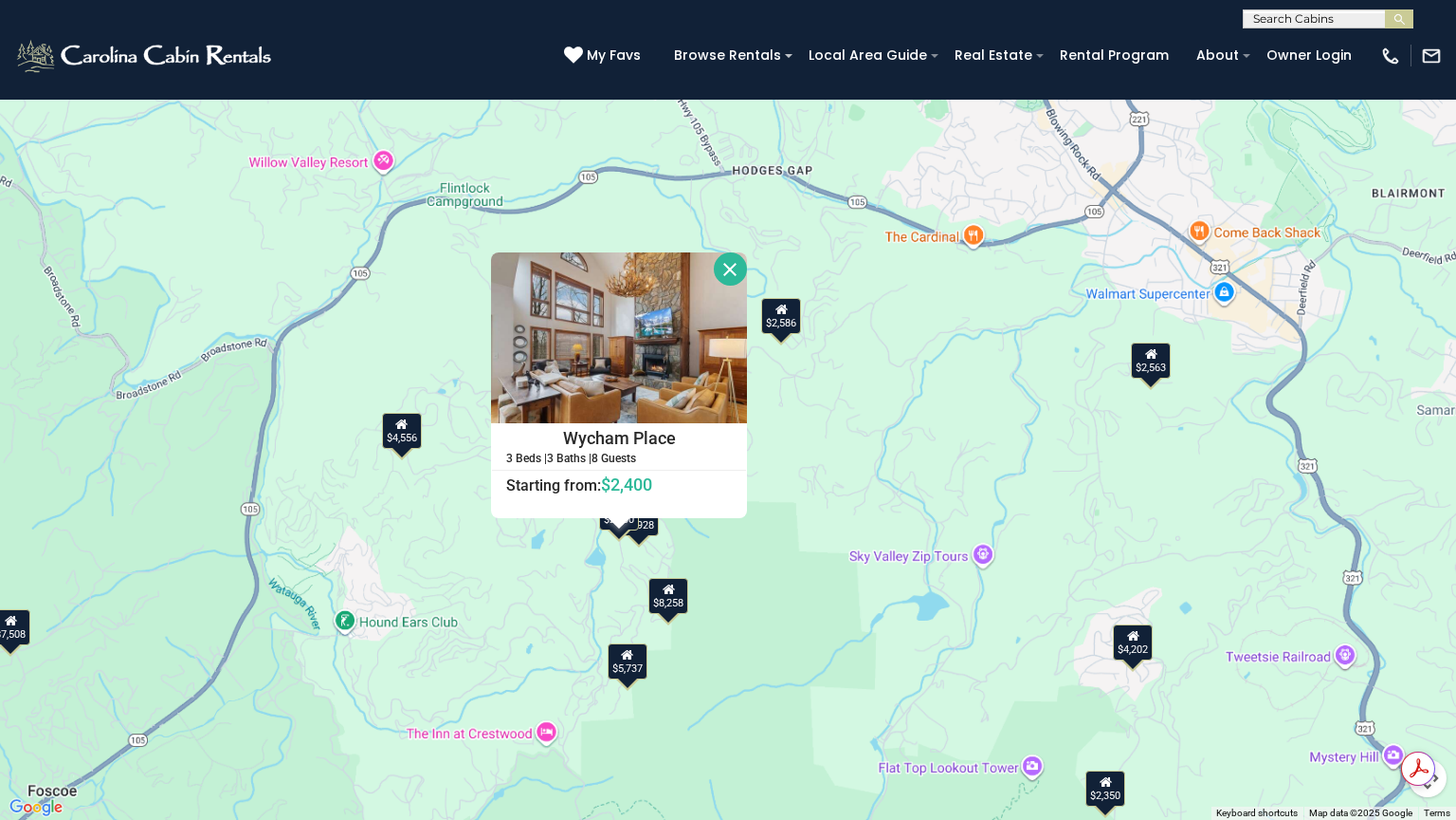
click at [667, 591] on icon at bounding box center [668, 589] width 13 height 14
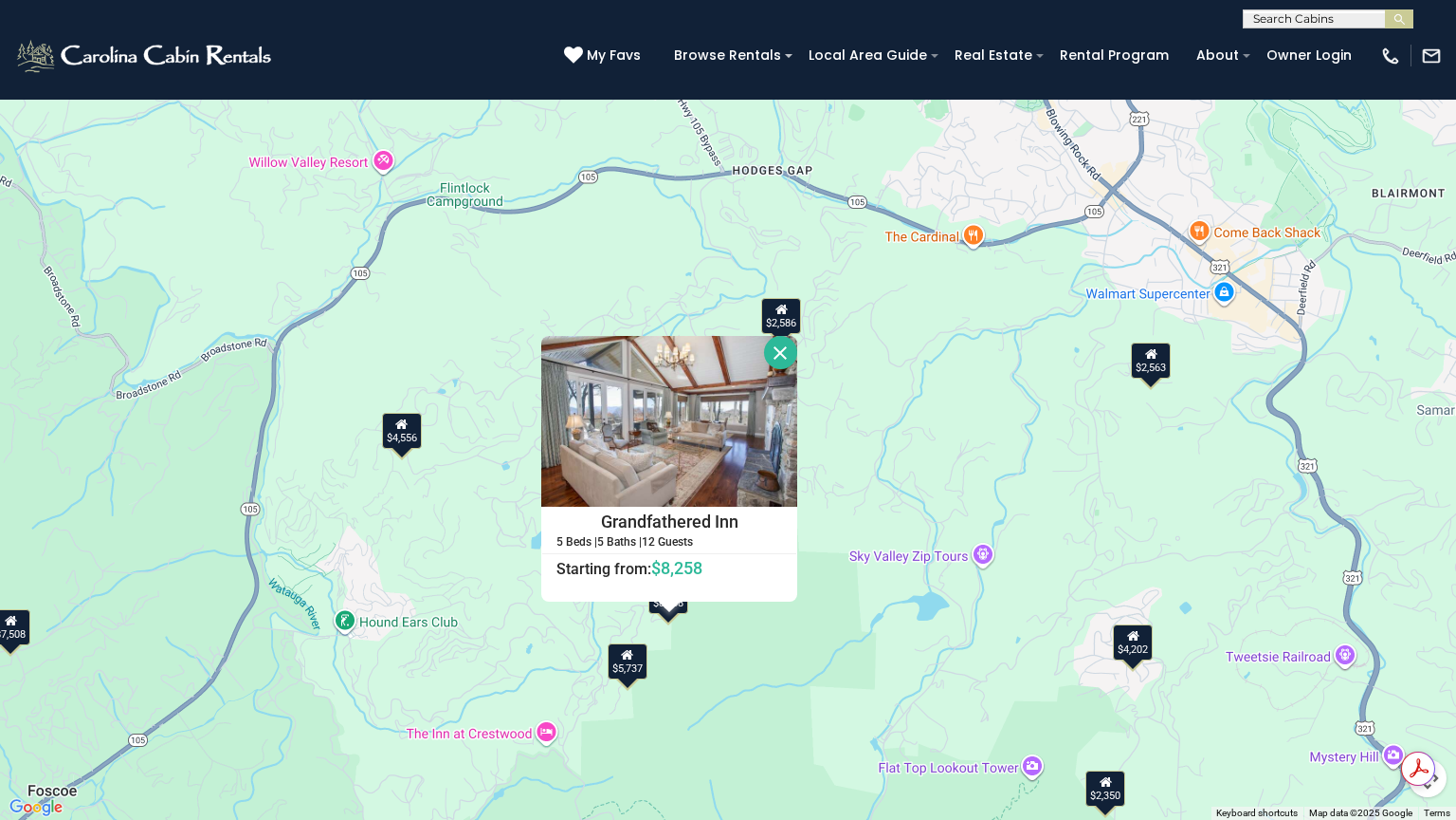
click at [629, 664] on div "$5,737" at bounding box center [627, 661] width 40 height 36
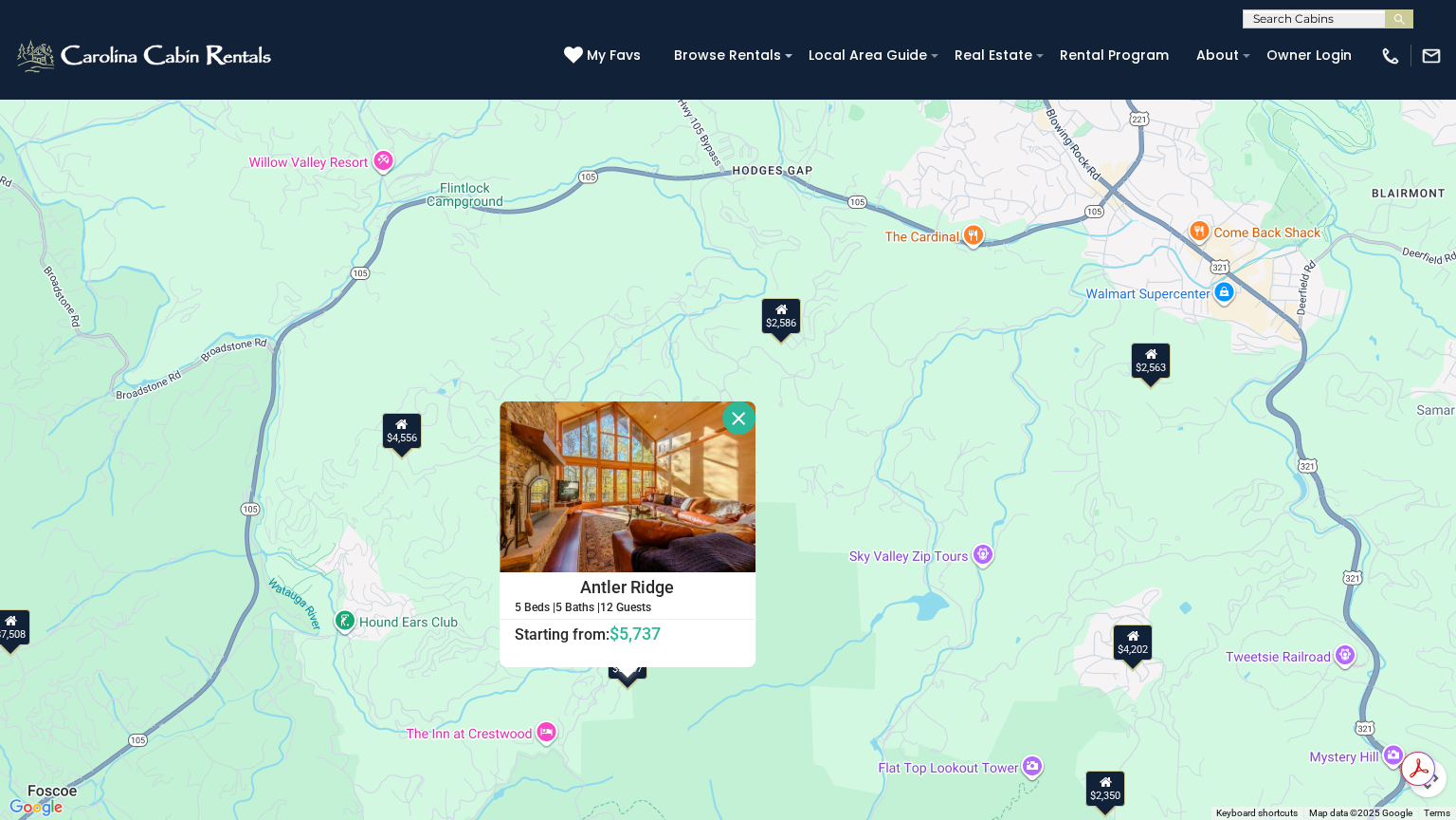
click at [736, 422] on button "Close" at bounding box center [739, 418] width 33 height 33
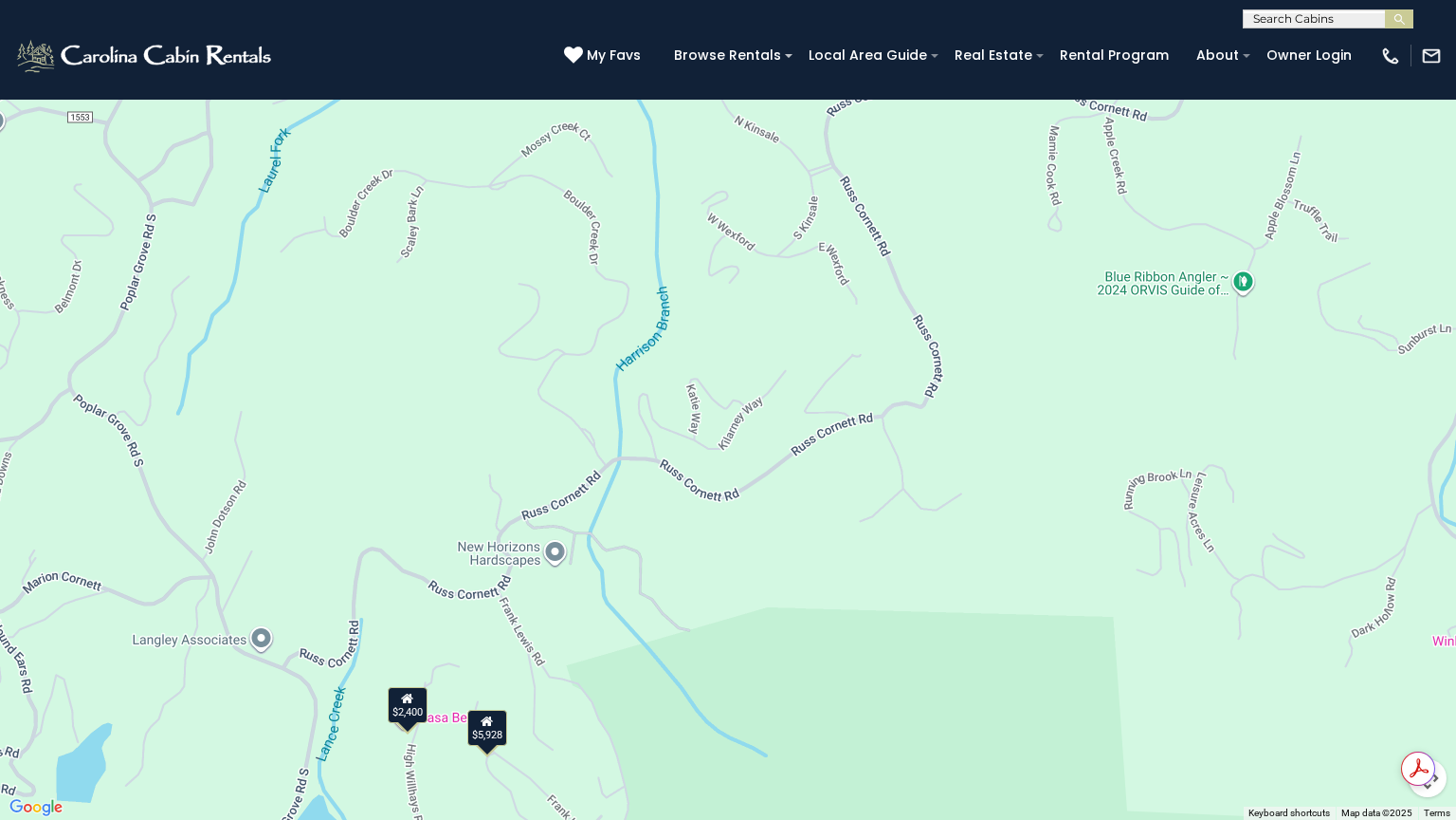
click at [410, 692] on div "$2,400" at bounding box center [407, 705] width 40 height 36
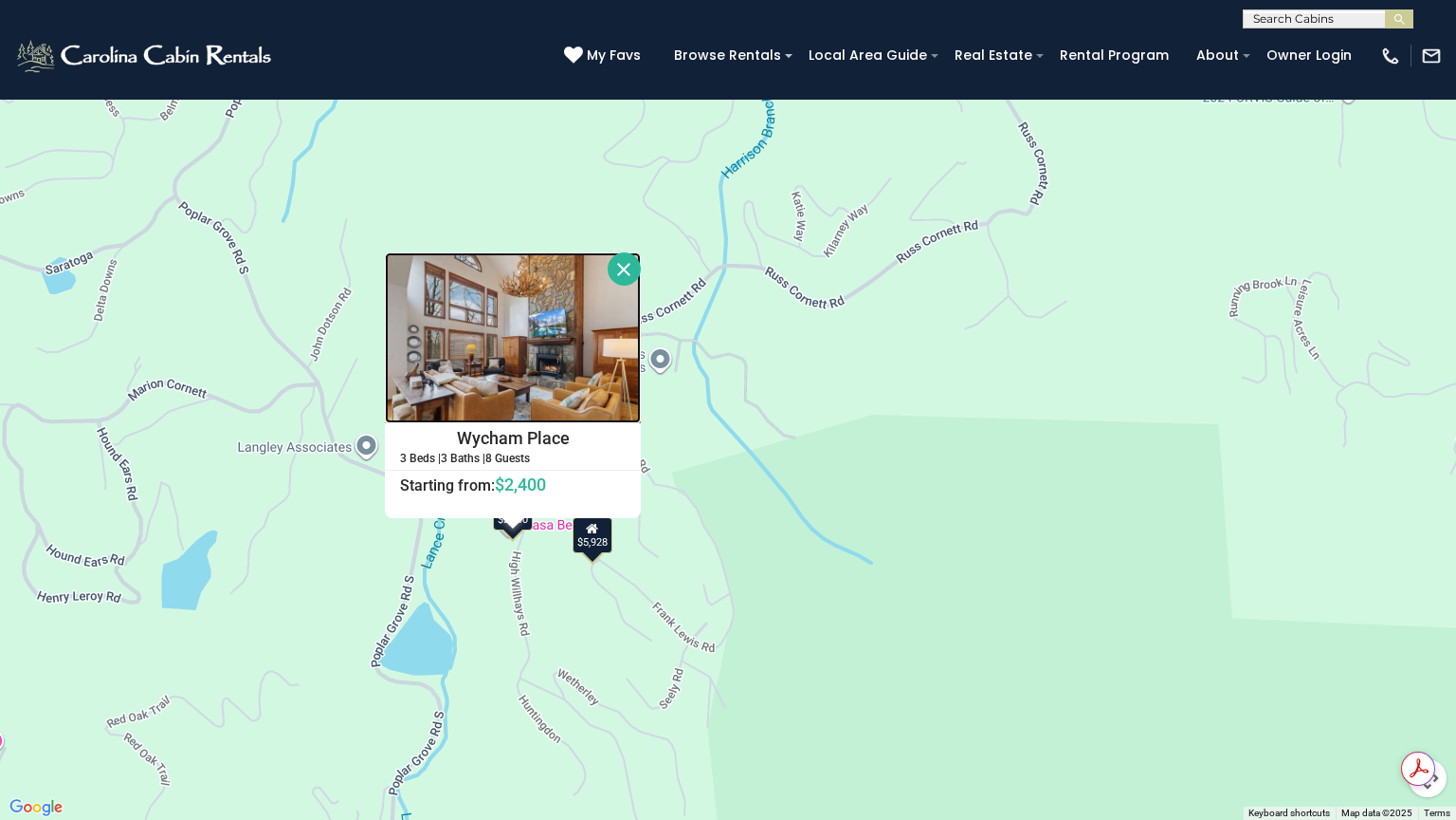
click at [543, 418] on img at bounding box center [512, 337] width 256 height 171
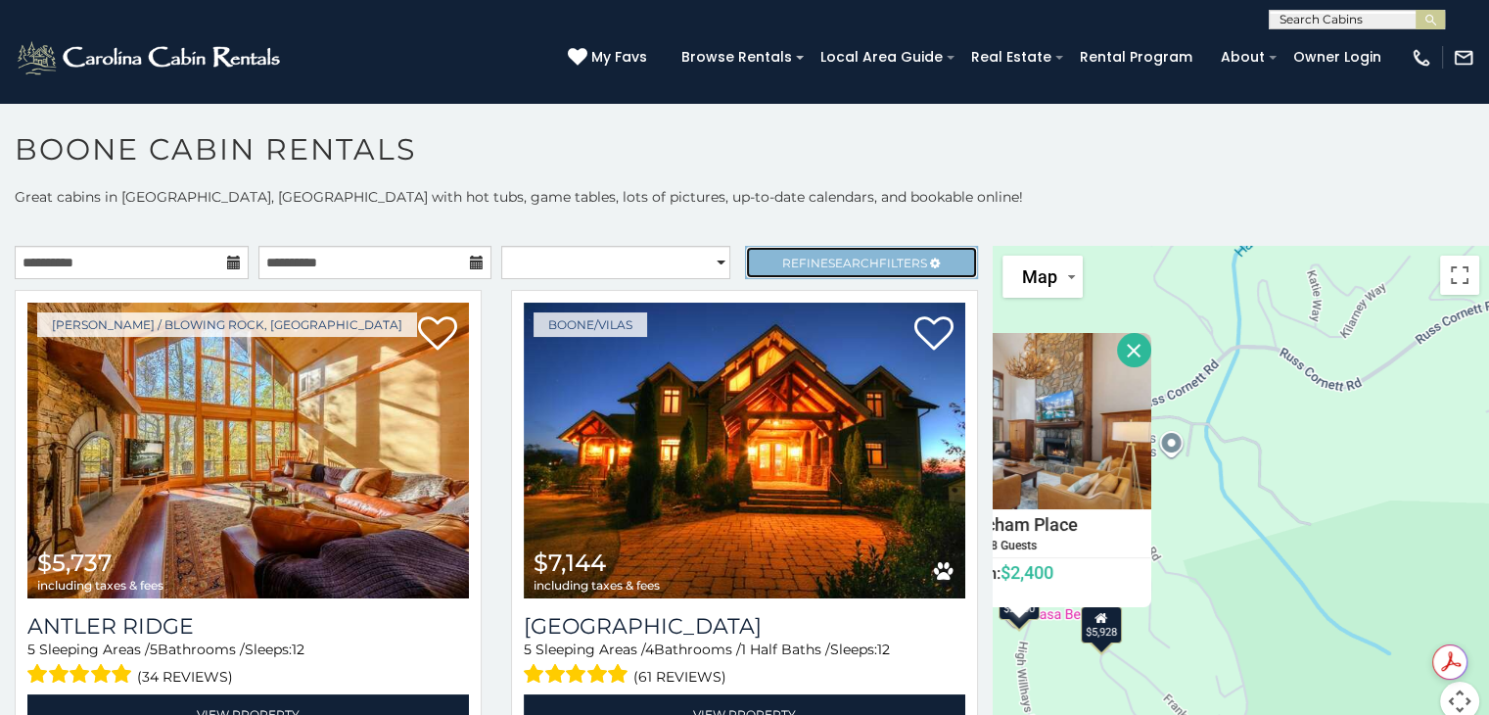
click at [830, 270] on link "Refine Search Filters" at bounding box center [862, 262] width 234 height 33
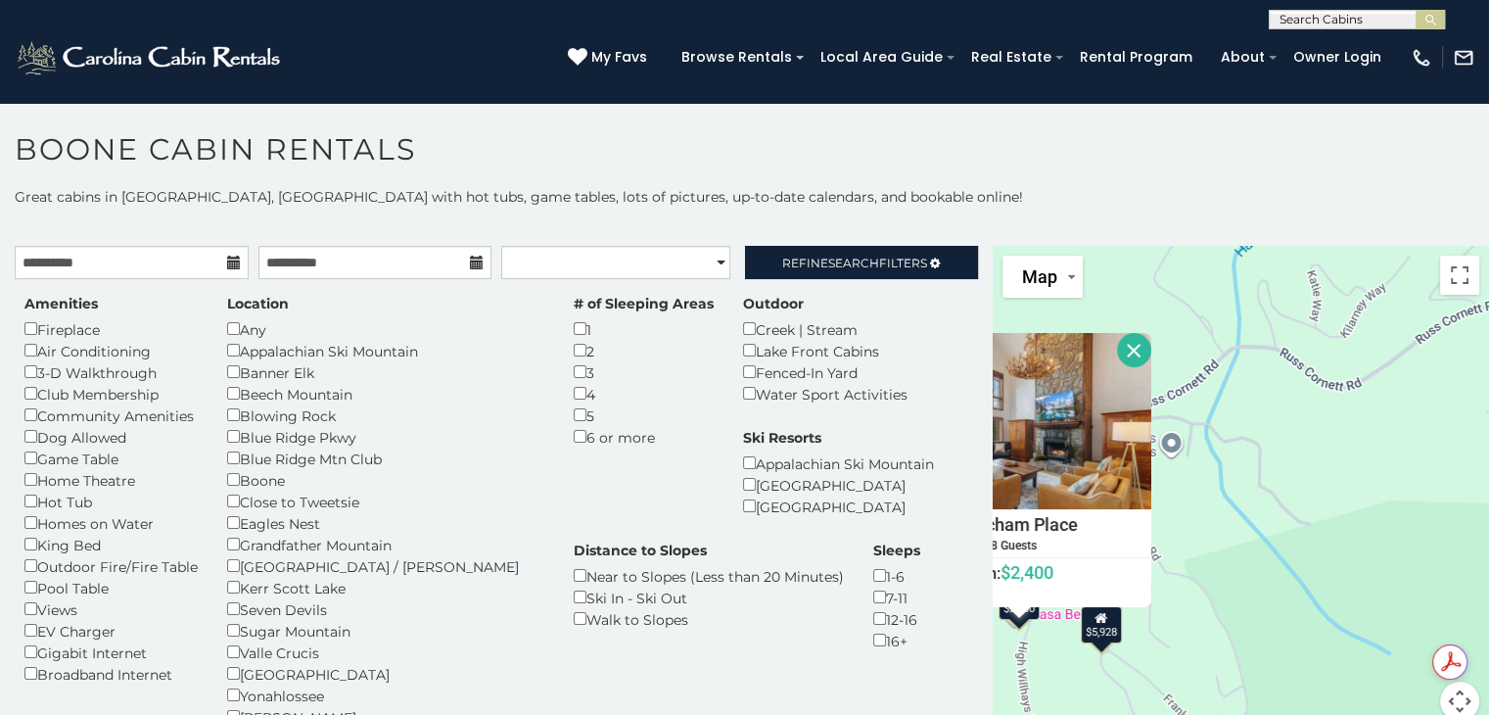
click at [1160, 196] on p "Great cabins in [GEOGRAPHIC_DATA], [GEOGRAPHIC_DATA] with hot tubs, game tables…" at bounding box center [744, 197] width 1489 height 20
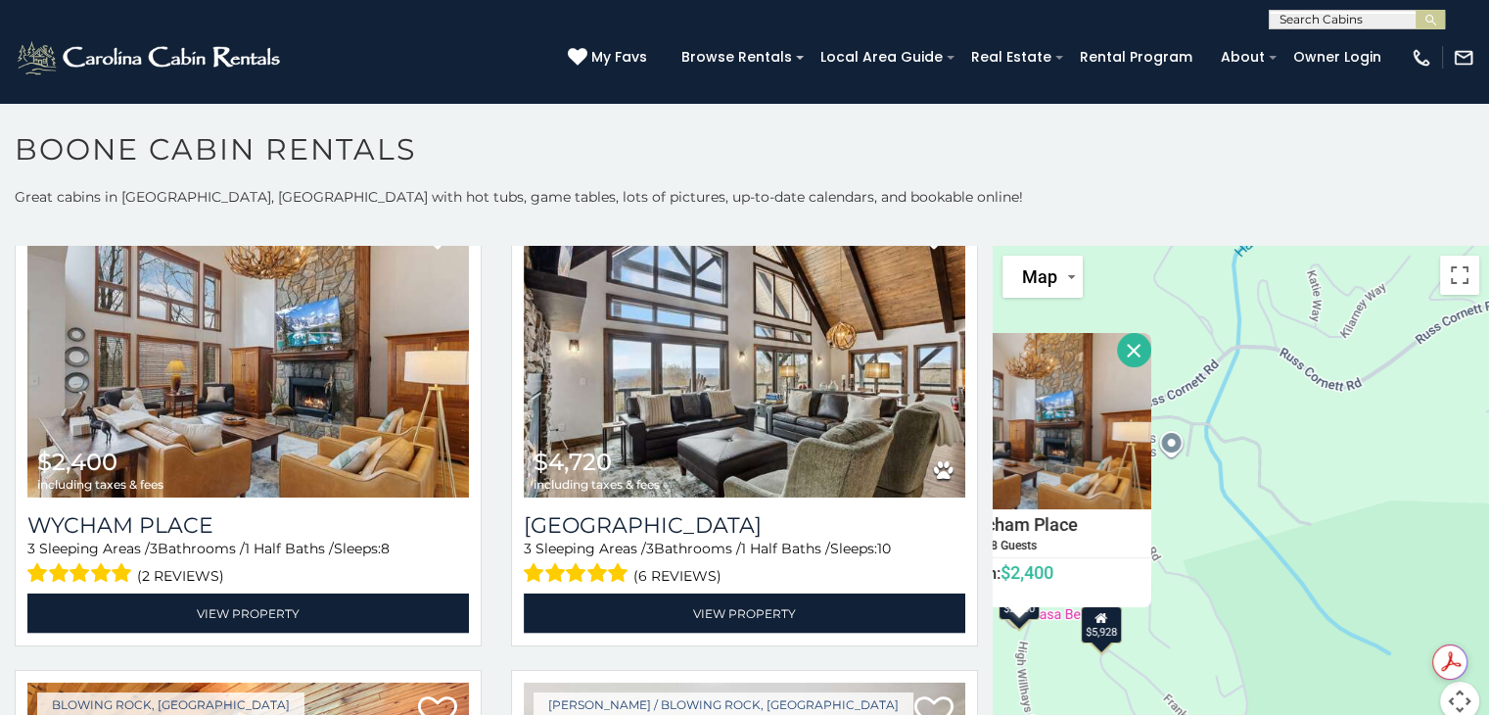
scroll to position [3984, 0]
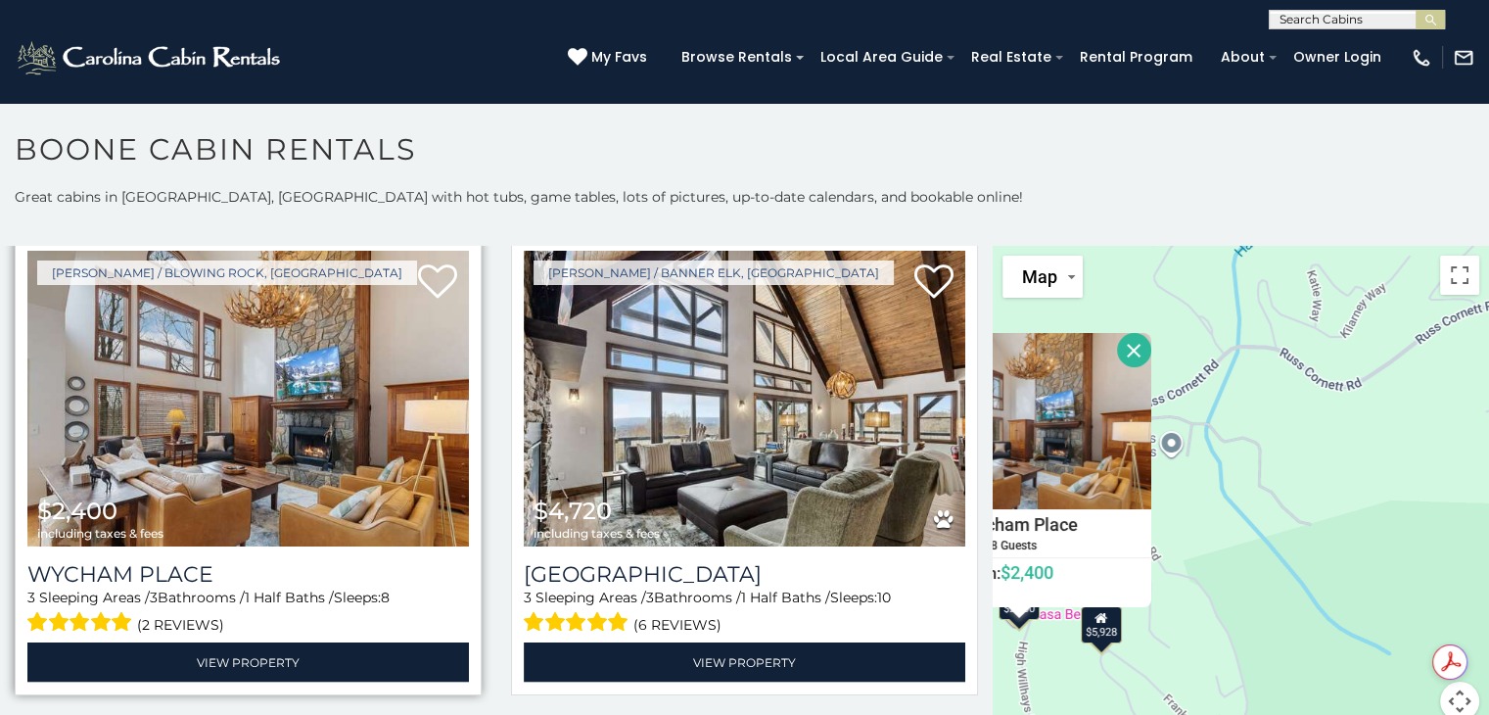
click at [390, 588] on span "8" at bounding box center [385, 597] width 9 height 18
click at [345, 439] on img at bounding box center [247, 399] width 441 height 296
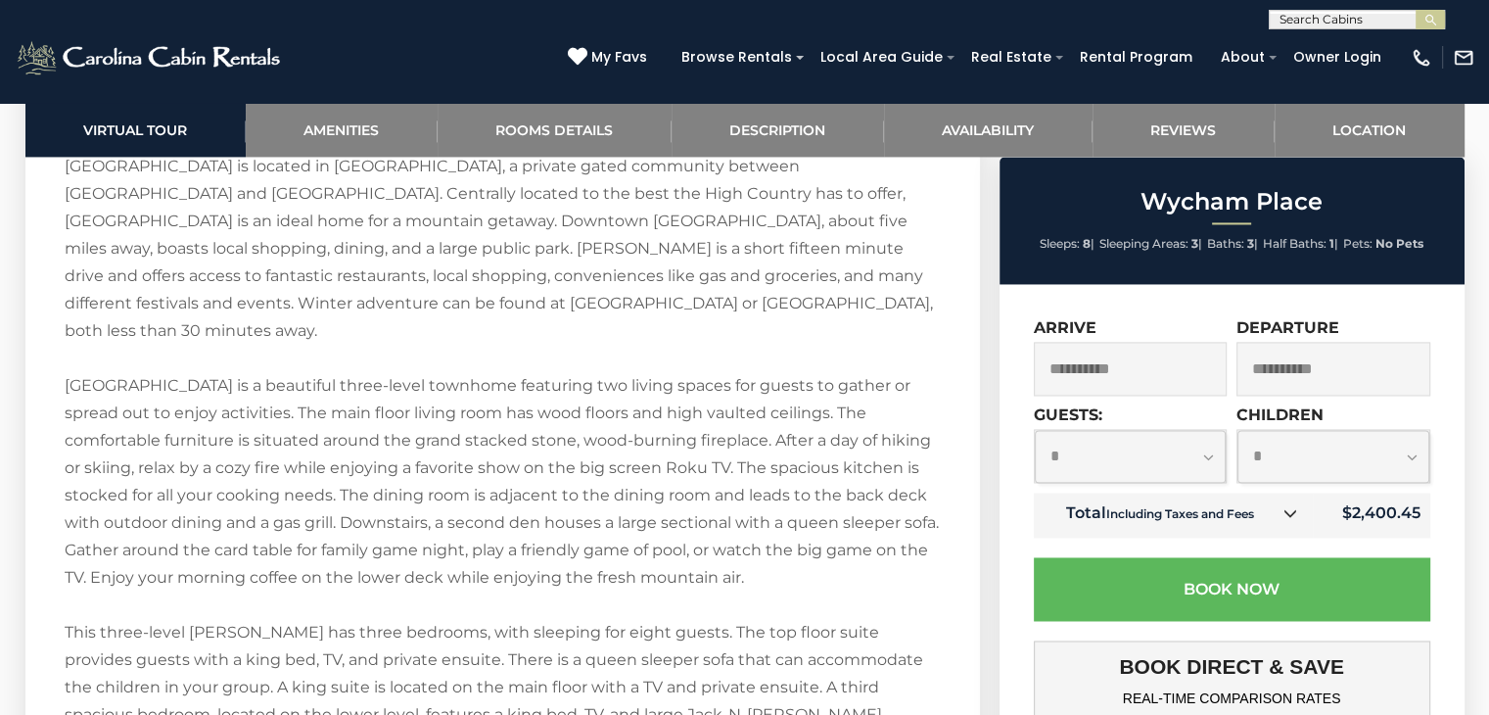
scroll to position [3007, 0]
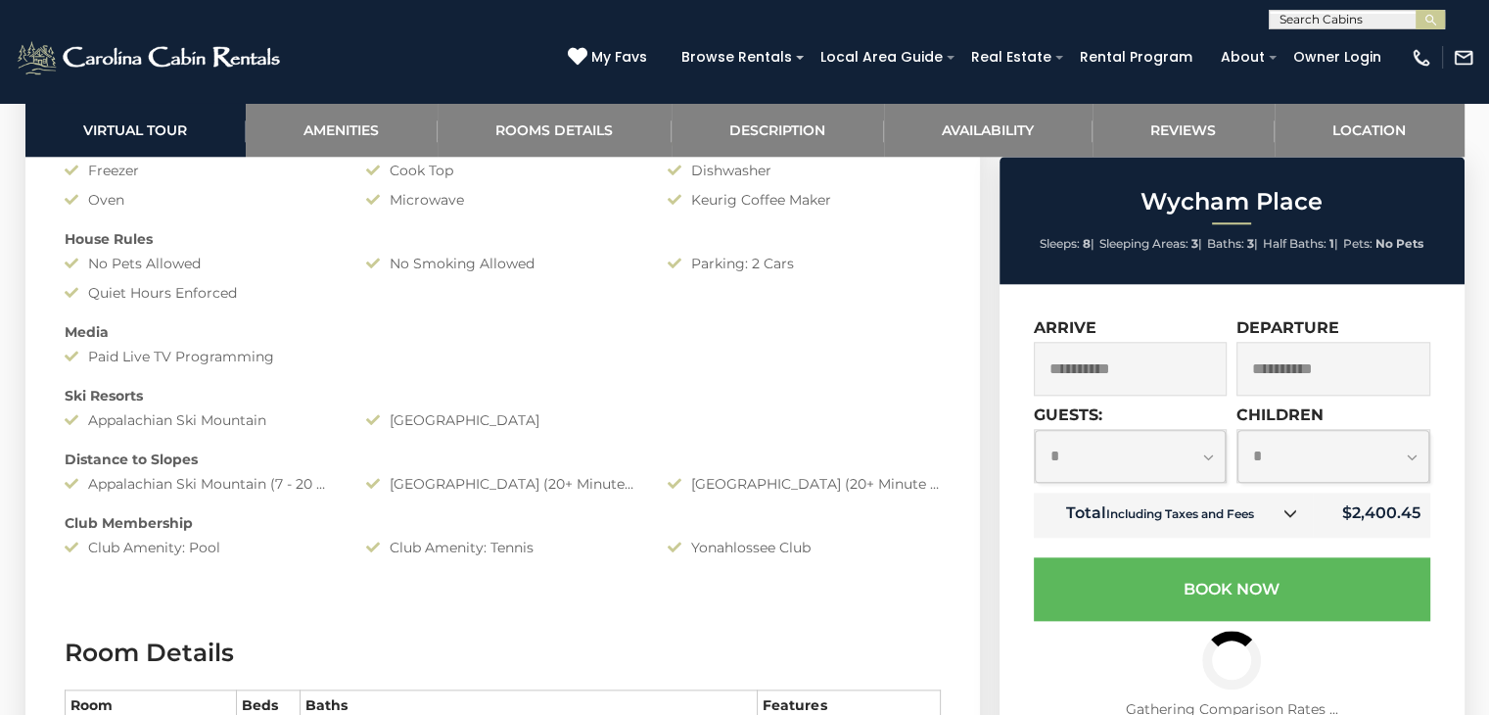
scroll to position [2027, 0]
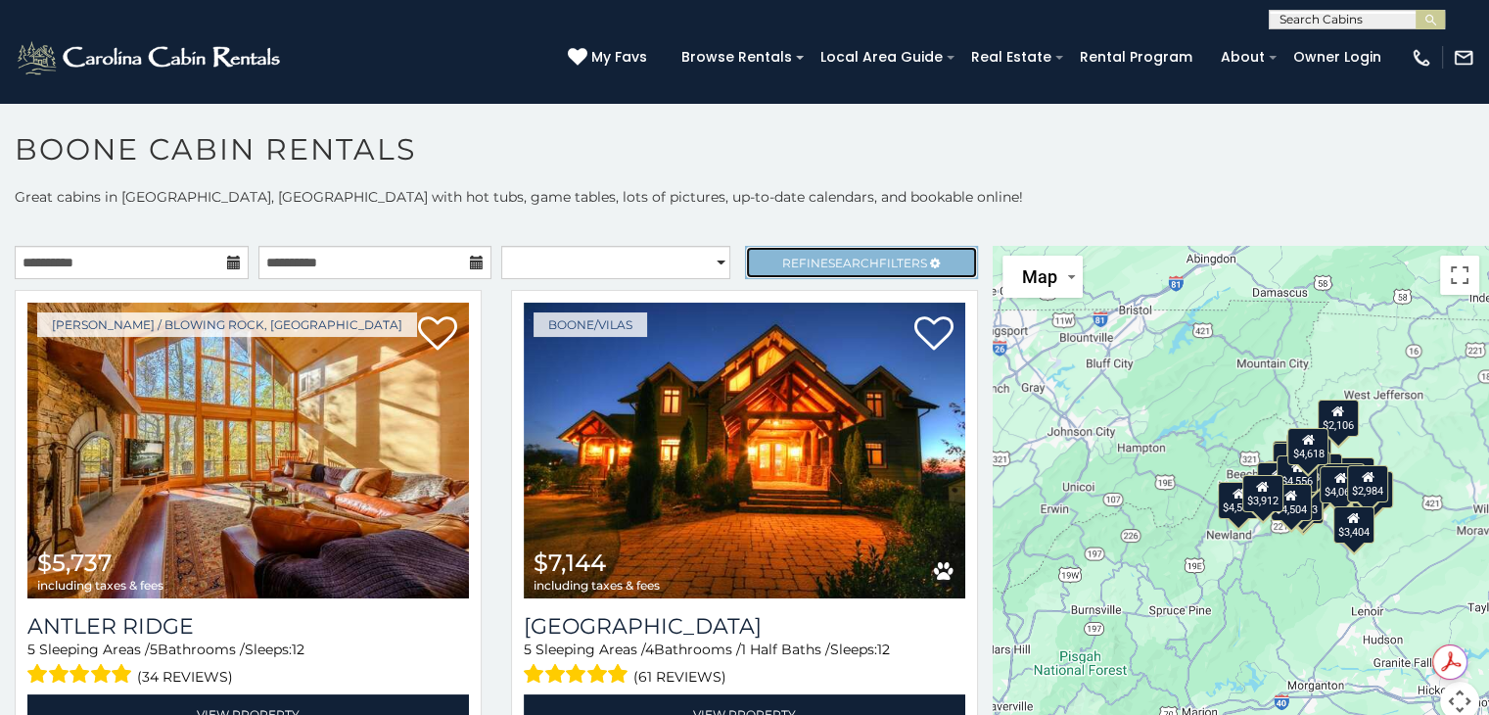
click at [809, 259] on span "Refine Search Filters" at bounding box center [854, 262] width 145 height 15
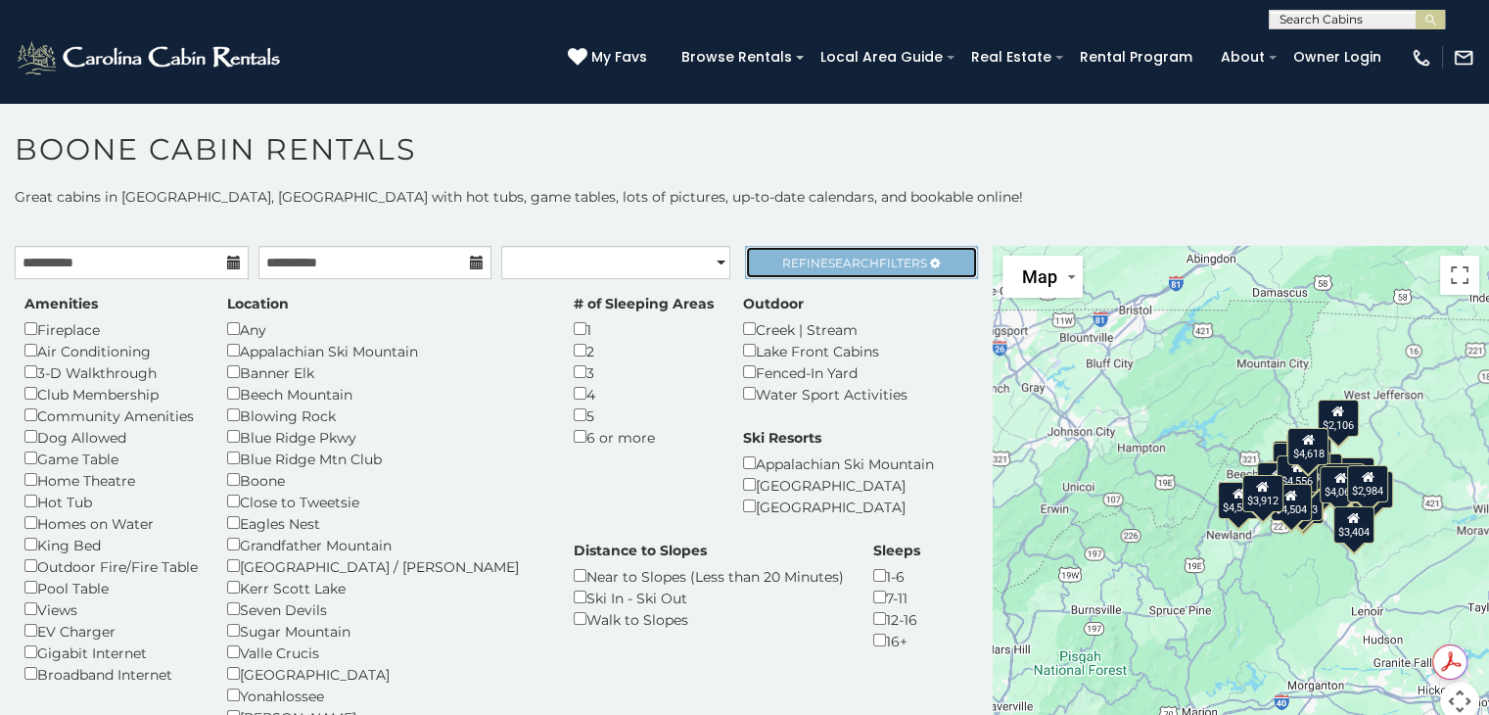
click at [791, 262] on span "Refine Search Filters" at bounding box center [854, 262] width 145 height 15
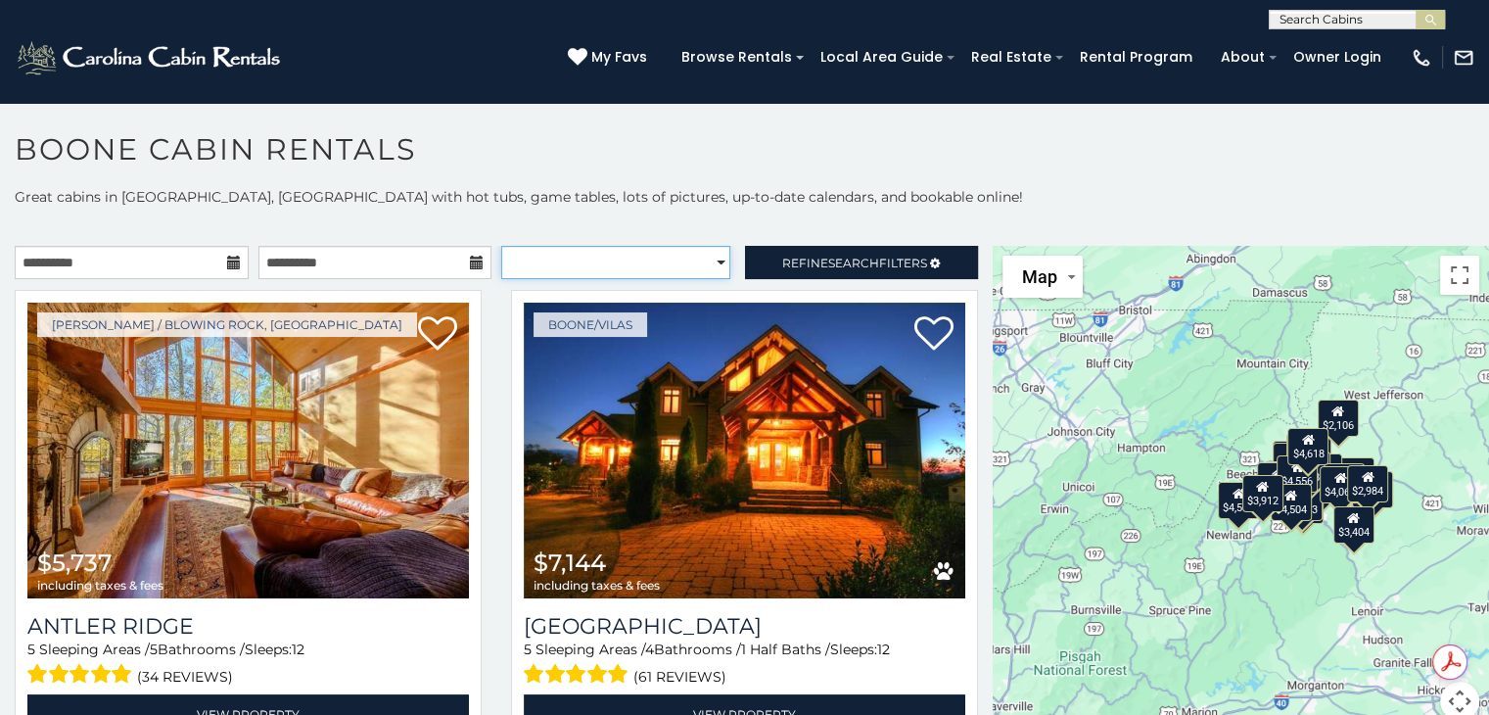
click at [669, 248] on select "**********" at bounding box center [615, 262] width 229 height 33
select select "*********"
click at [501, 246] on select "**********" at bounding box center [615, 262] width 229 height 33
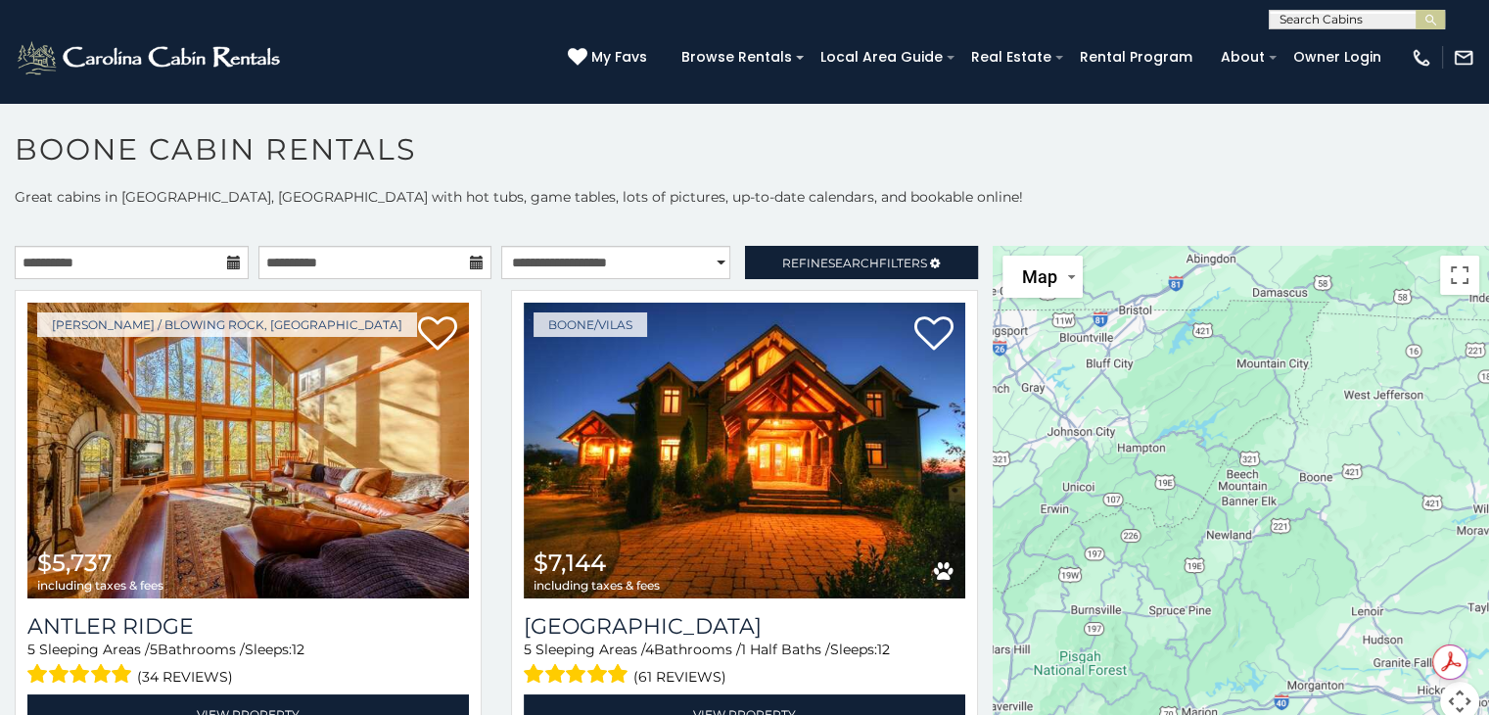
click at [912, 194] on p "Great cabins in [GEOGRAPHIC_DATA], [GEOGRAPHIC_DATA] with hot tubs, game tables…" at bounding box center [744, 197] width 1489 height 20
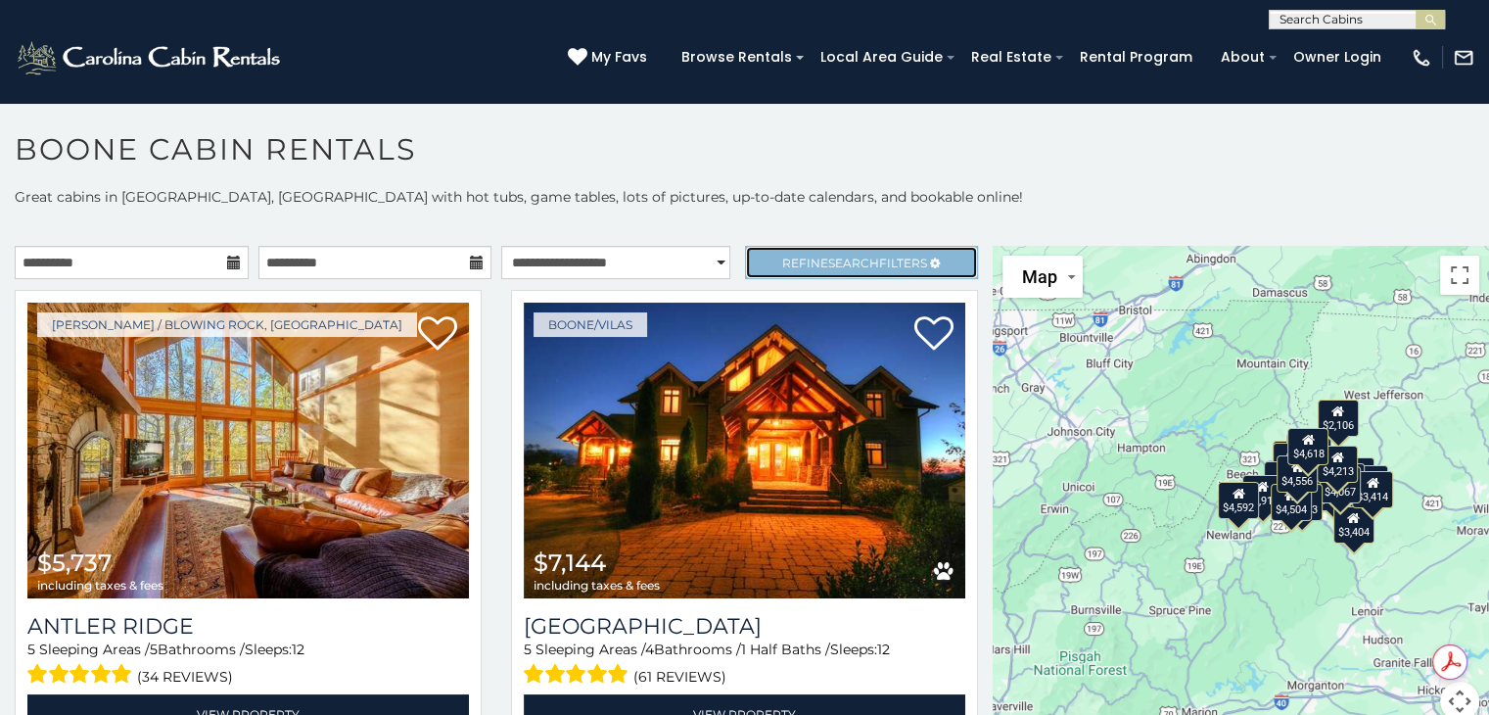
click at [843, 262] on span "Search" at bounding box center [853, 262] width 51 height 15
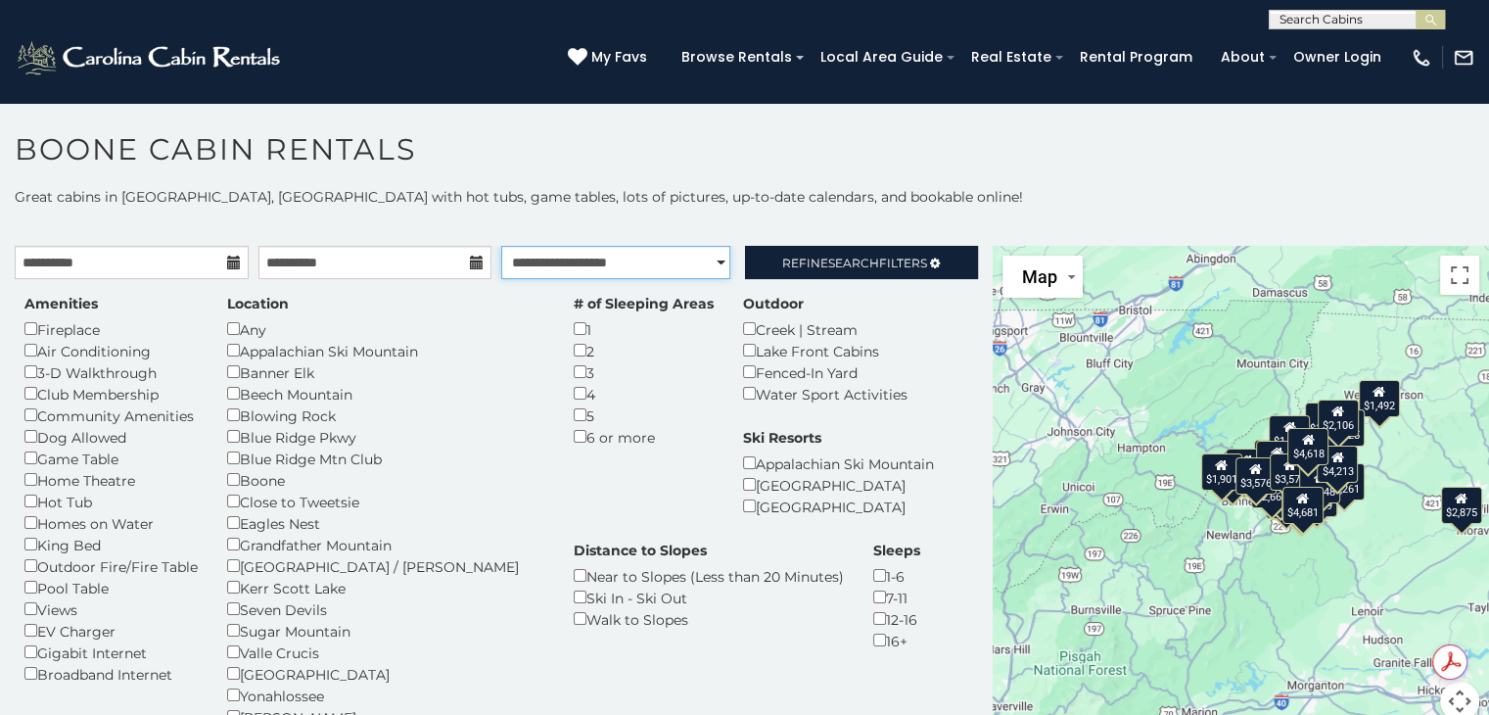
click at [659, 268] on select "**********" at bounding box center [615, 262] width 229 height 33
click at [501, 246] on select "**********" at bounding box center [615, 262] width 229 height 33
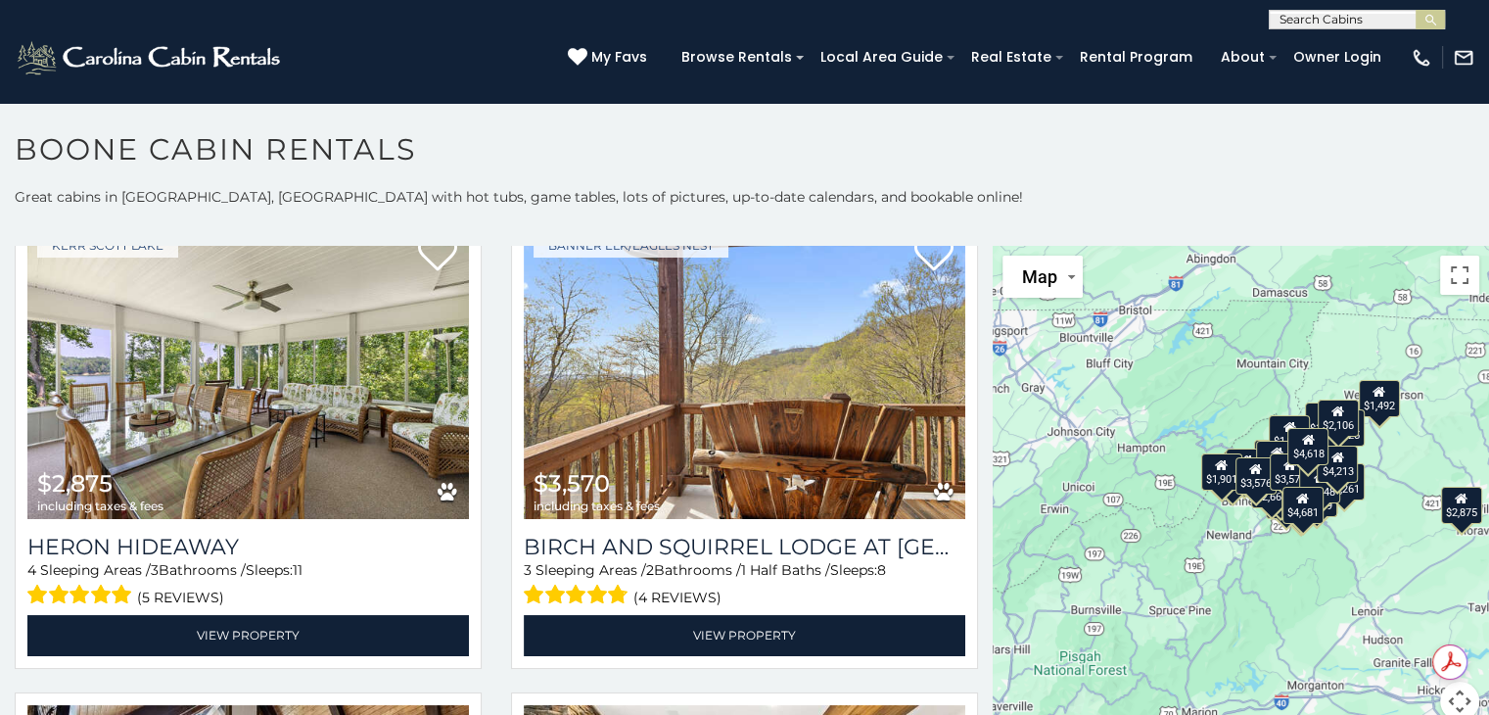
scroll to position [1127, 0]
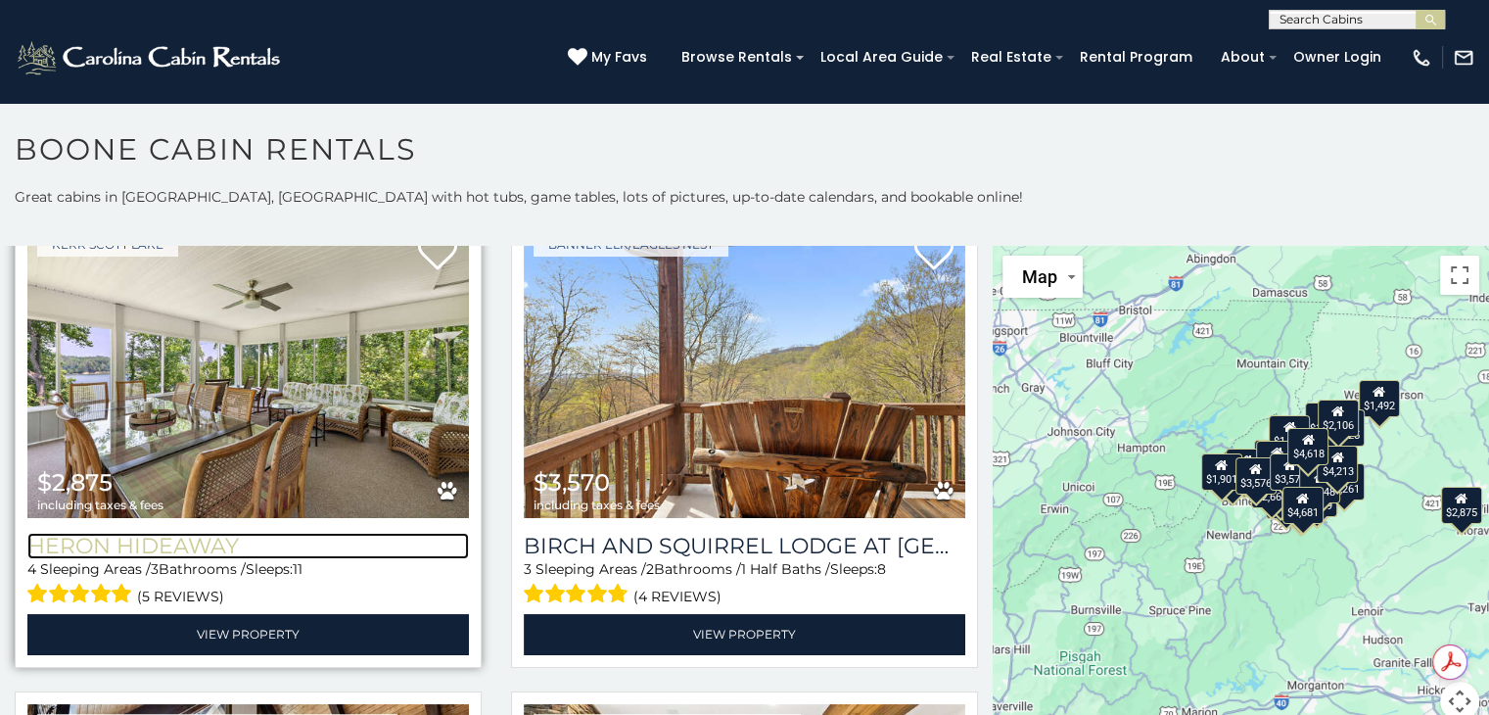
click at [67, 532] on h3 "Heron Hideaway" at bounding box center [247, 545] width 441 height 26
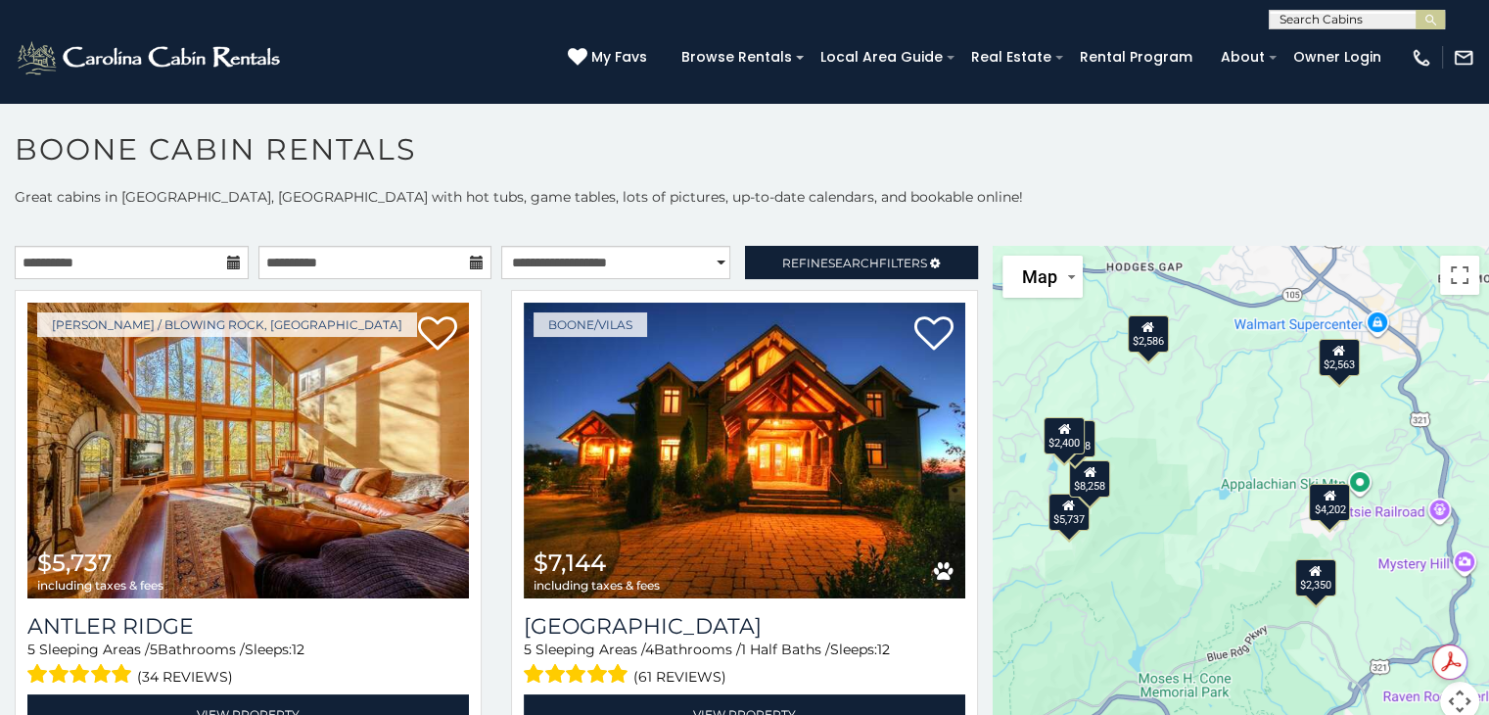
click at [1301, 577] on div "$2,350" at bounding box center [1314, 576] width 41 height 37
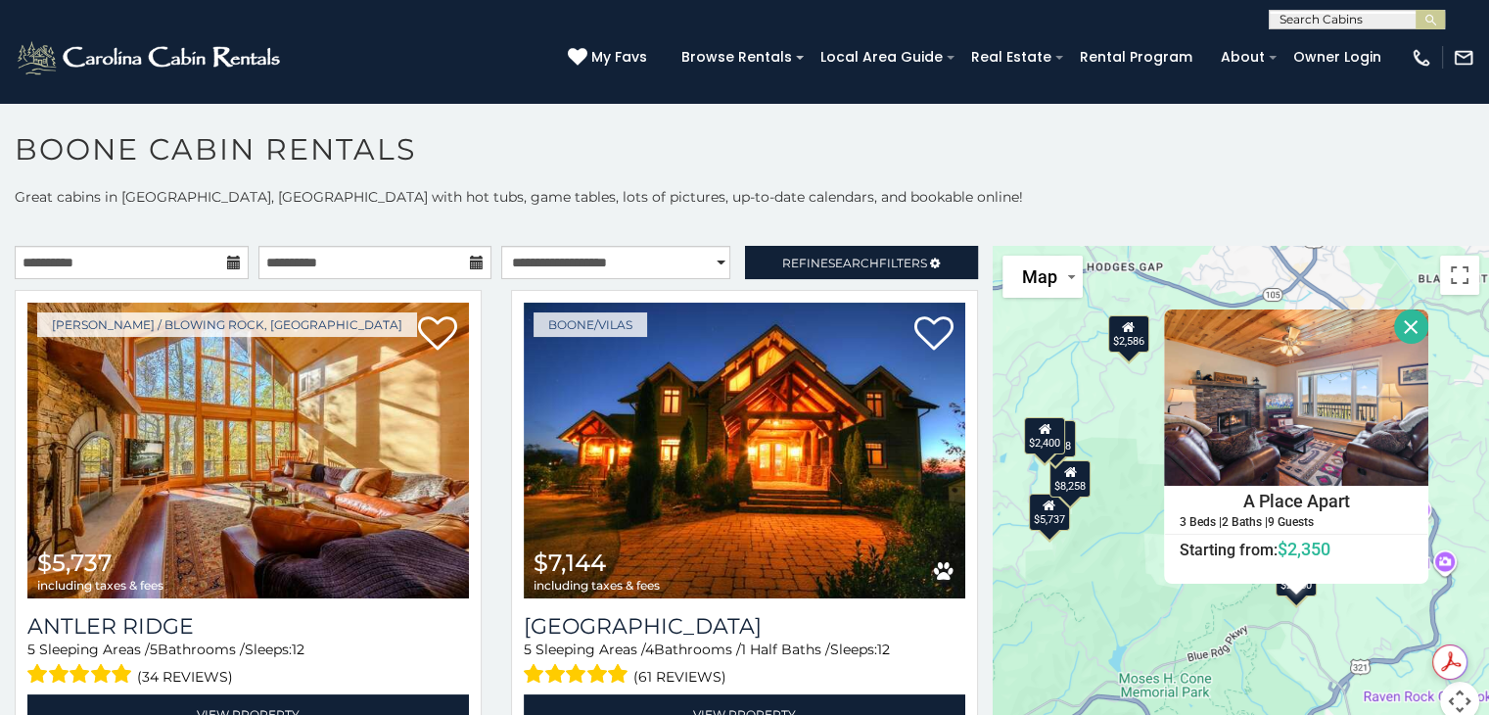
click at [1402, 332] on button "Close" at bounding box center [1411, 326] width 34 height 34
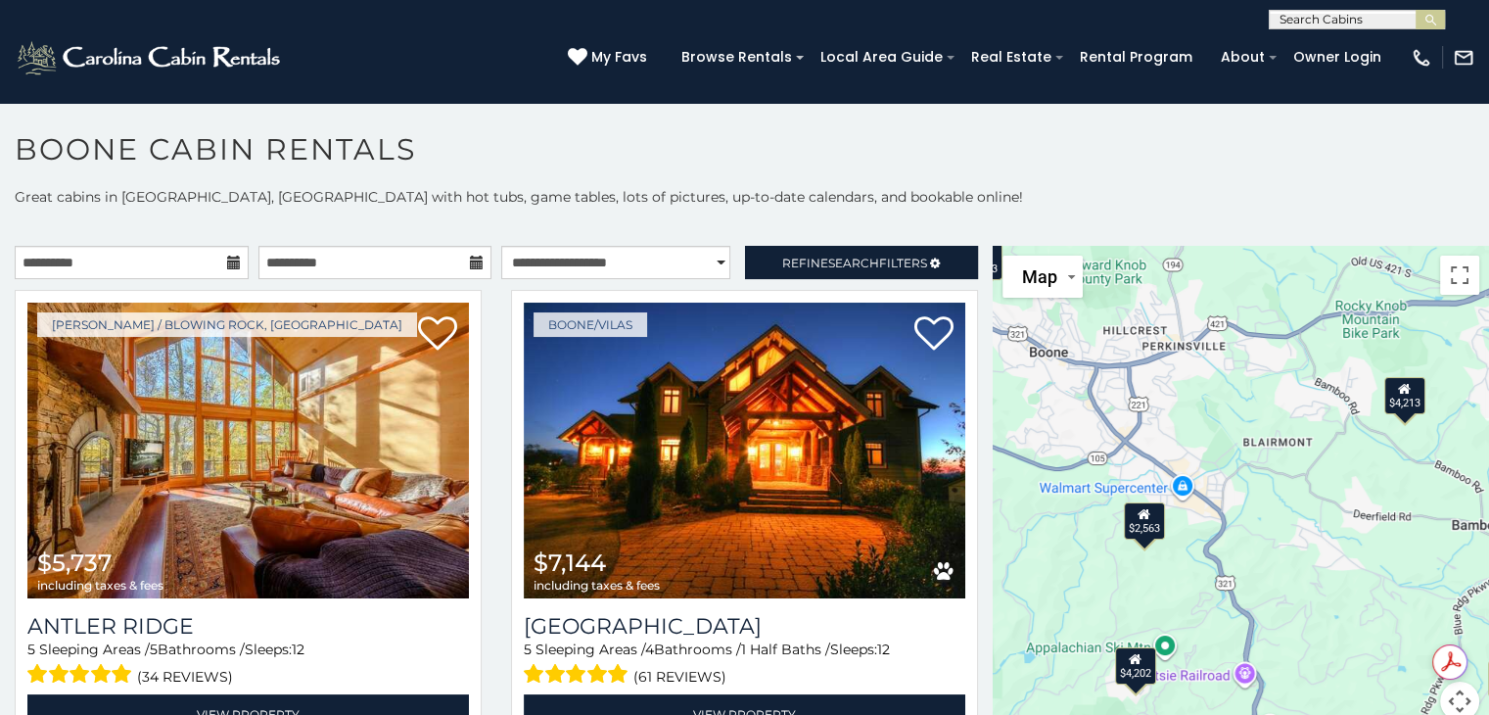
click at [1137, 510] on icon at bounding box center [1143, 513] width 13 height 14
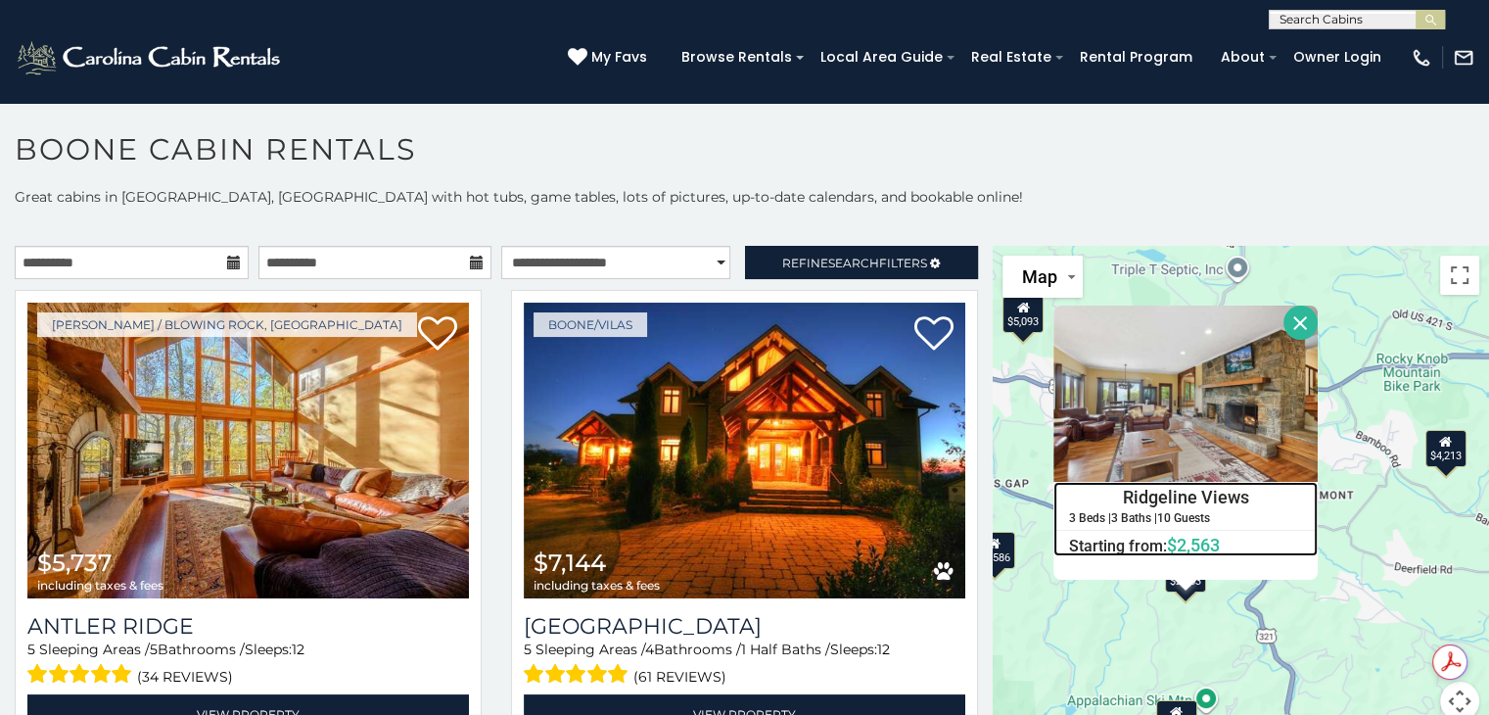
click at [1245, 513] on div "3 Beds | 3 Baths | 10 Guests" at bounding box center [1185, 517] width 262 height 13
click at [1288, 322] on button "Close" at bounding box center [1300, 322] width 34 height 34
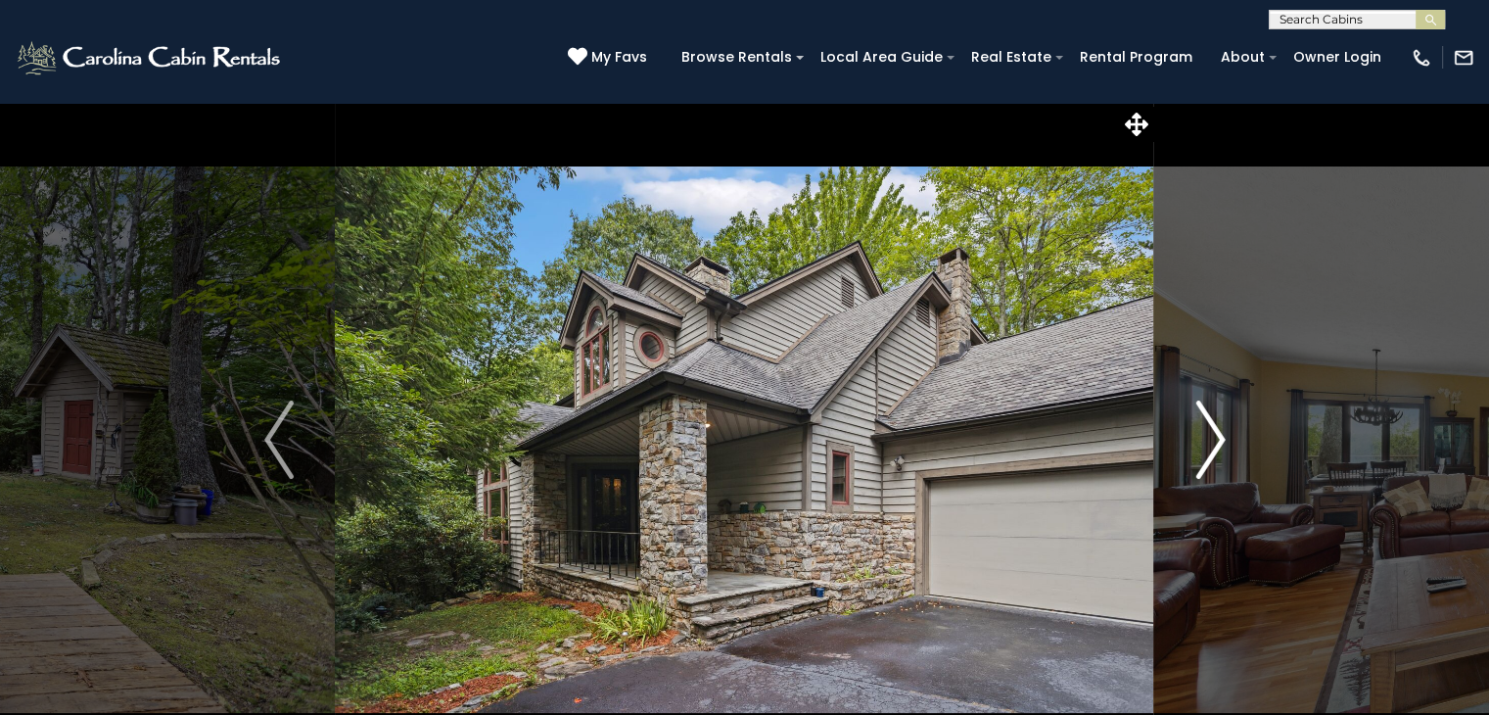
click at [1216, 446] on img "Next" at bounding box center [1209, 439] width 29 height 78
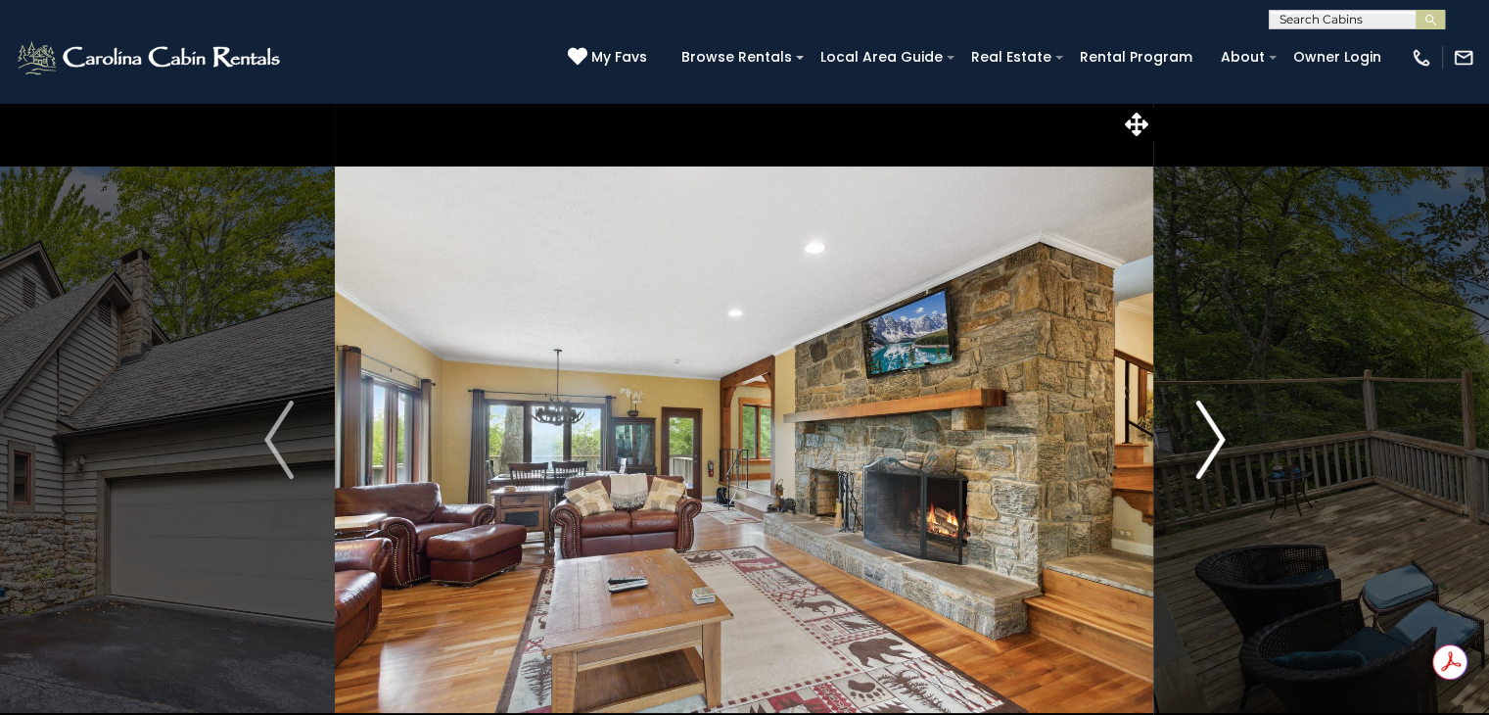
click at [1210, 449] on img "Next" at bounding box center [1209, 439] width 29 height 78
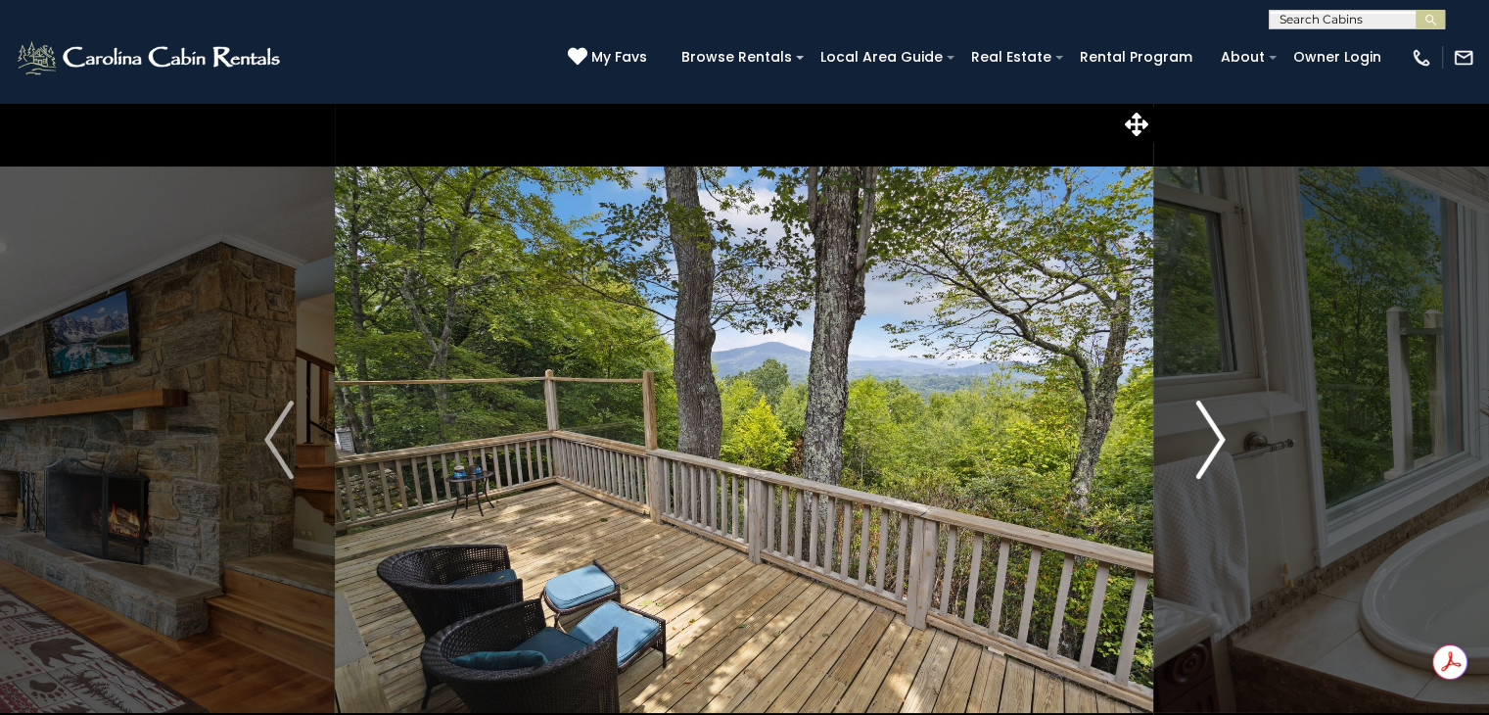
click at [1214, 439] on img "Next" at bounding box center [1209, 439] width 29 height 78
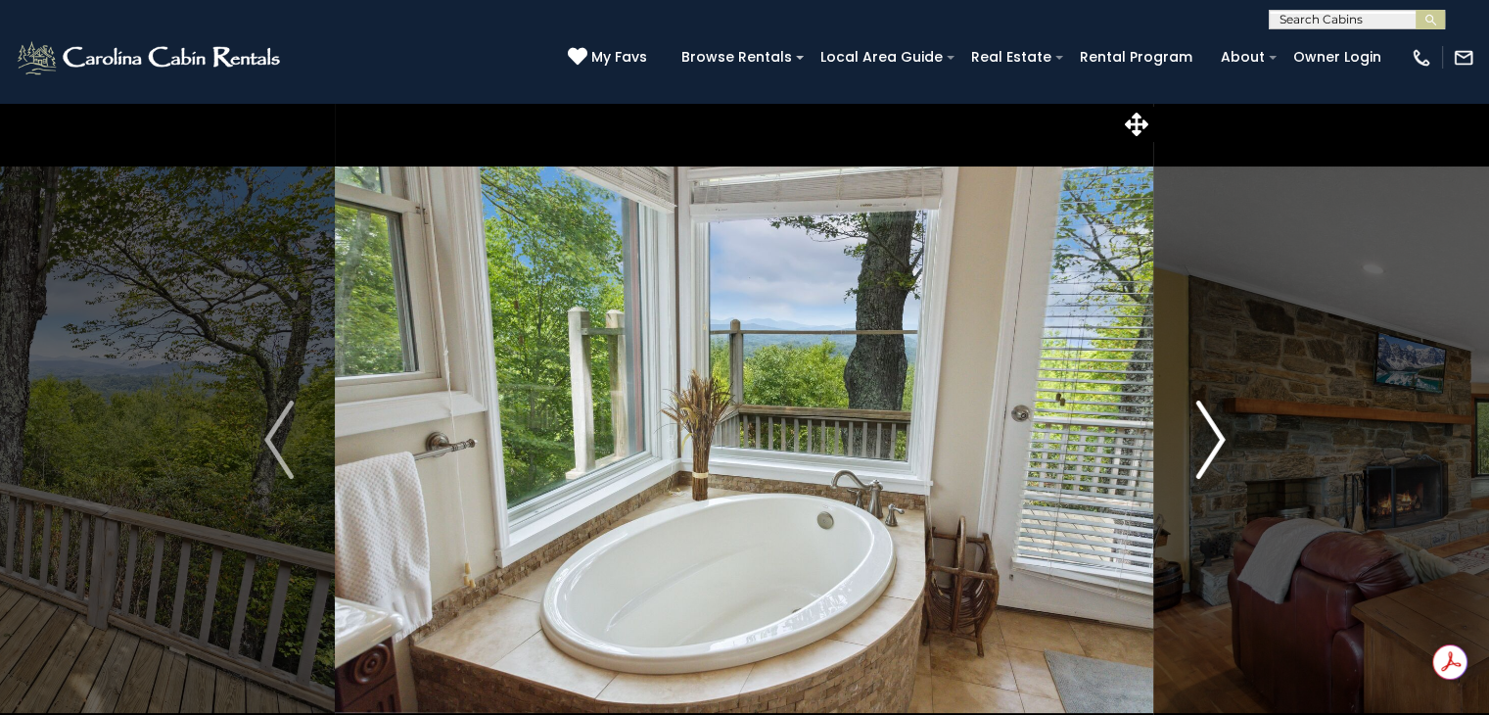
click at [1215, 437] on img "Next" at bounding box center [1209, 439] width 29 height 78
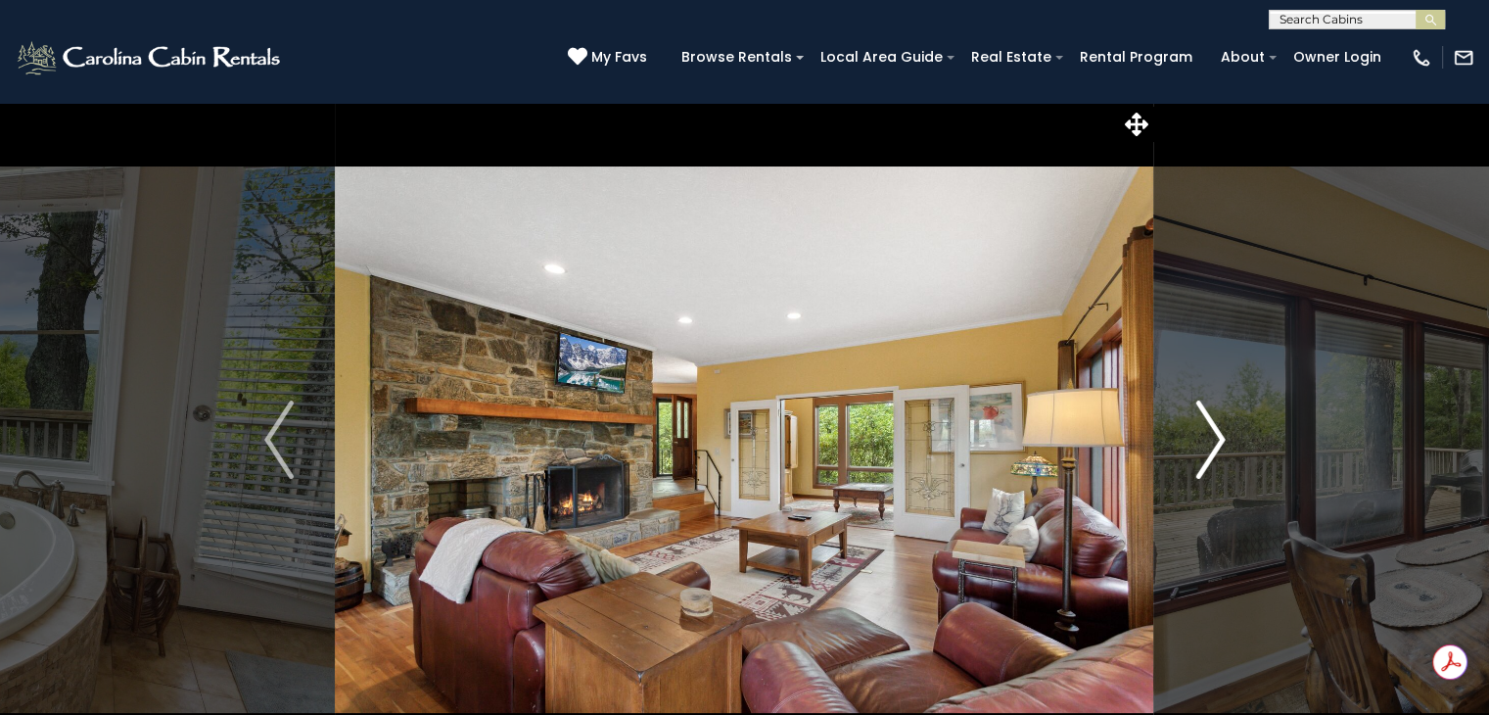
click at [1216, 442] on img "Next" at bounding box center [1209, 439] width 29 height 78
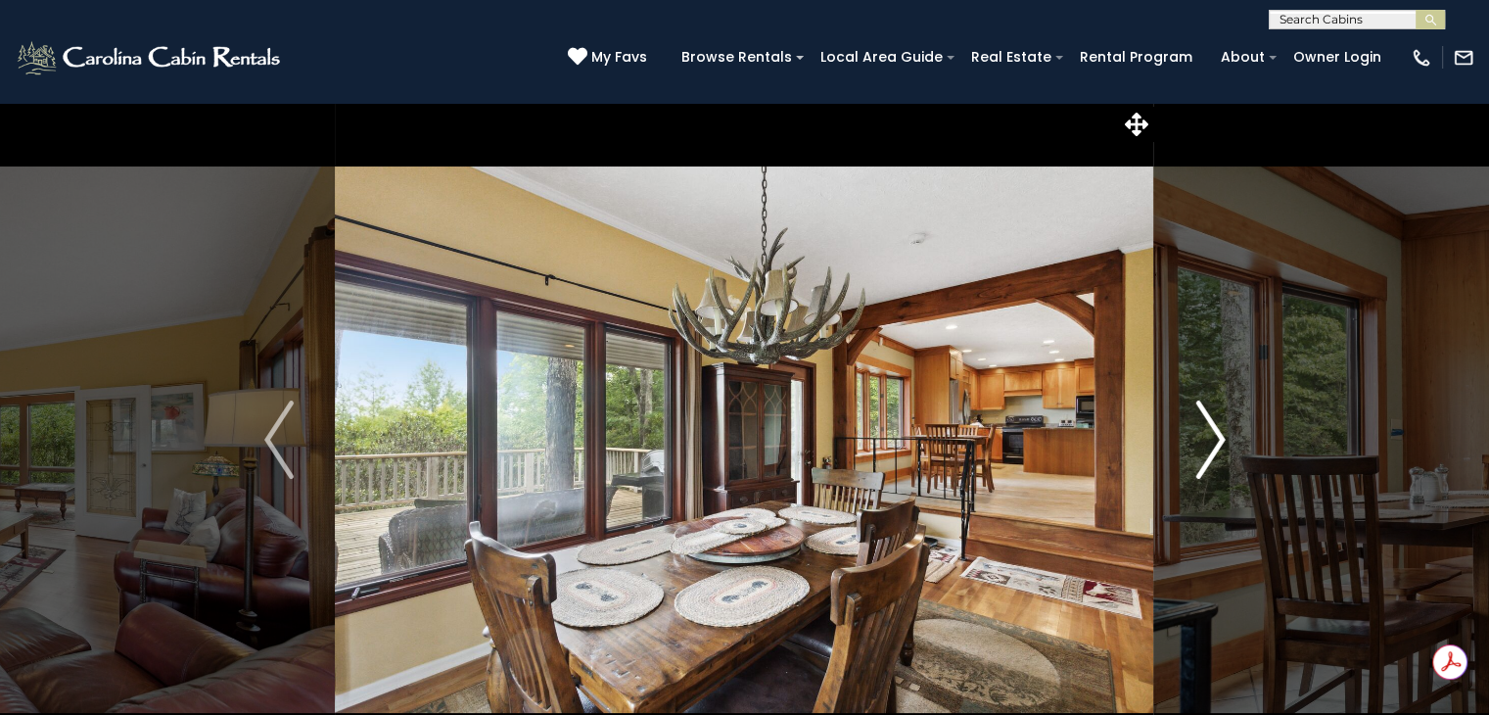
click at [1213, 457] on img "Next" at bounding box center [1209, 439] width 29 height 78
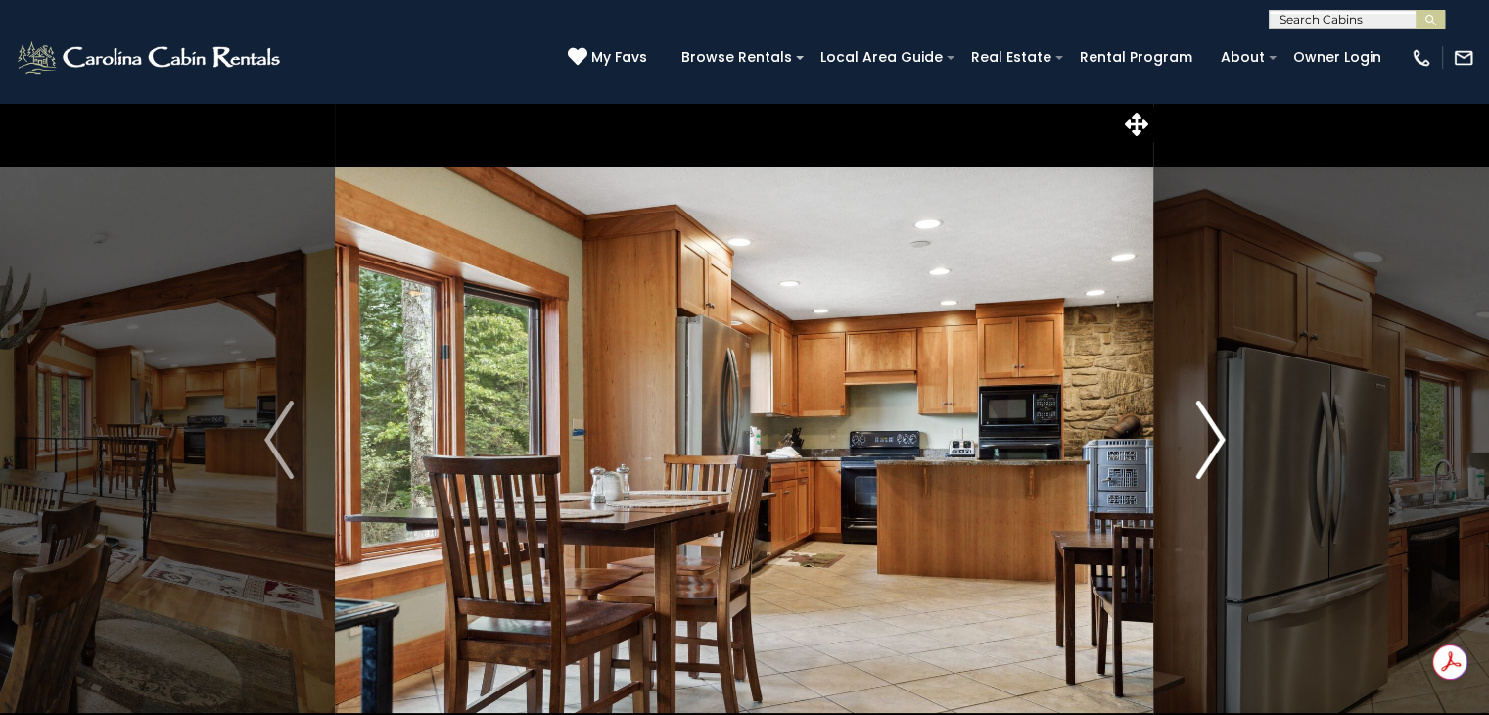
click at [1213, 451] on img "Next" at bounding box center [1209, 439] width 29 height 78
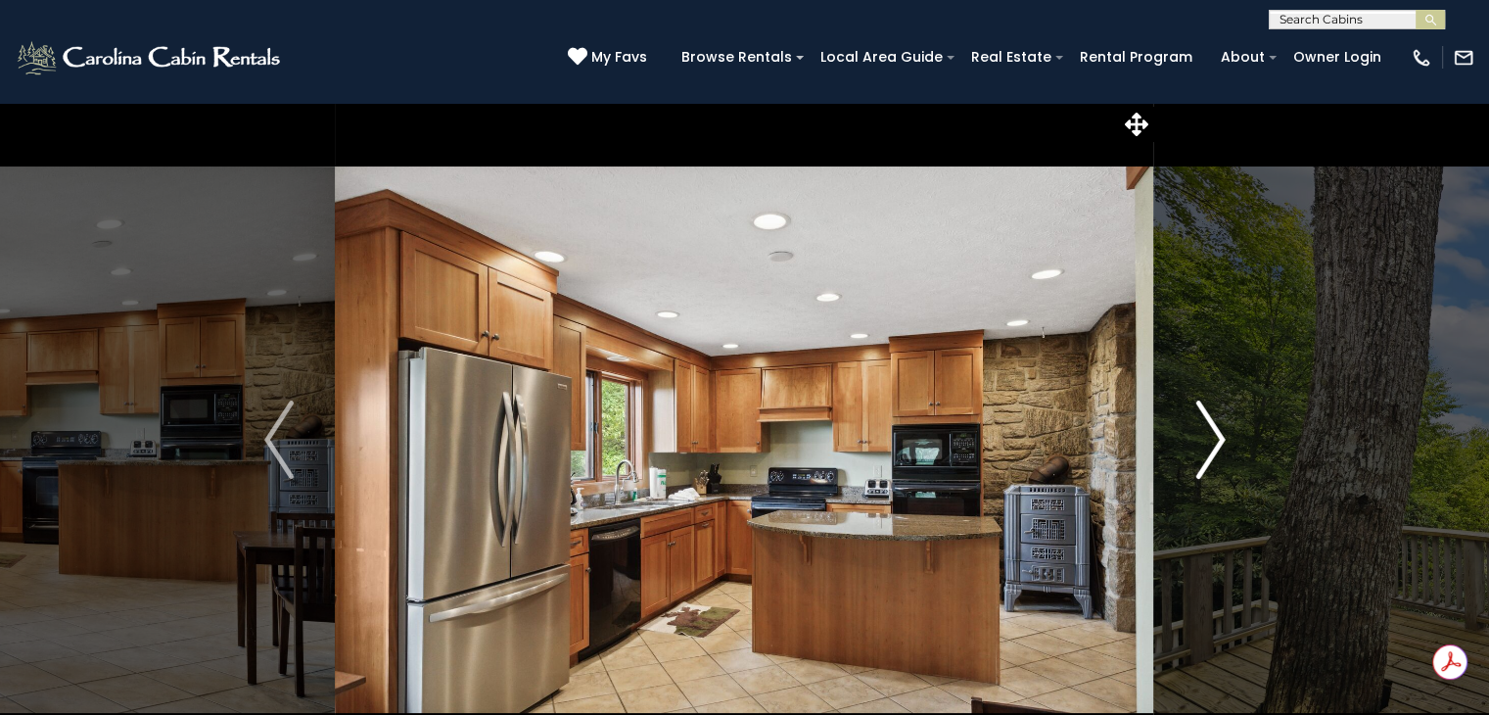
click at [1218, 456] on img "Next" at bounding box center [1209, 439] width 29 height 78
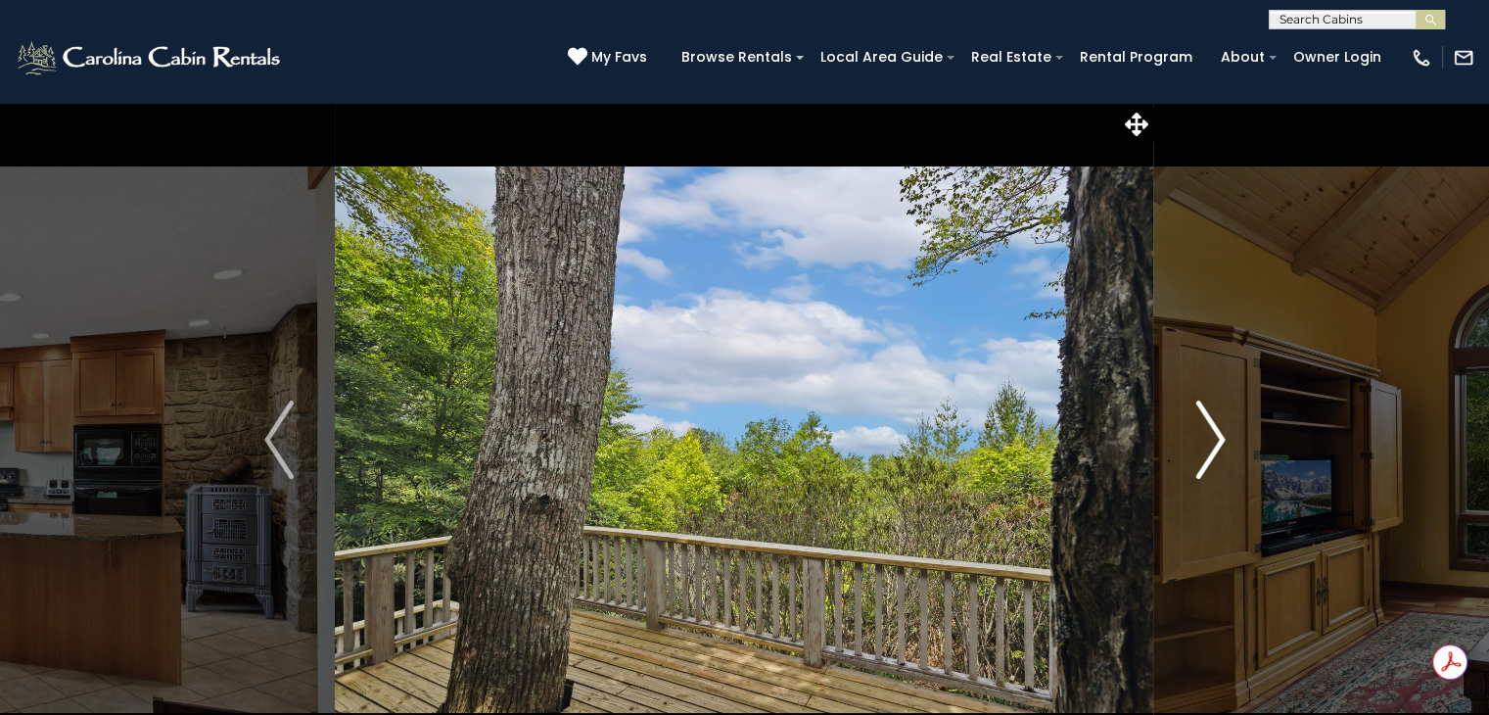
click at [1208, 456] on img "Next" at bounding box center [1209, 439] width 29 height 78
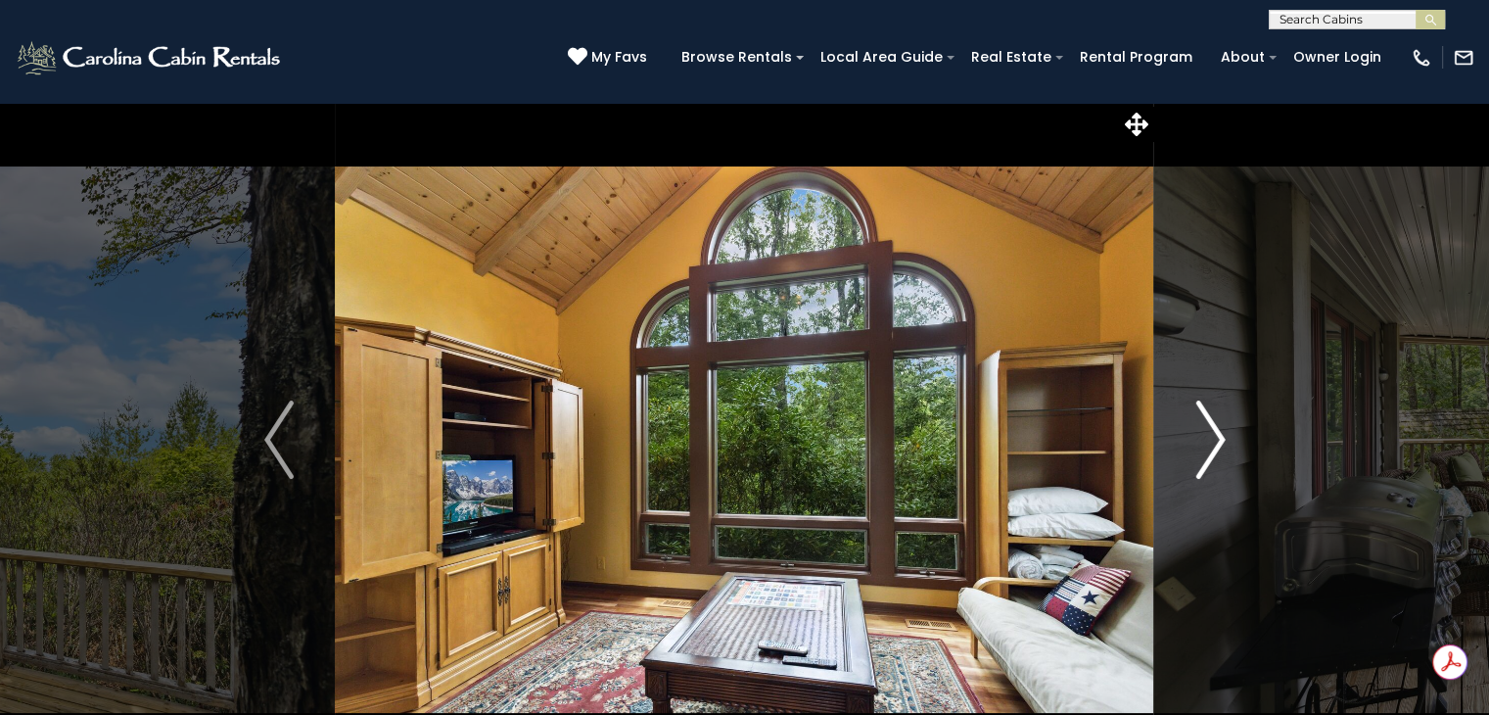
click at [1205, 455] on img "Next" at bounding box center [1209, 439] width 29 height 78
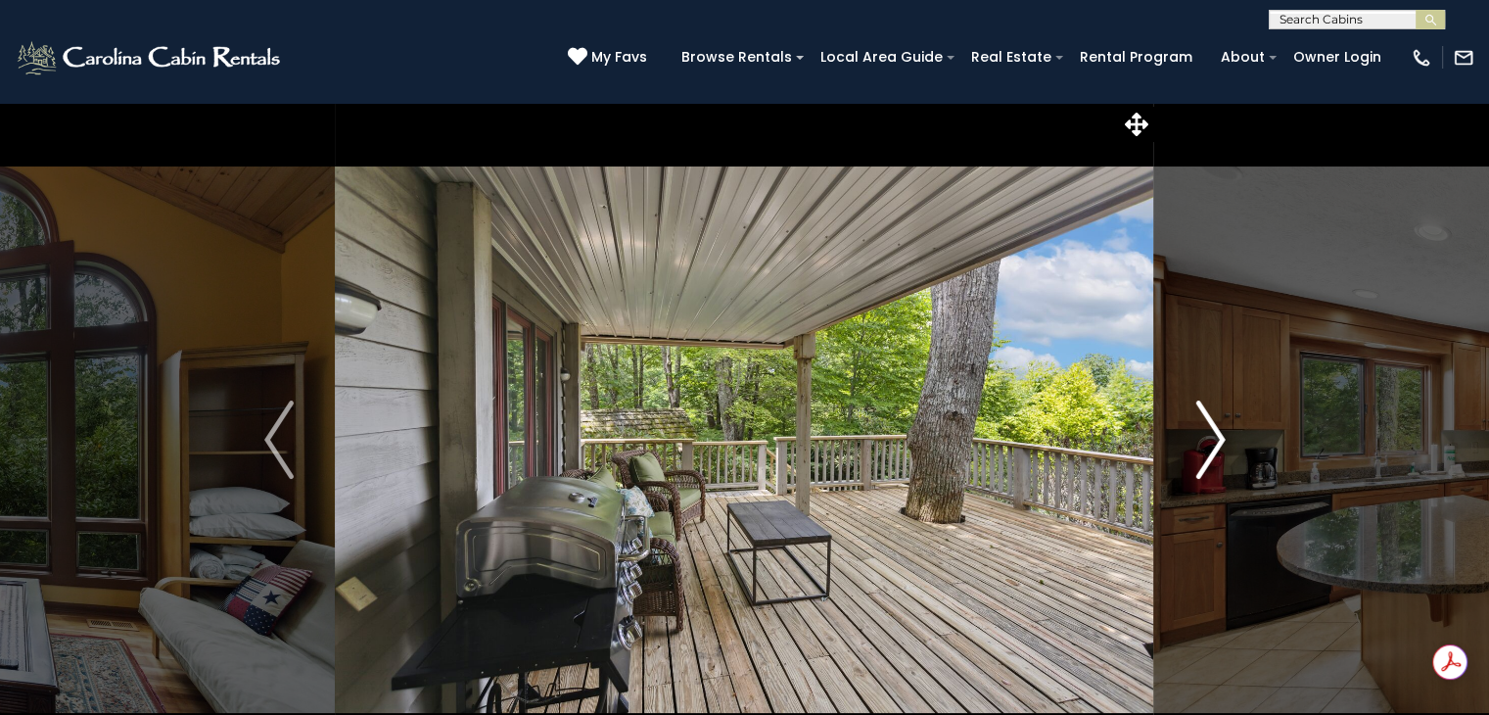
click at [1202, 452] on img "Next" at bounding box center [1209, 439] width 29 height 78
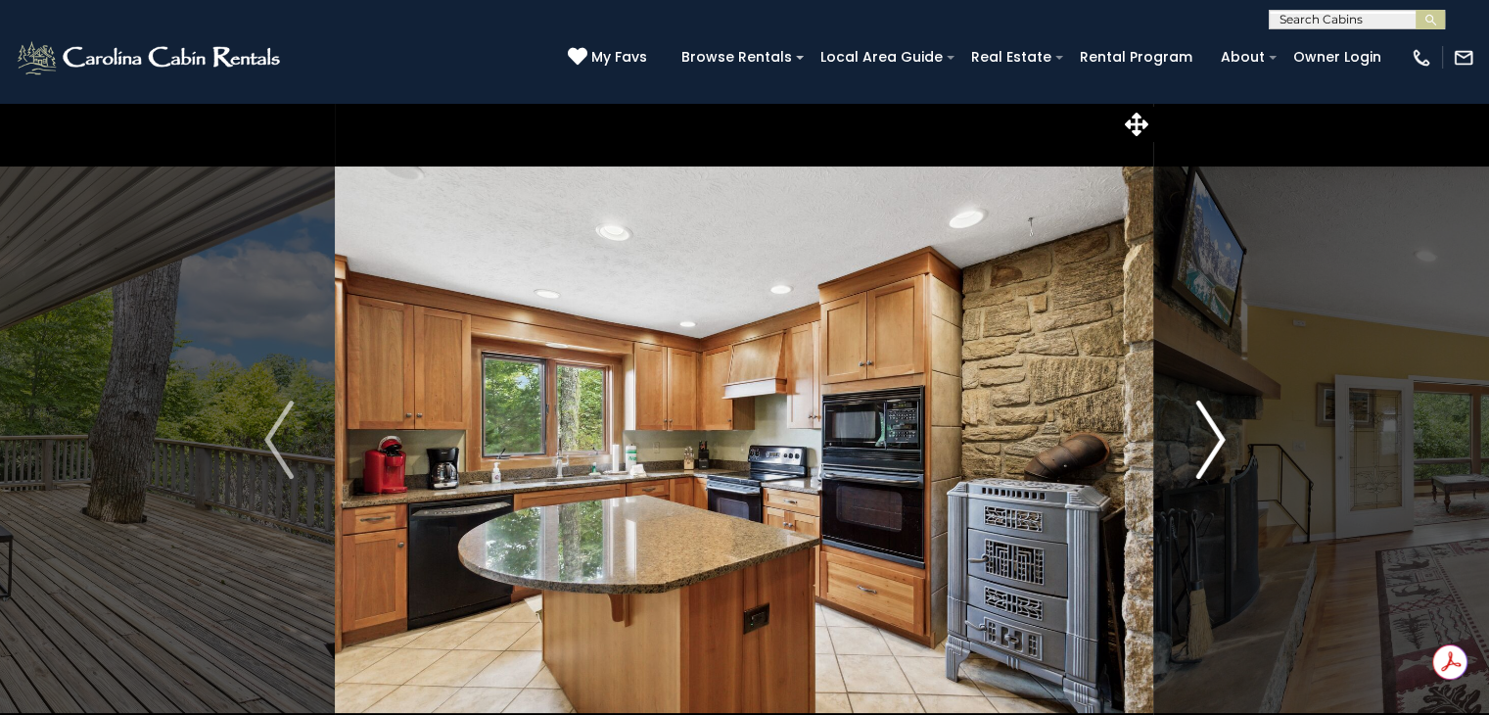
click at [1205, 452] on img "Next" at bounding box center [1209, 439] width 29 height 78
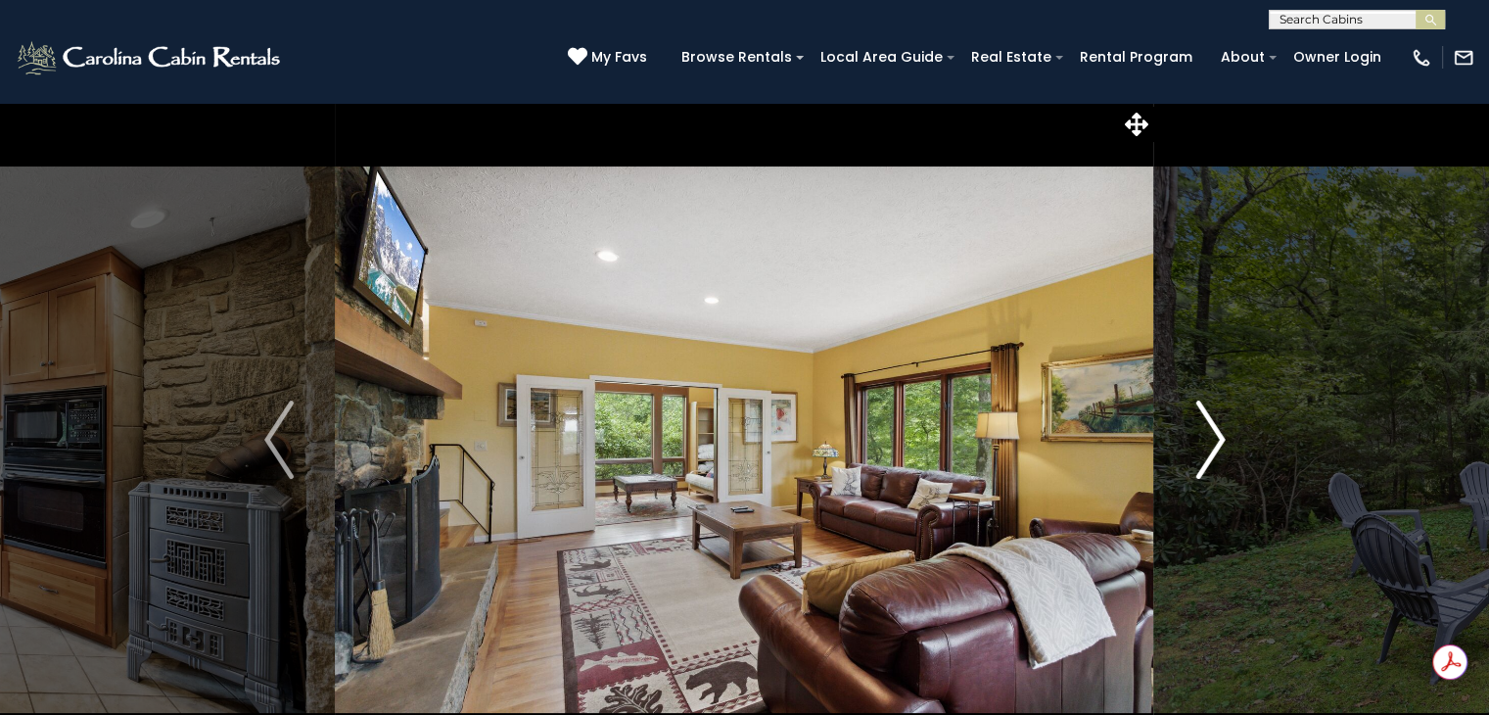
click at [1206, 451] on img "Next" at bounding box center [1209, 439] width 29 height 78
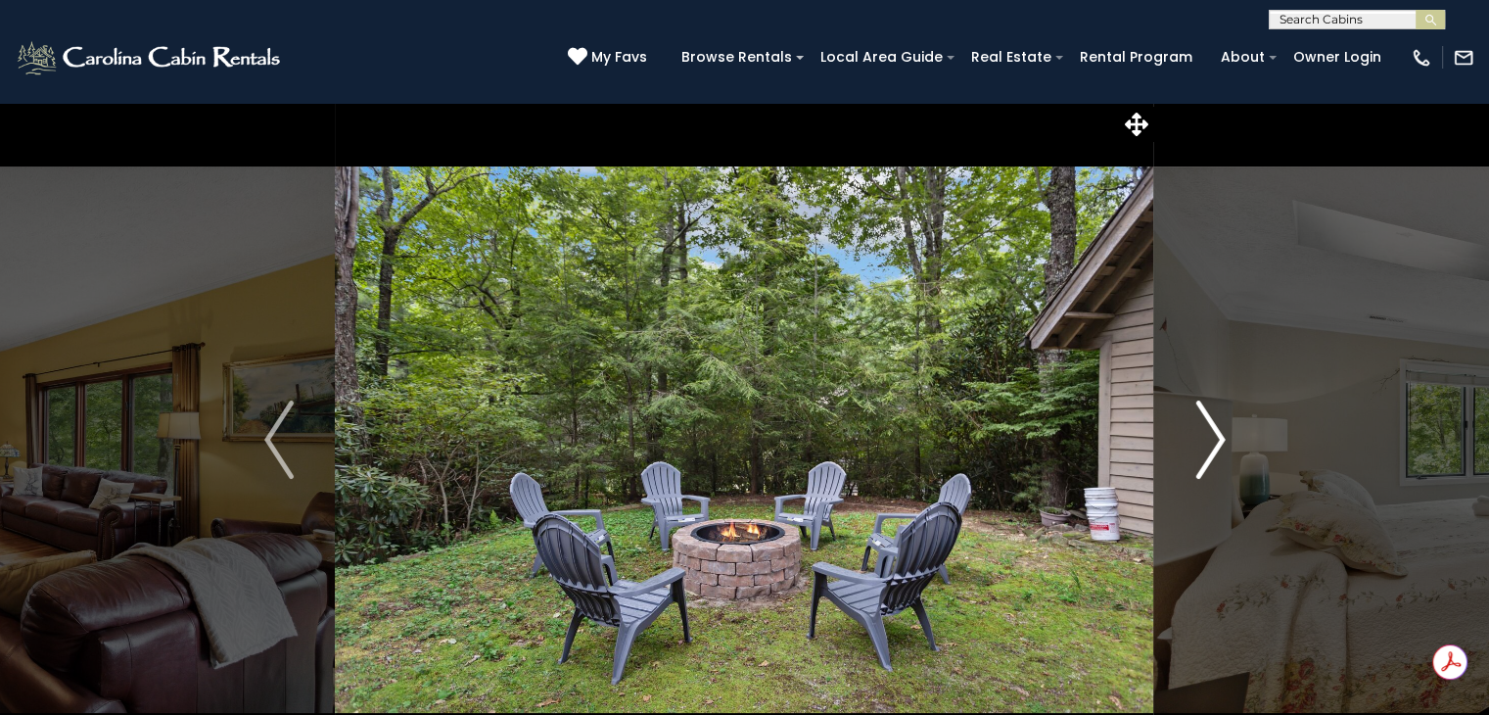
click at [1214, 446] on img "Next" at bounding box center [1209, 439] width 29 height 78
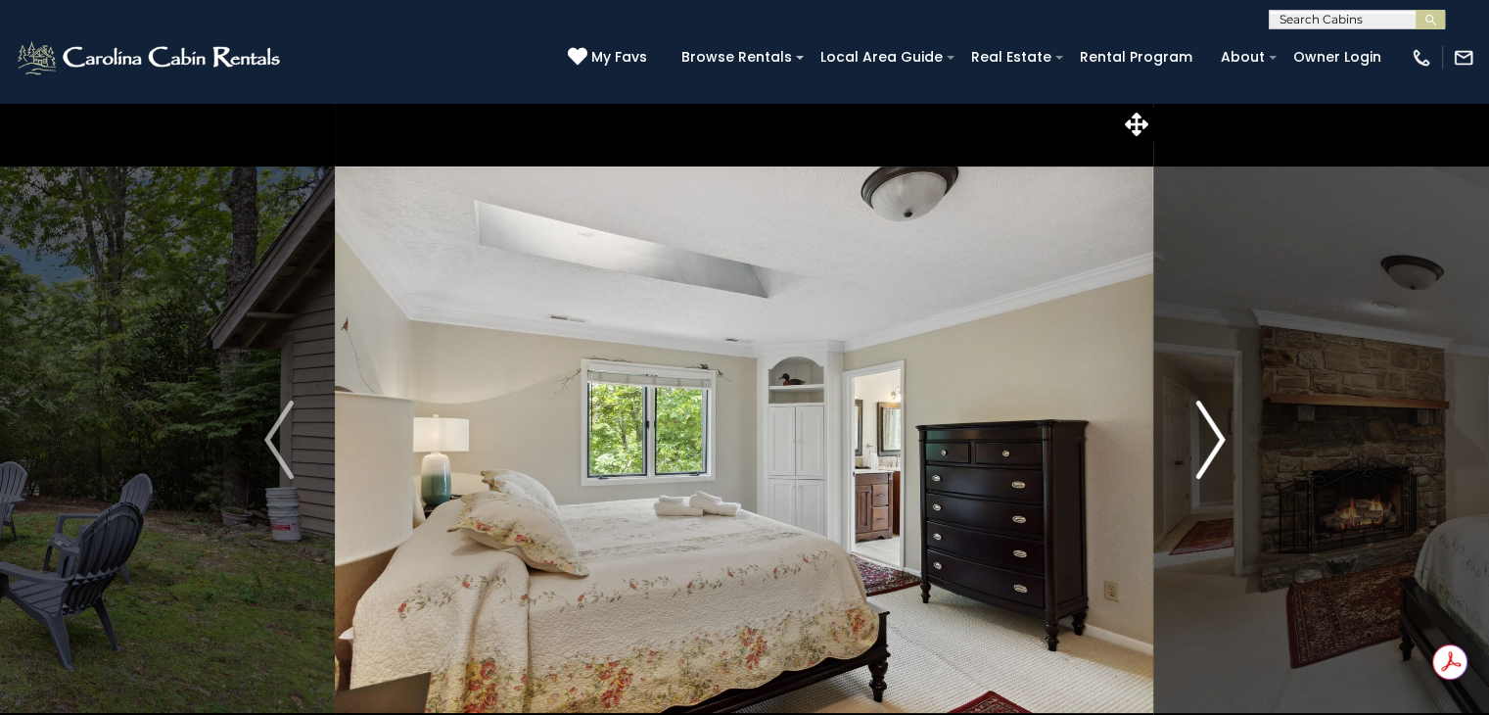
click at [1206, 439] on img "Next" at bounding box center [1209, 439] width 29 height 78
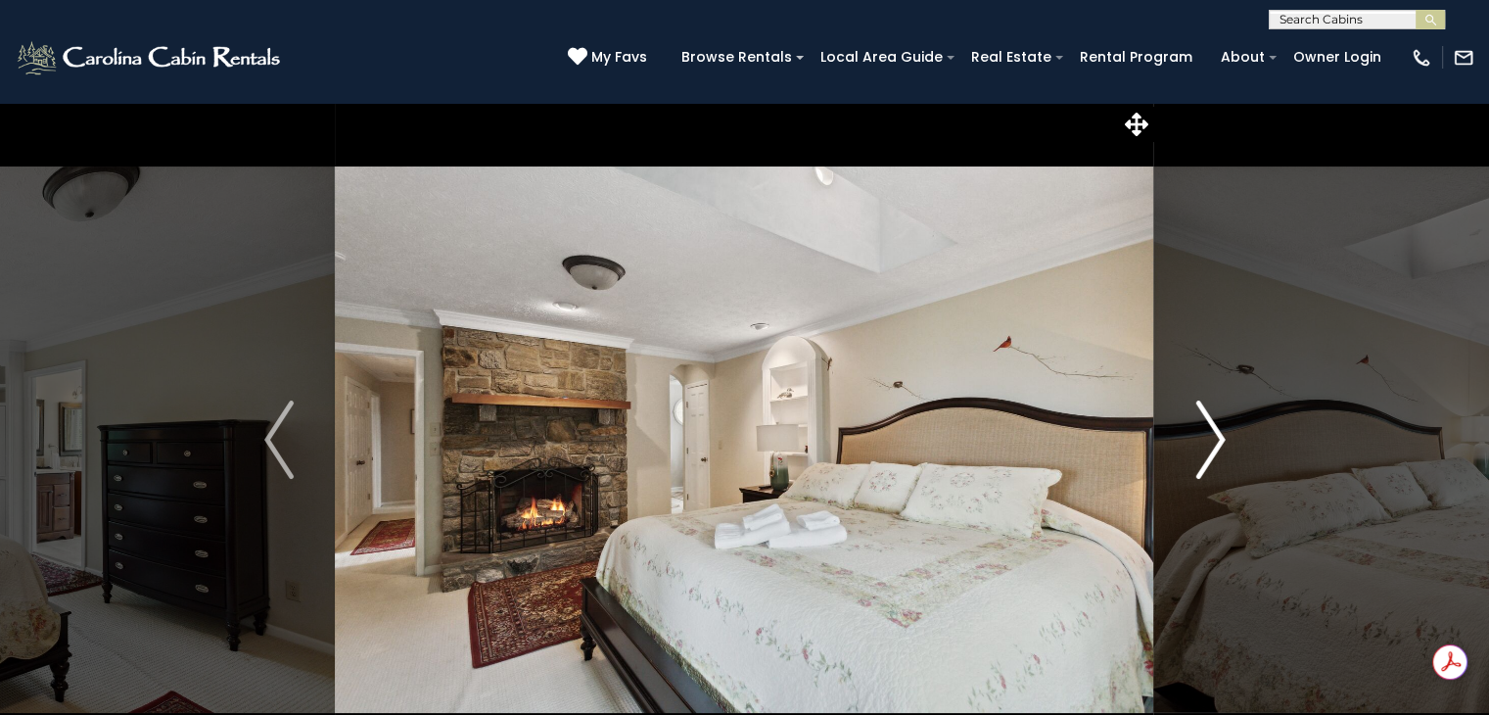
click at [1199, 444] on img "Next" at bounding box center [1209, 439] width 29 height 78
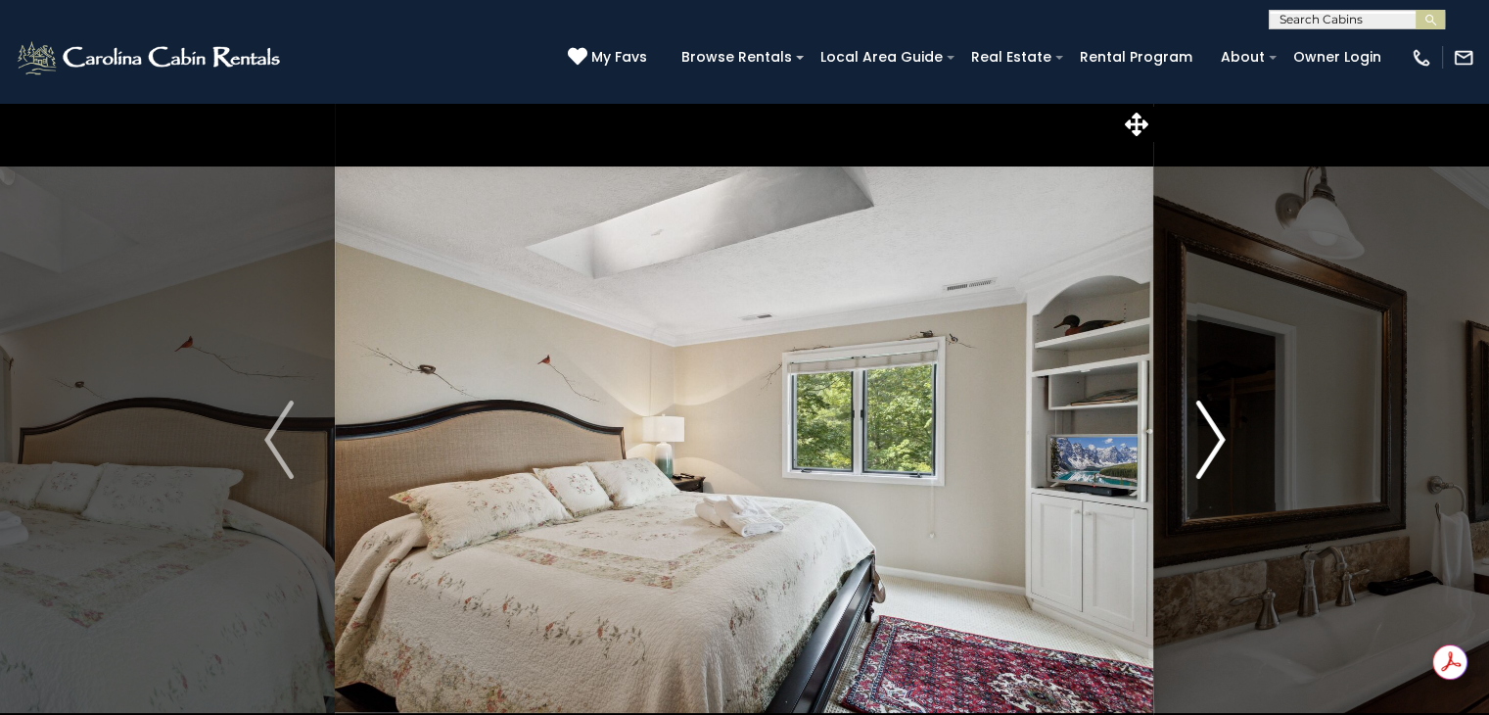
click at [1202, 456] on img "Next" at bounding box center [1209, 439] width 29 height 78
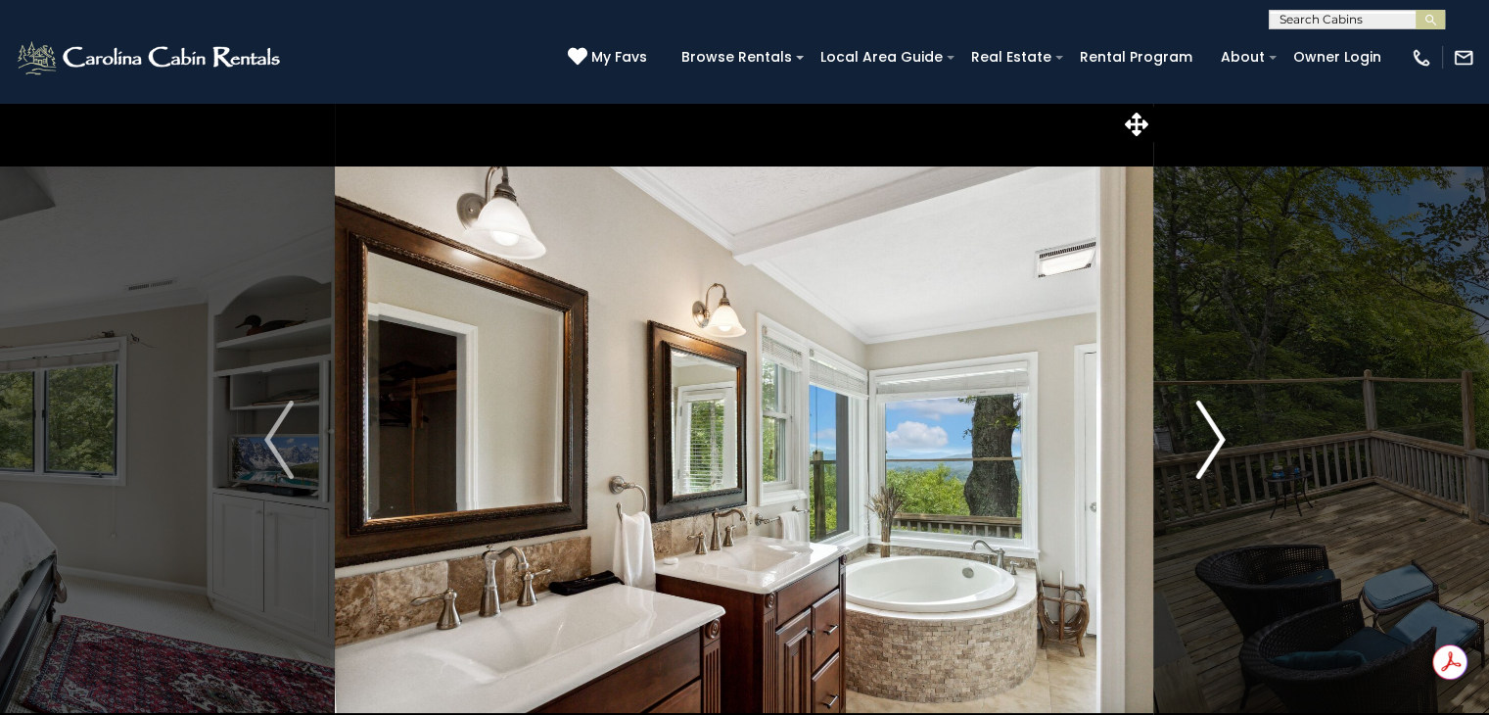
click at [1202, 459] on img "Next" at bounding box center [1209, 439] width 29 height 78
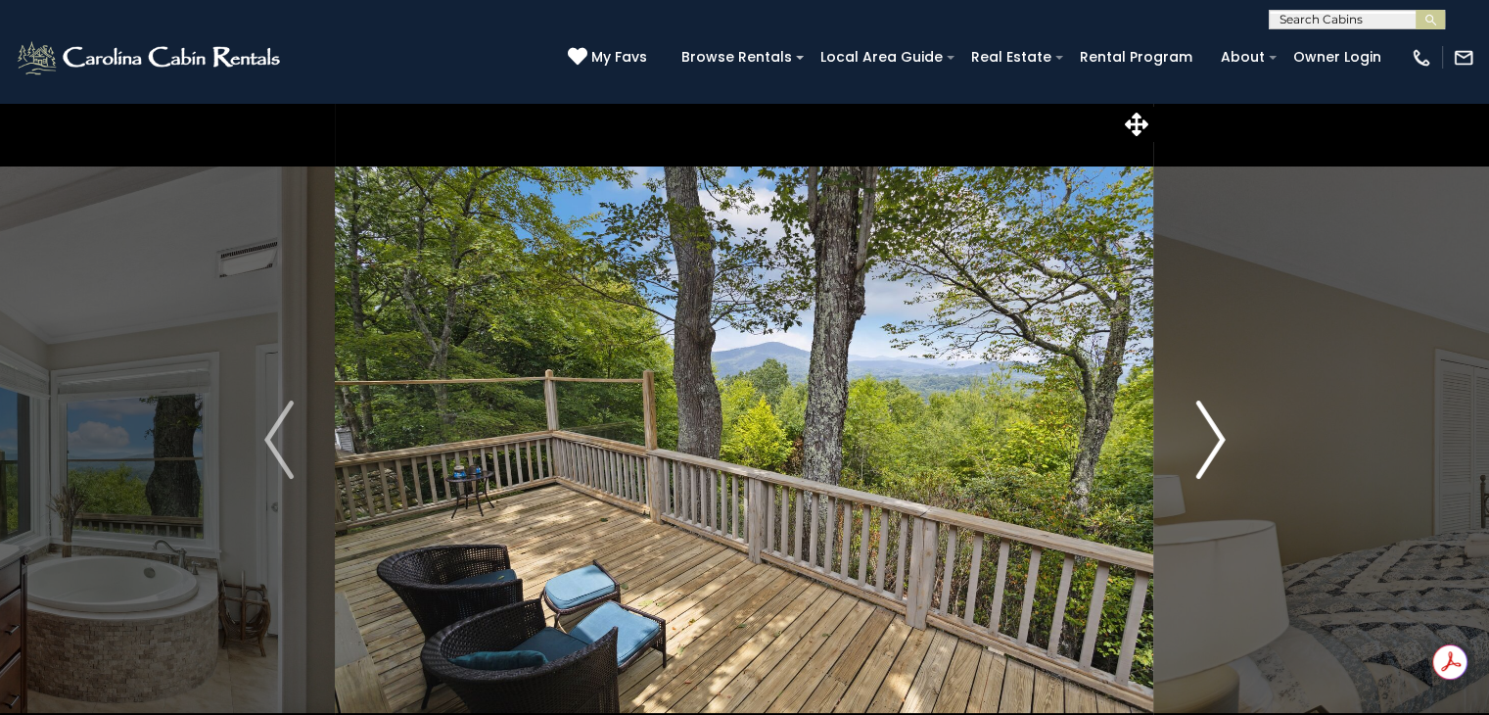
click at [1192, 446] on button "Next" at bounding box center [1210, 439] width 113 height 675
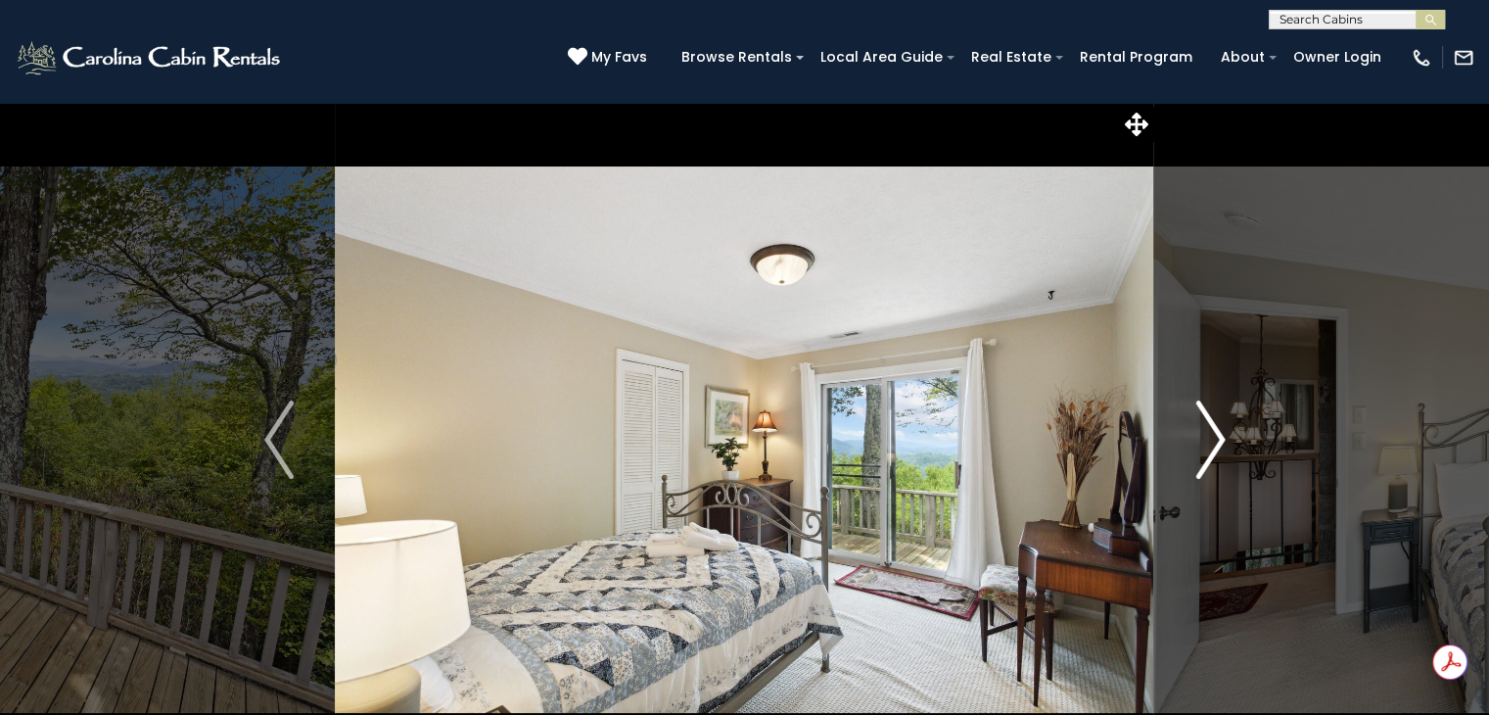
click at [1193, 447] on button "Next" at bounding box center [1210, 439] width 113 height 675
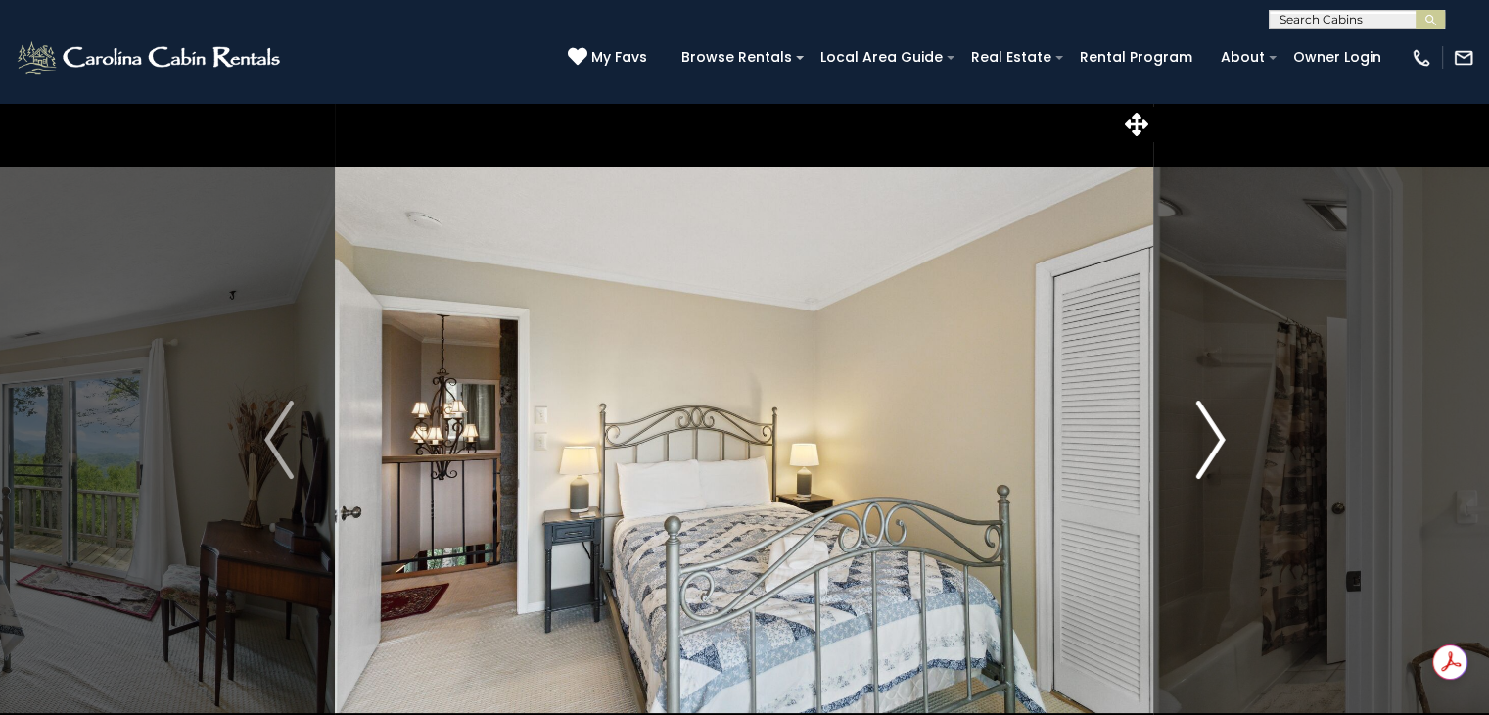
click at [1202, 444] on img "Next" at bounding box center [1209, 439] width 29 height 78
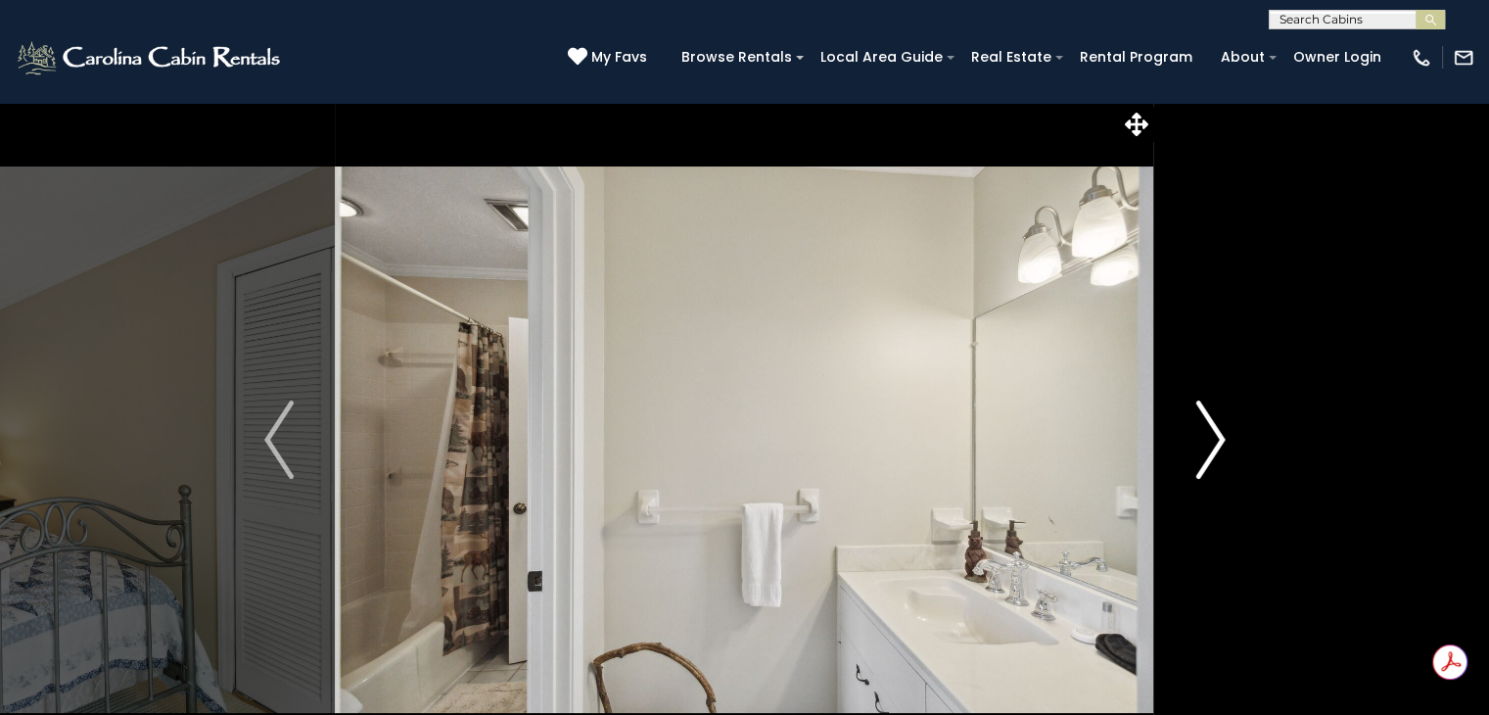
click at [1199, 446] on img "Next" at bounding box center [1209, 439] width 29 height 78
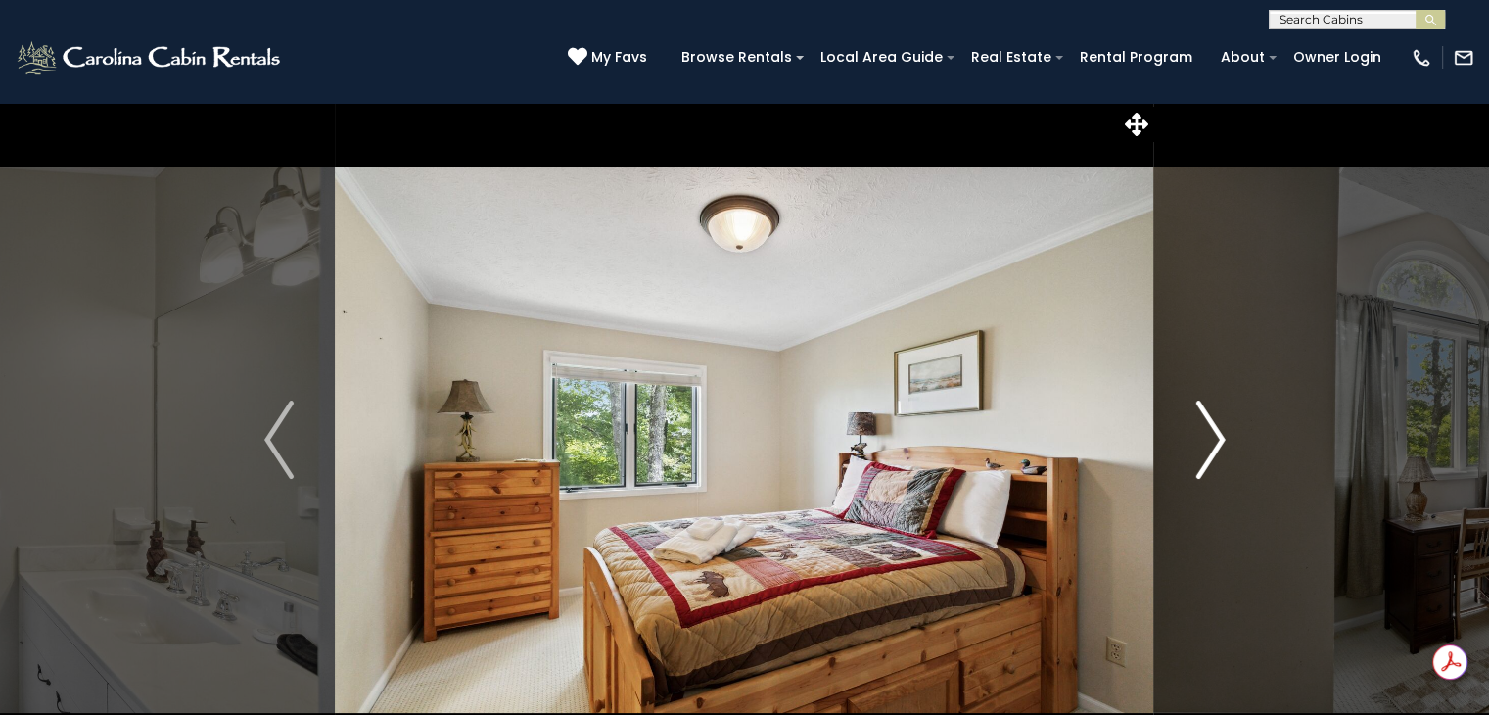
click at [1208, 437] on img "Next" at bounding box center [1209, 439] width 29 height 78
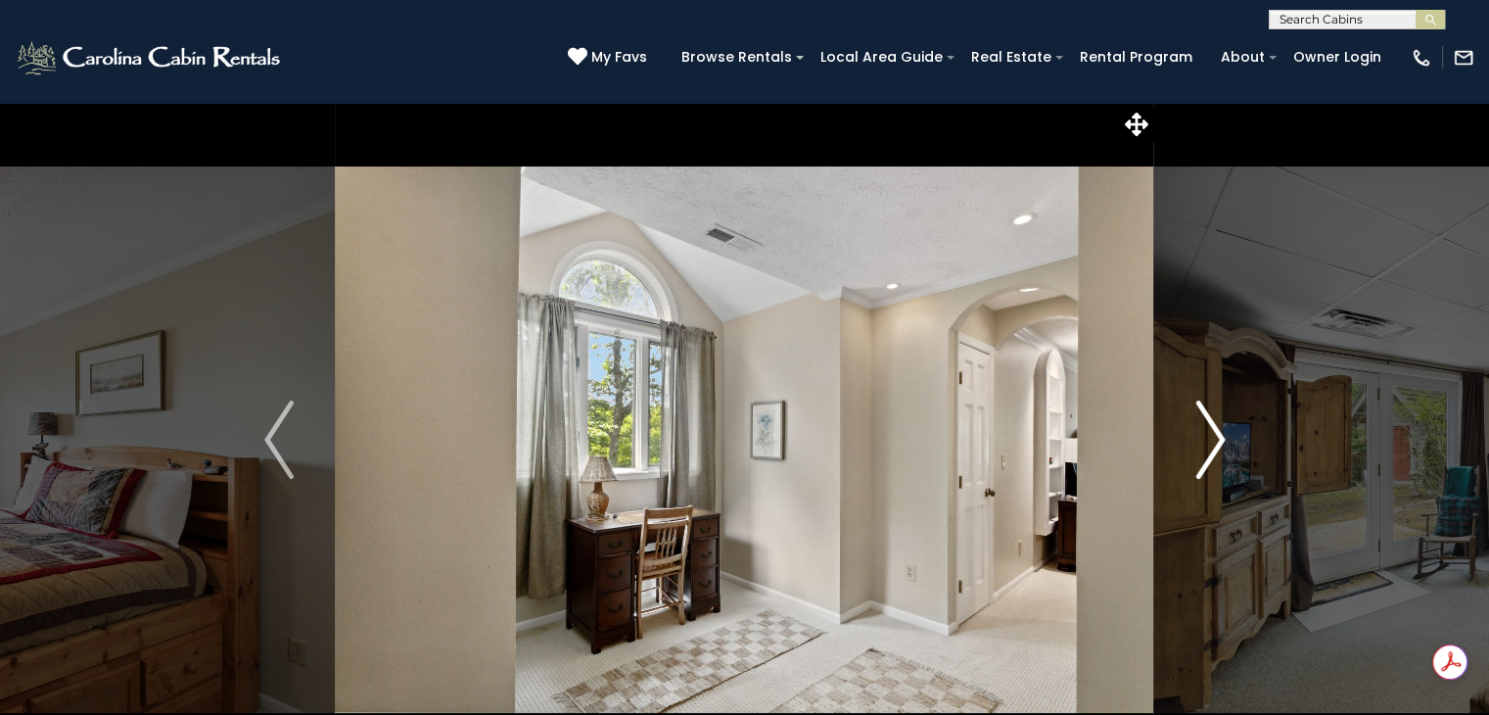
click at [1209, 444] on img "Next" at bounding box center [1209, 439] width 29 height 78
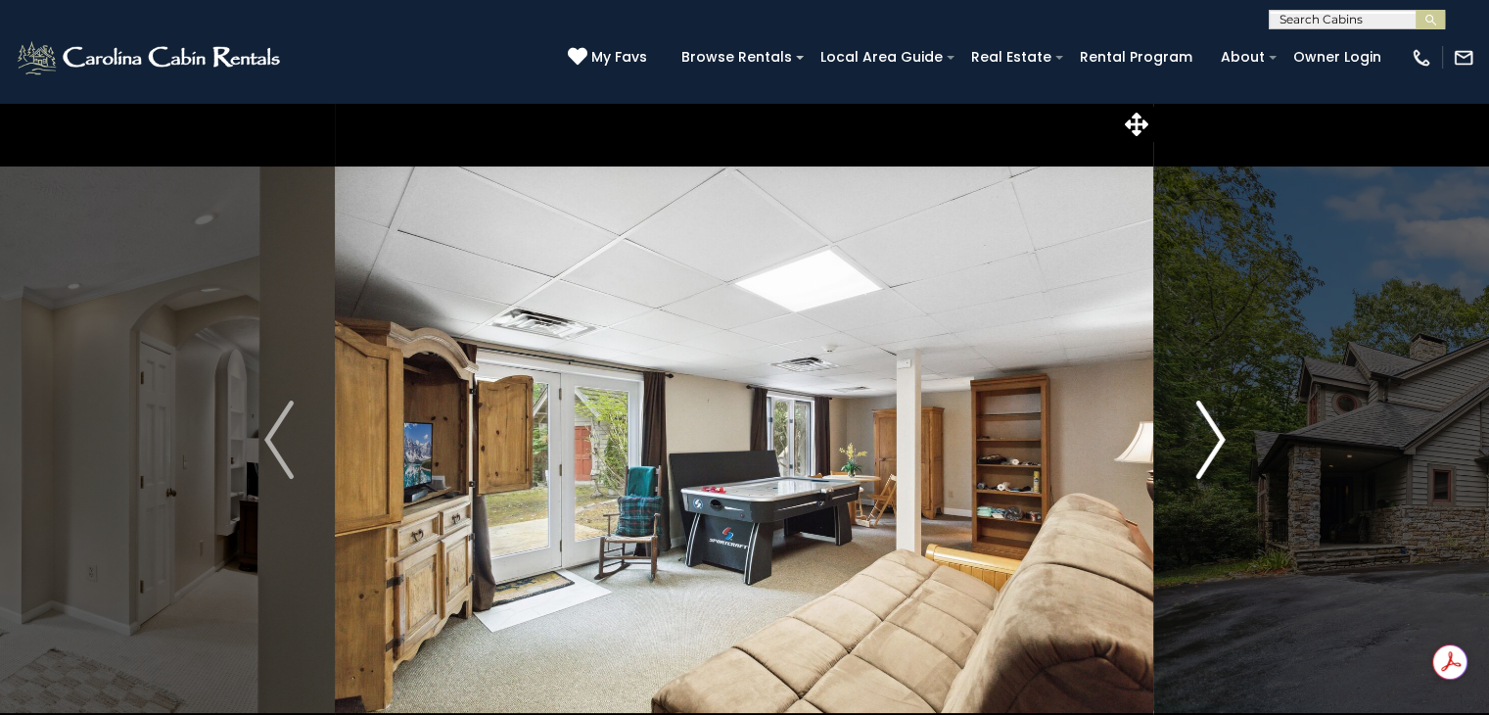
click at [1207, 440] on img "Next" at bounding box center [1209, 439] width 29 height 78
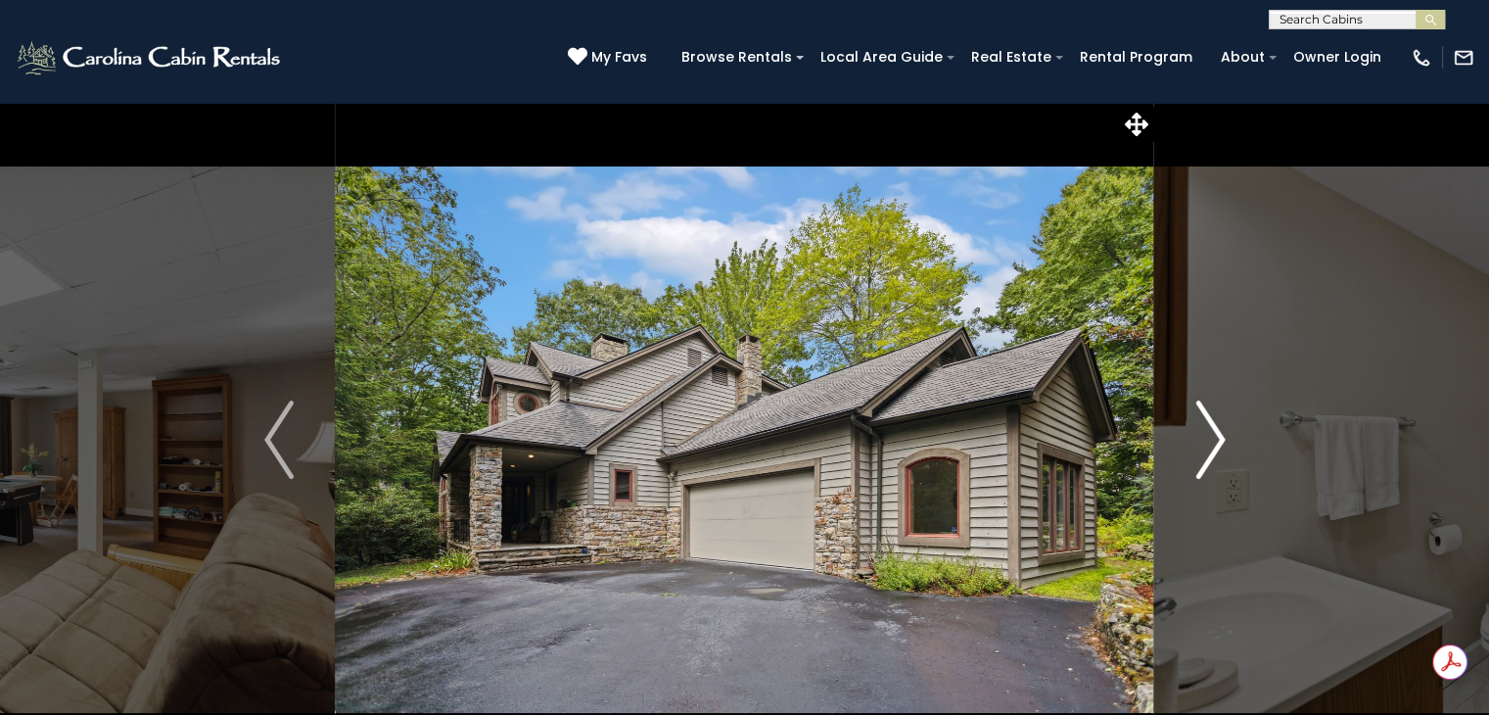
click at [1205, 454] on img "Next" at bounding box center [1209, 439] width 29 height 78
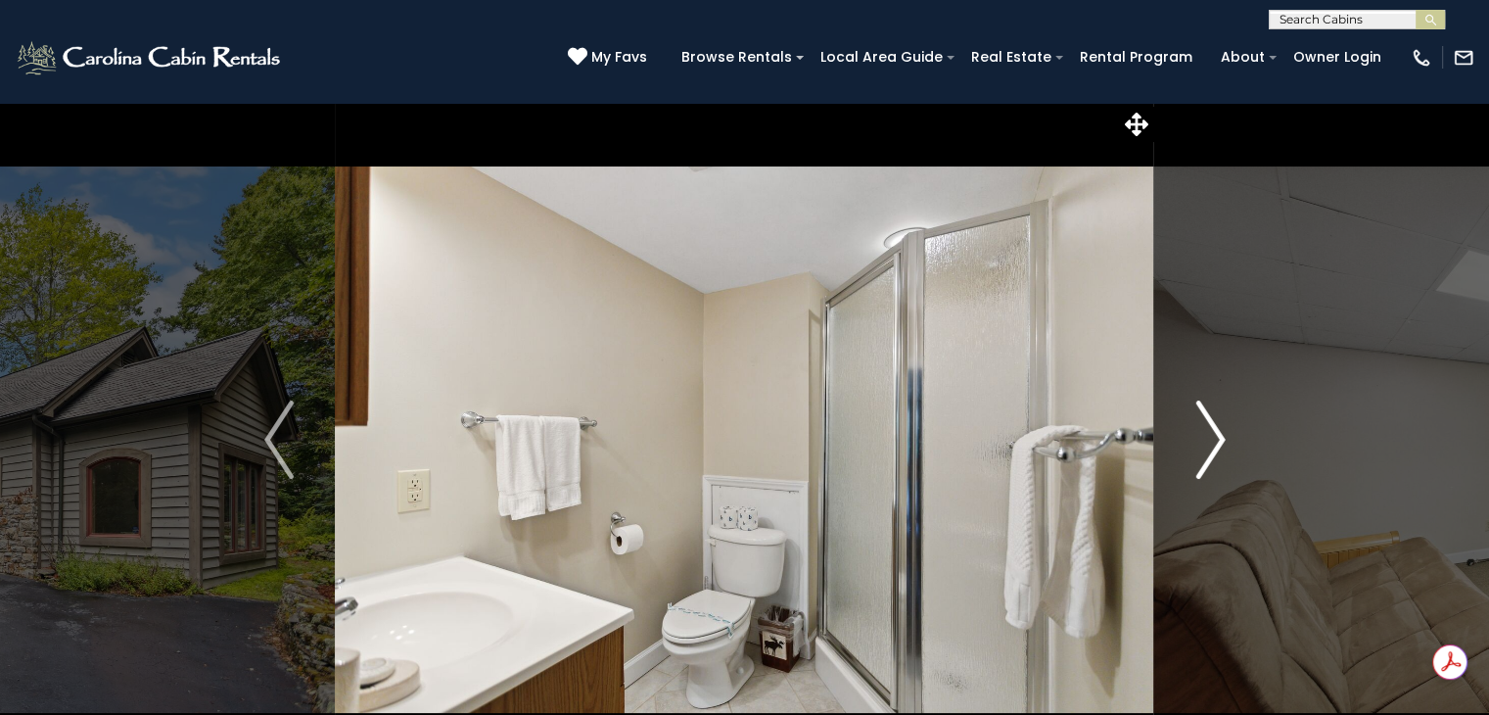
click at [1212, 435] on img "Next" at bounding box center [1209, 439] width 29 height 78
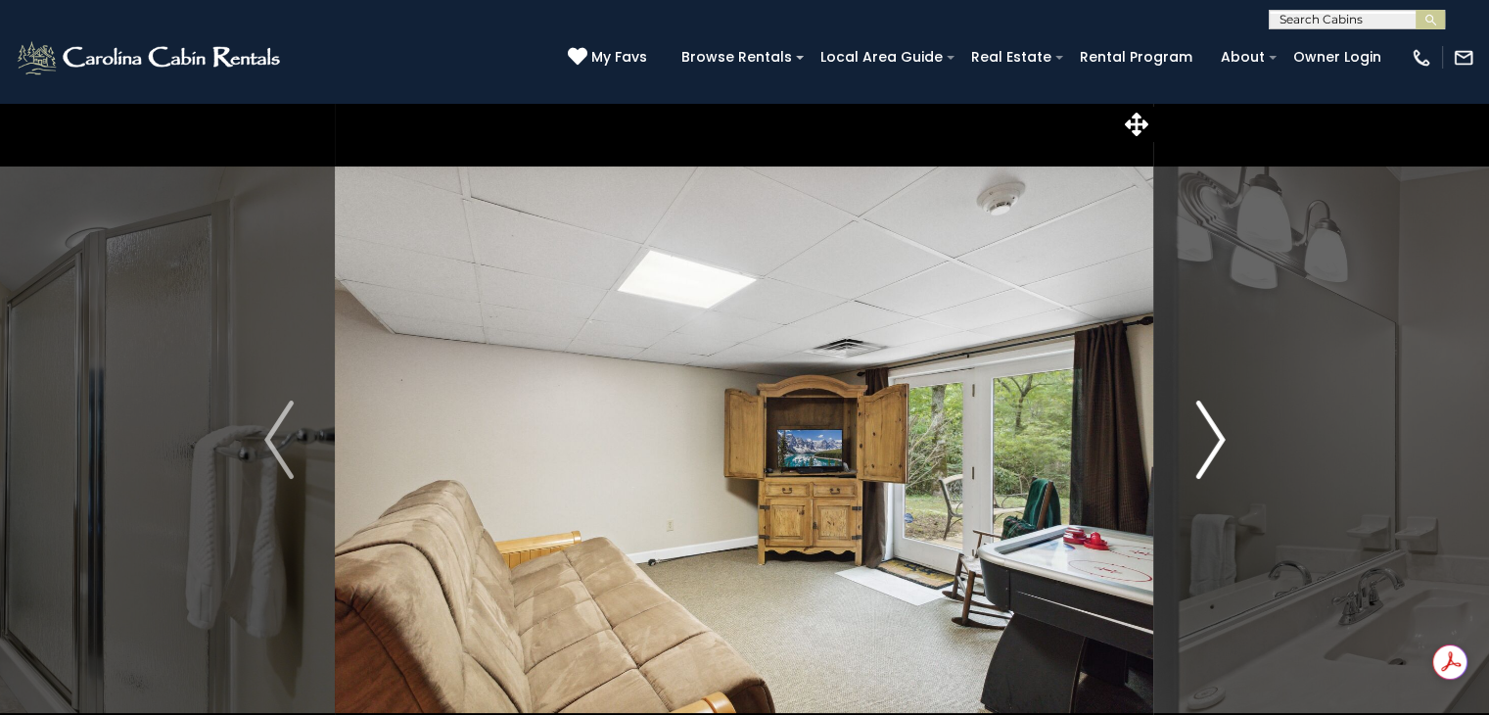
click at [1208, 457] on img "Next" at bounding box center [1209, 439] width 29 height 78
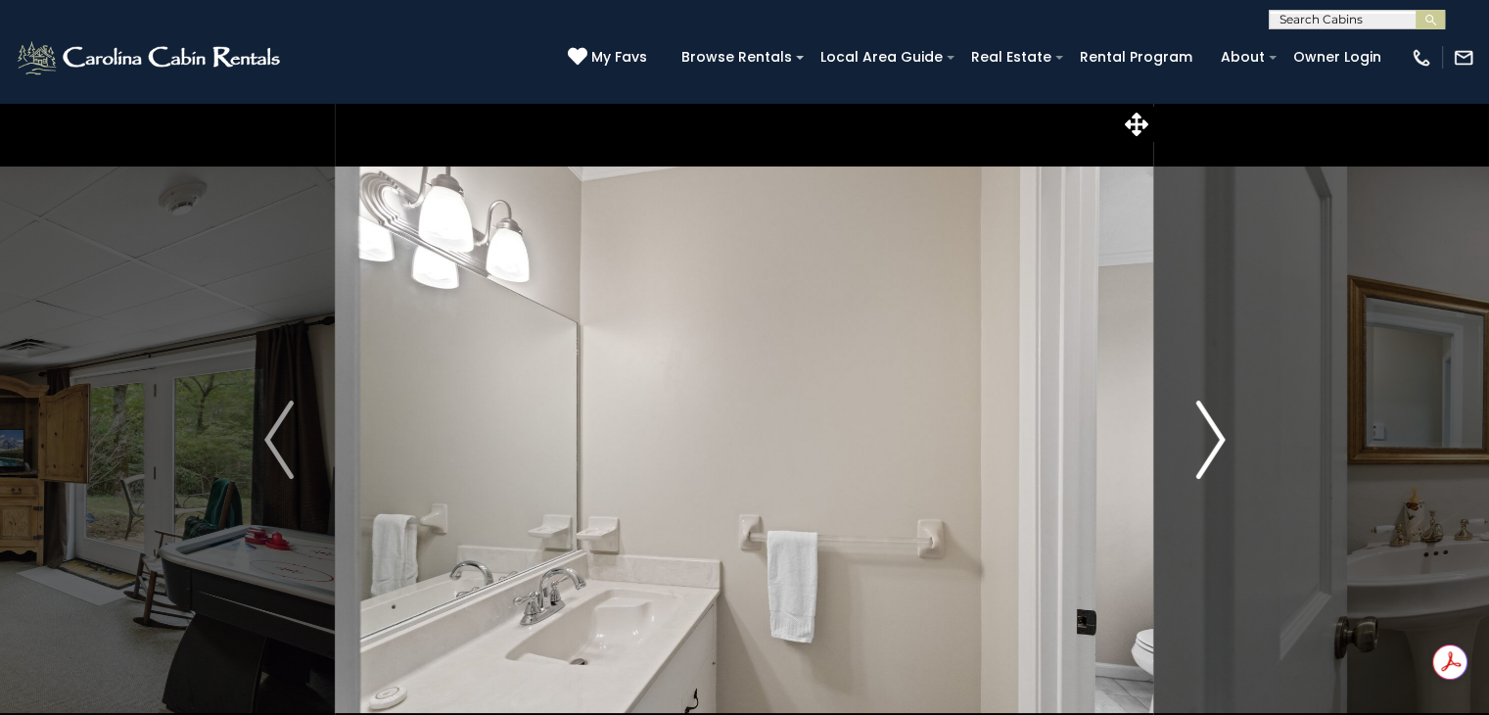
click at [1203, 450] on img "Next" at bounding box center [1209, 439] width 29 height 78
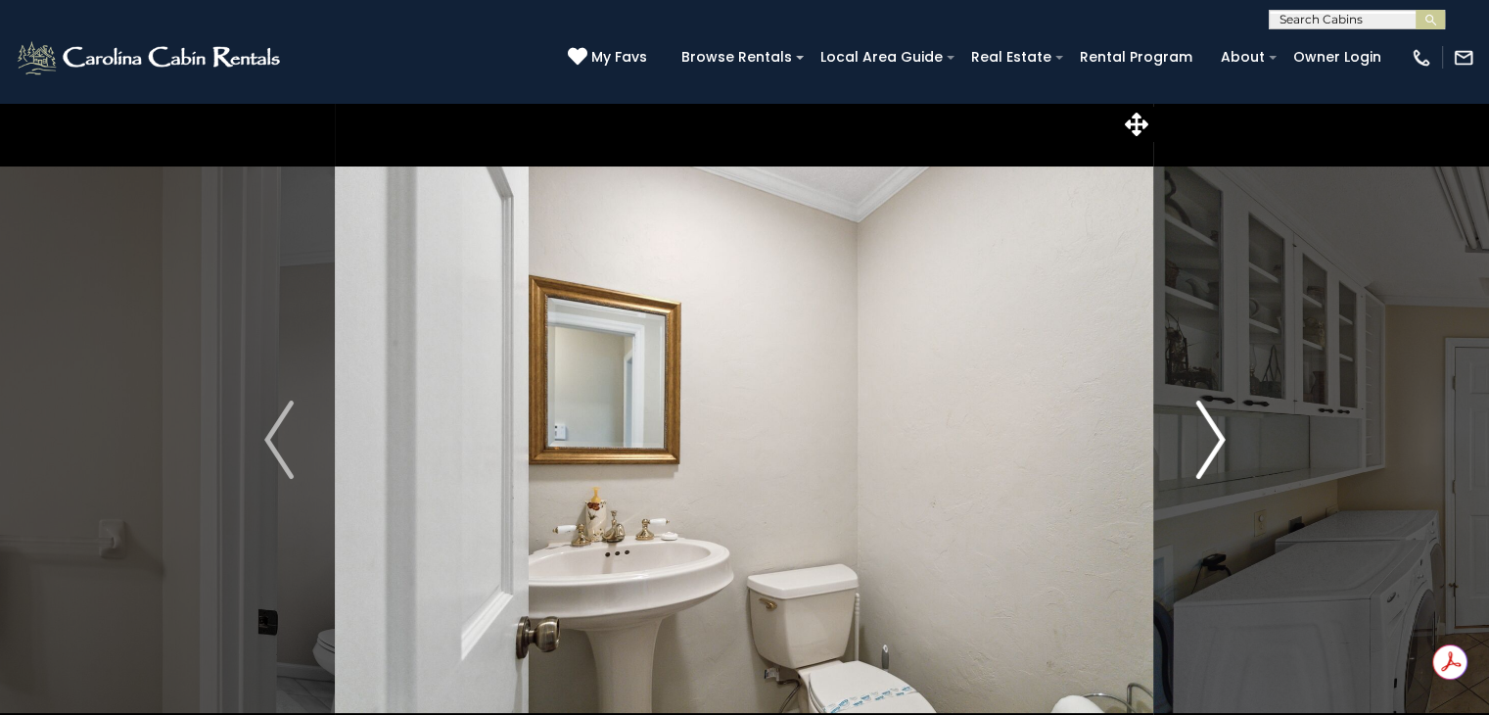
click at [1204, 446] on img "Next" at bounding box center [1209, 439] width 29 height 78
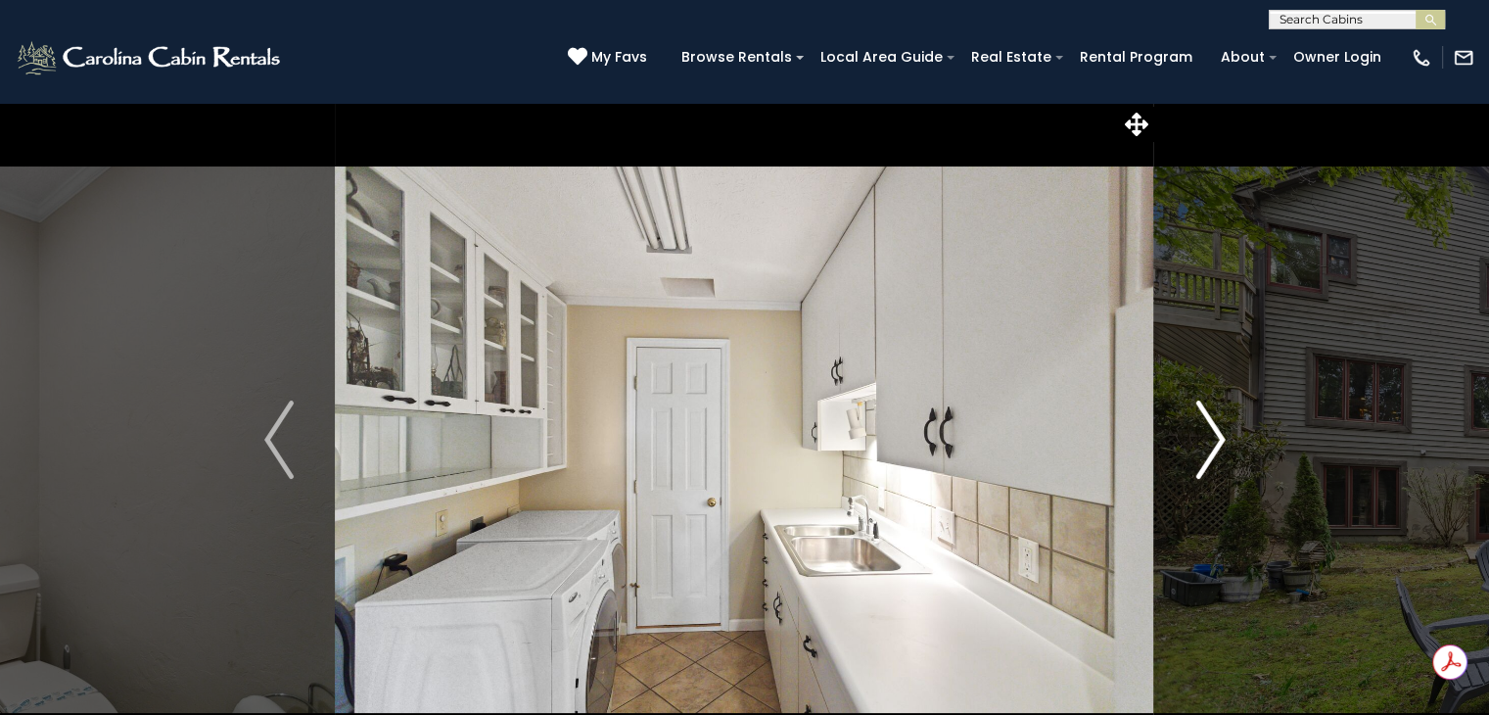
click at [1201, 454] on img "Next" at bounding box center [1209, 439] width 29 height 78
